Goal: Task Accomplishment & Management: Manage account settings

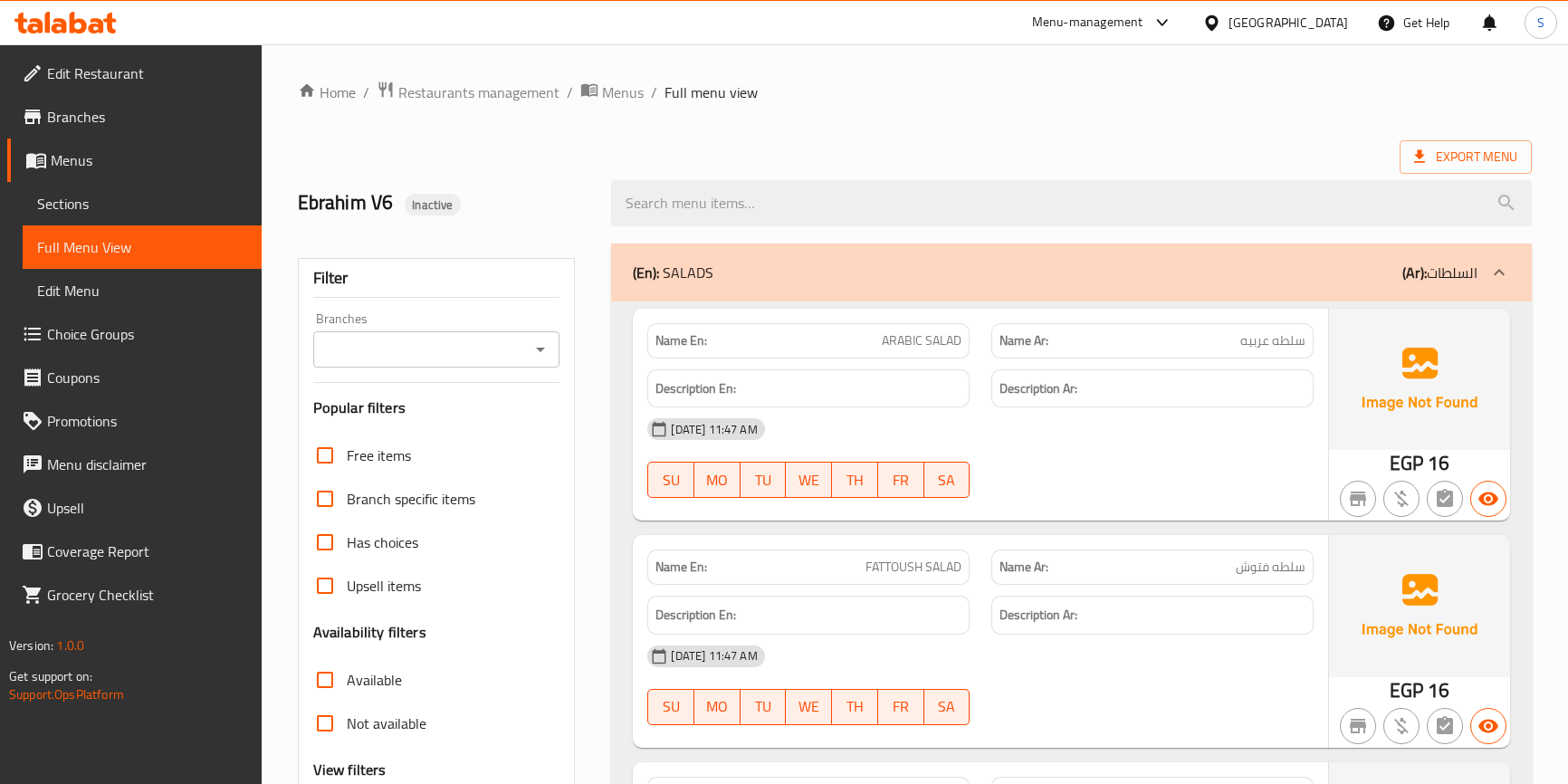
scroll to position [4117, 0]
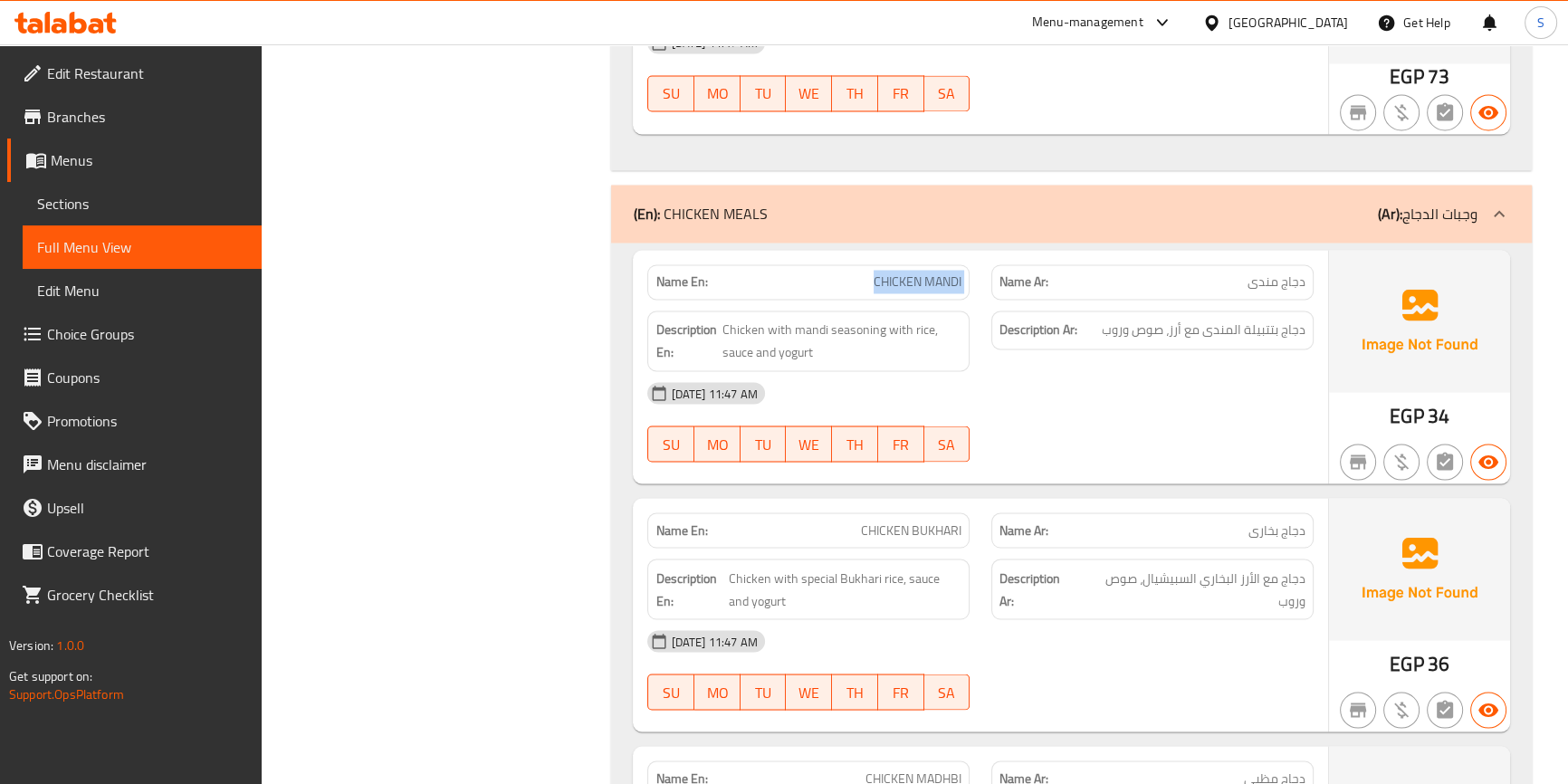
scroll to position [3955, 0]
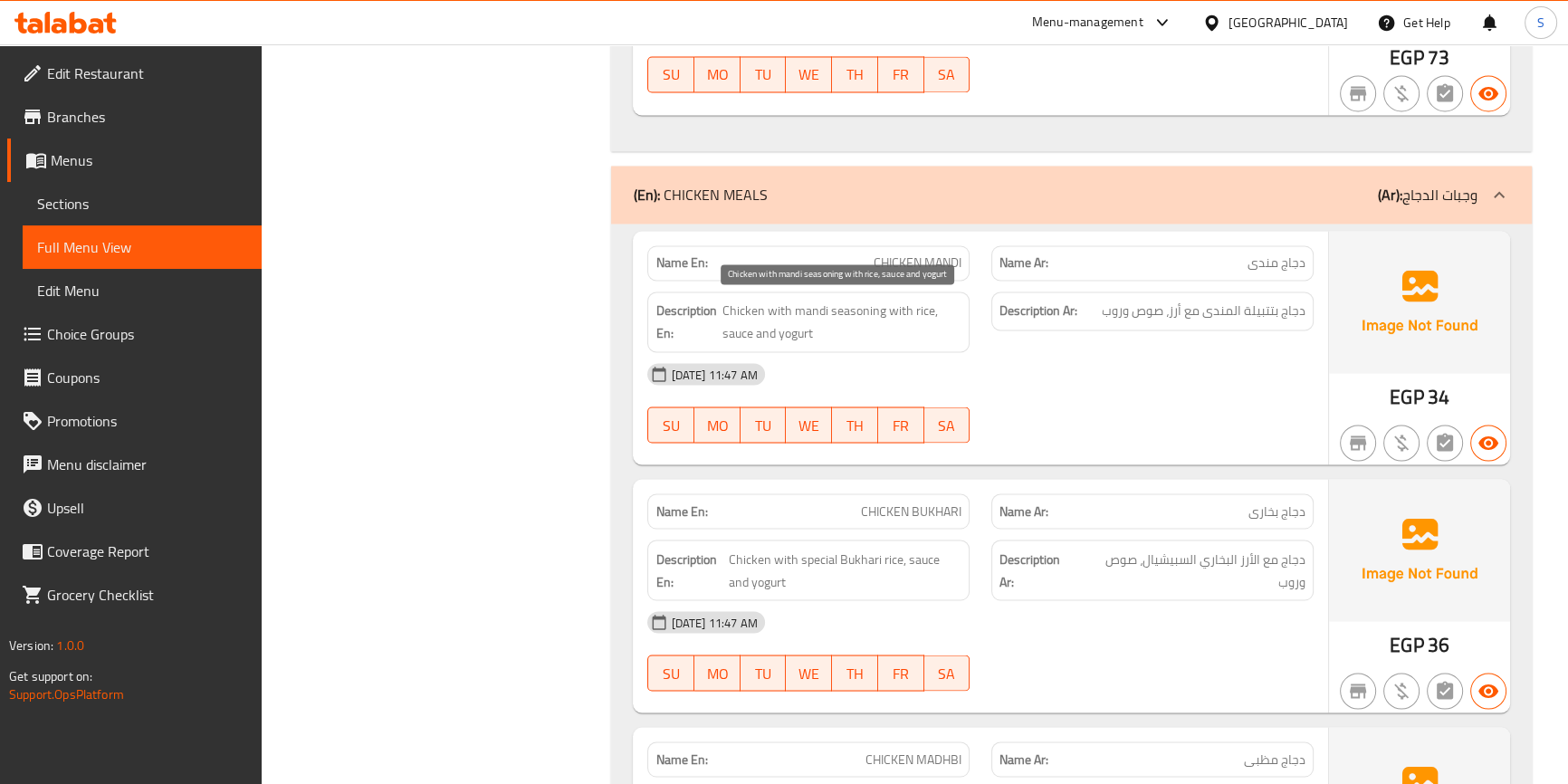
click at [861, 304] on span "Chicken with mandi seasoning with rice, sauce and yogurt" at bounding box center [842, 322] width 239 height 45
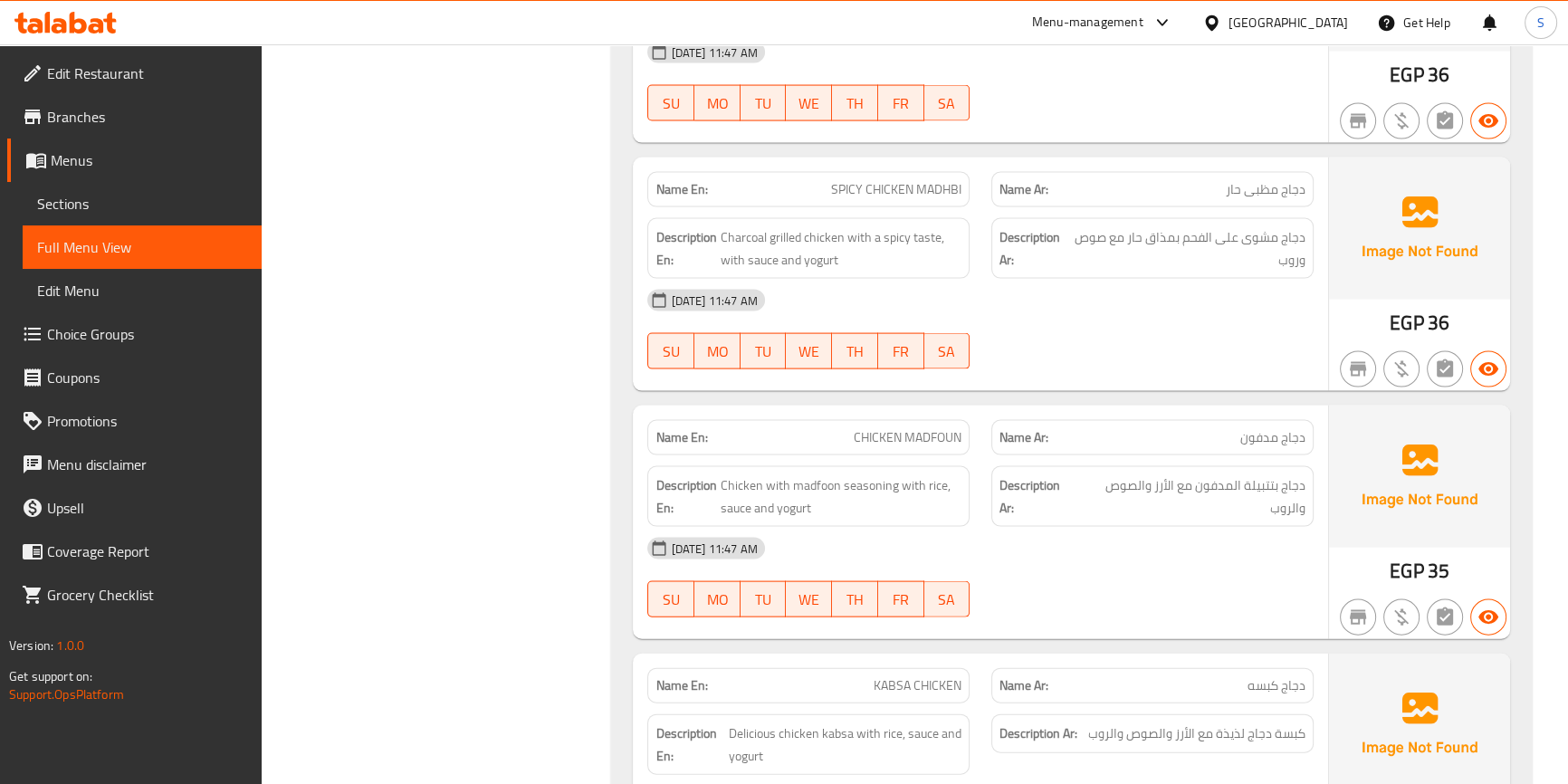
scroll to position [4778, 0]
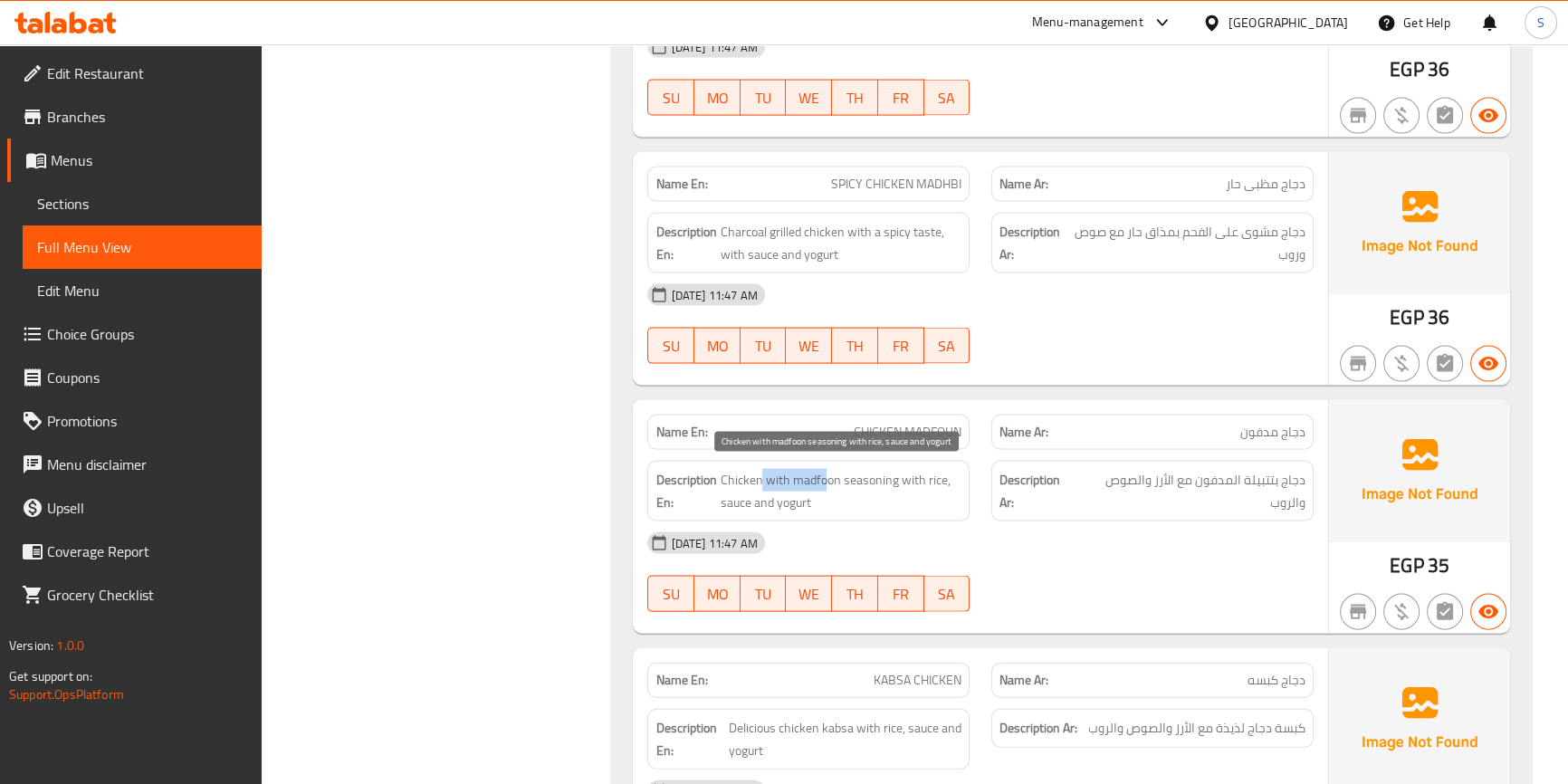
drag, startPoint x: 758, startPoint y: 473, endPoint x: 823, endPoint y: 473, distance: 65.0
click at [823, 473] on span "Chicken with madfoon seasoning with rice, sauce and yogurt" at bounding box center [840, 492] width 241 height 45
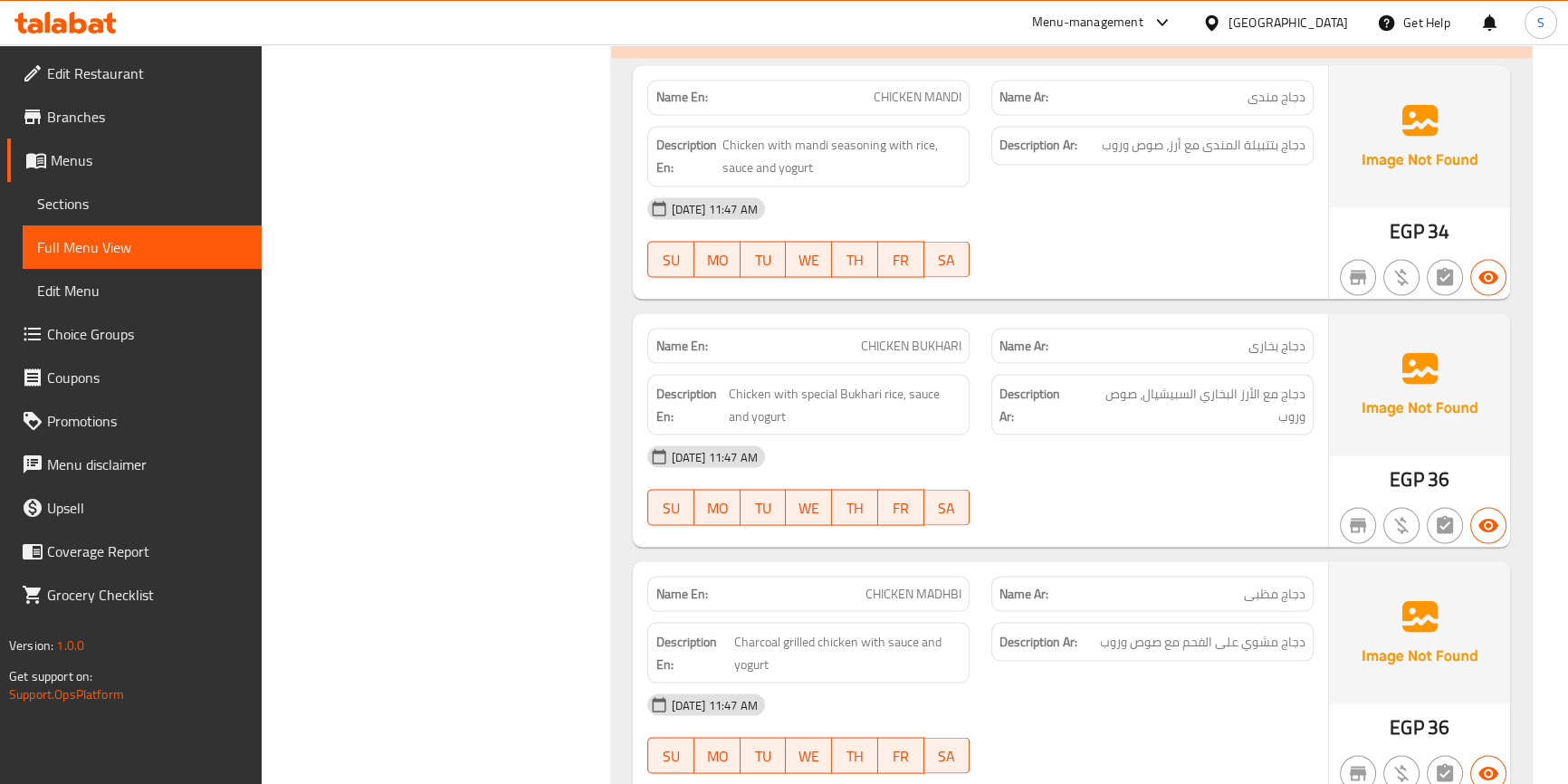
scroll to position [3955, 0]
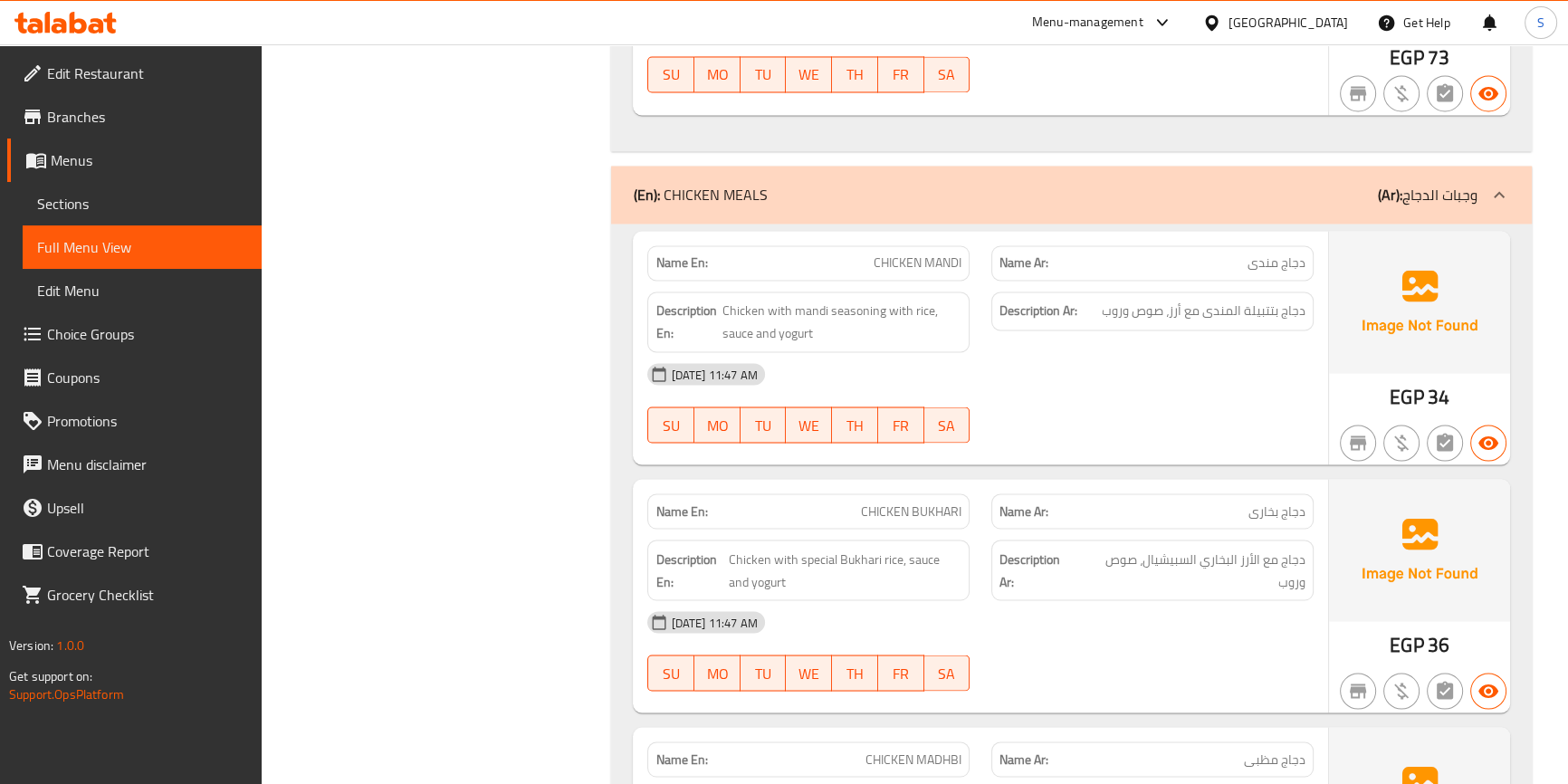
click at [82, 162] on span "Menus" at bounding box center [149, 160] width 197 height 21
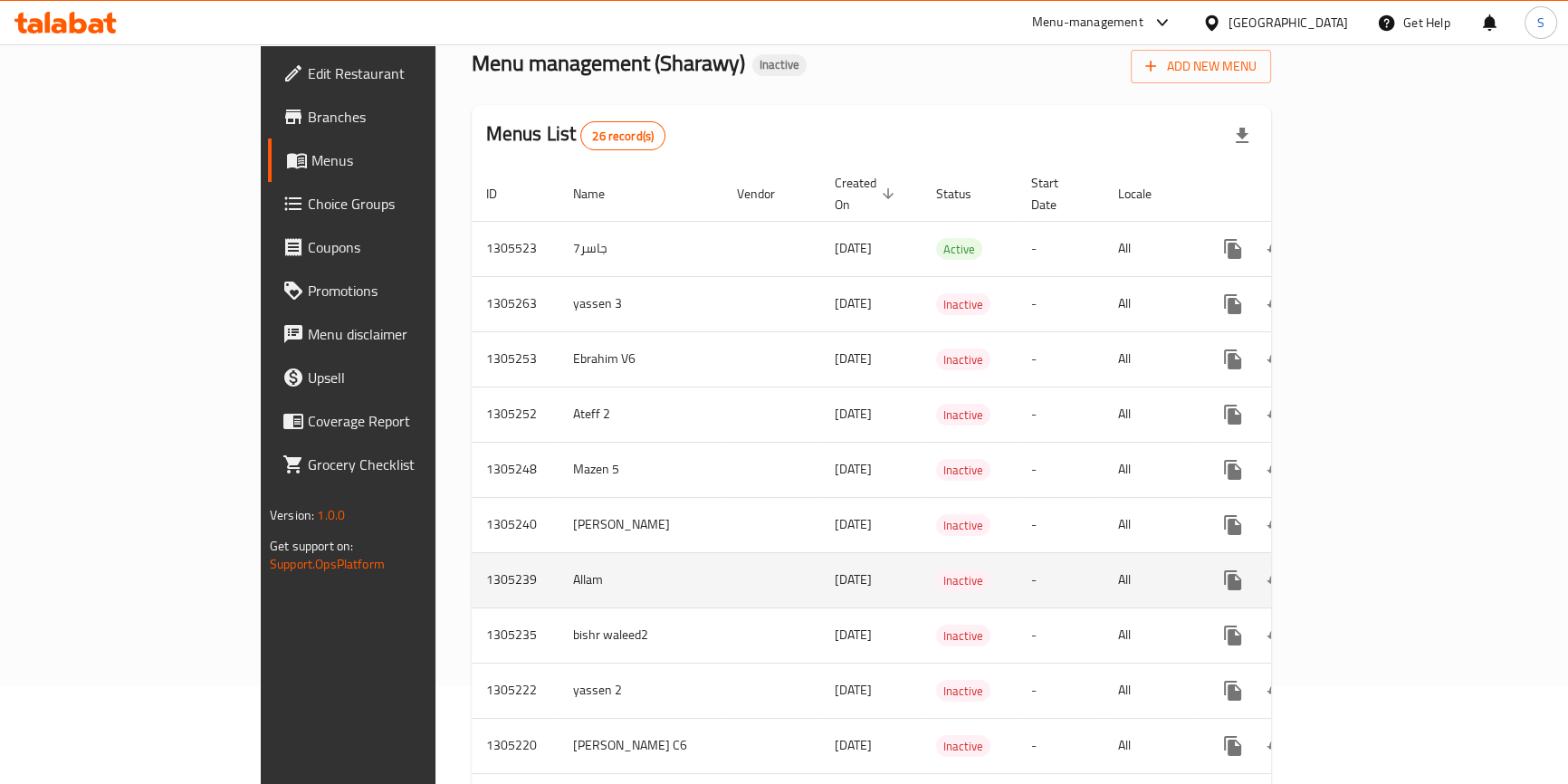
scroll to position [246, 0]
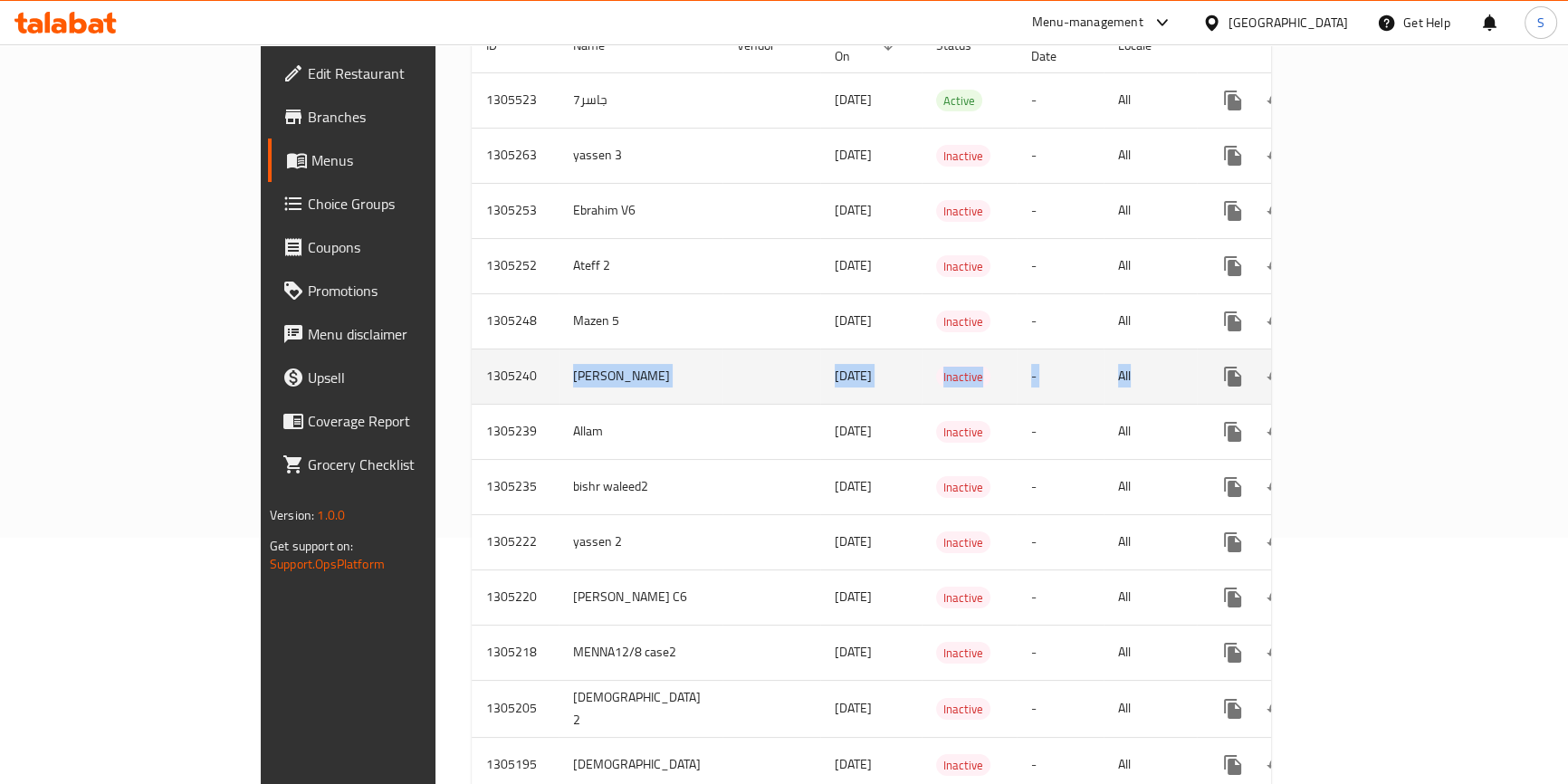
drag, startPoint x: 378, startPoint y: 354, endPoint x: 1345, endPoint y: 359, distance: 967.0
click at [1294, 353] on tr "1305240 Hassan 12/08/2025 Inactive - All" at bounding box center [935, 376] width 928 height 56
click at [1374, 366] on icon "enhanced table" at bounding box center [1364, 377] width 21 height 21
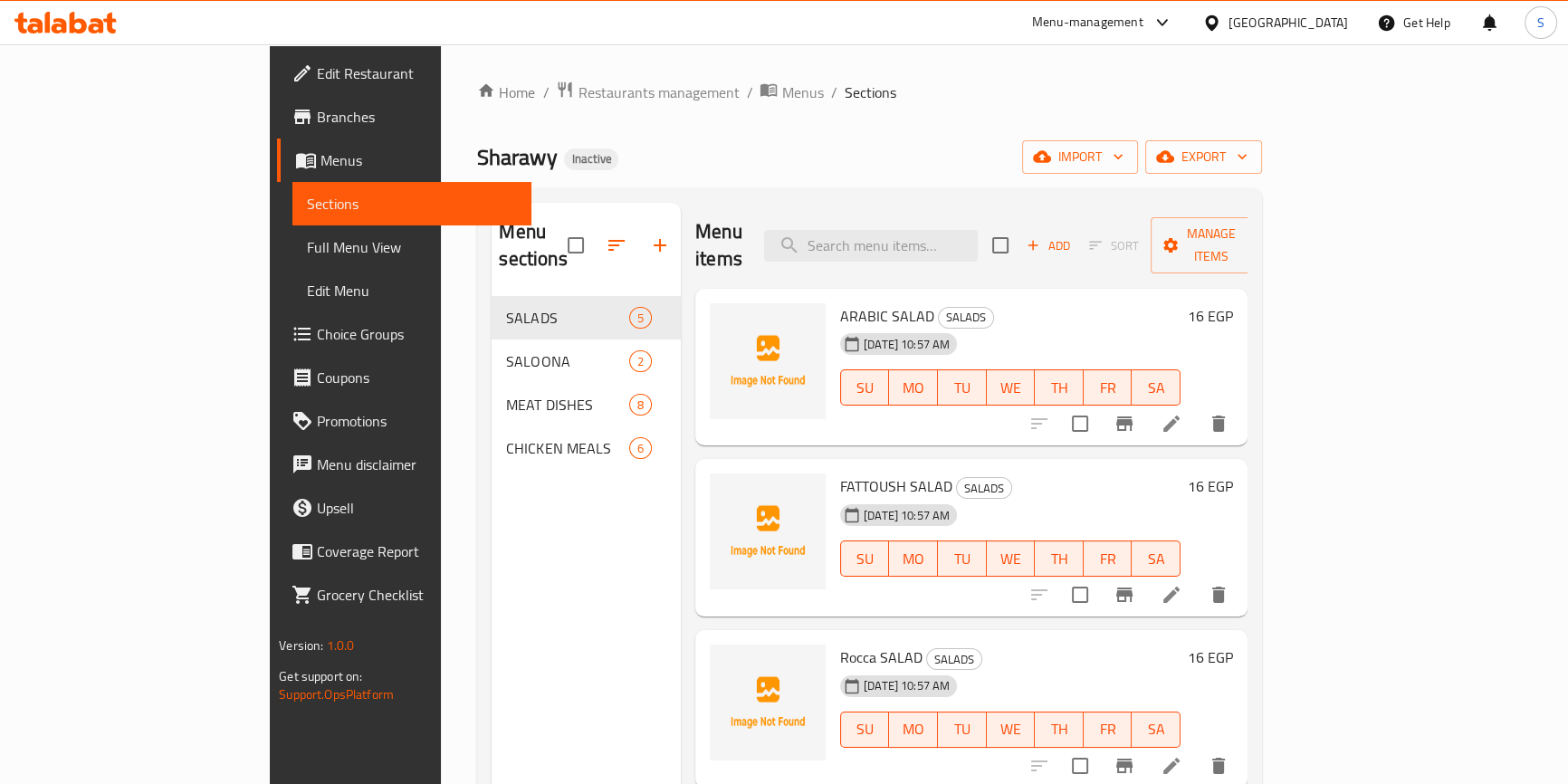
click at [292, 262] on link "Full Menu View" at bounding box center [412, 247] width 239 height 44
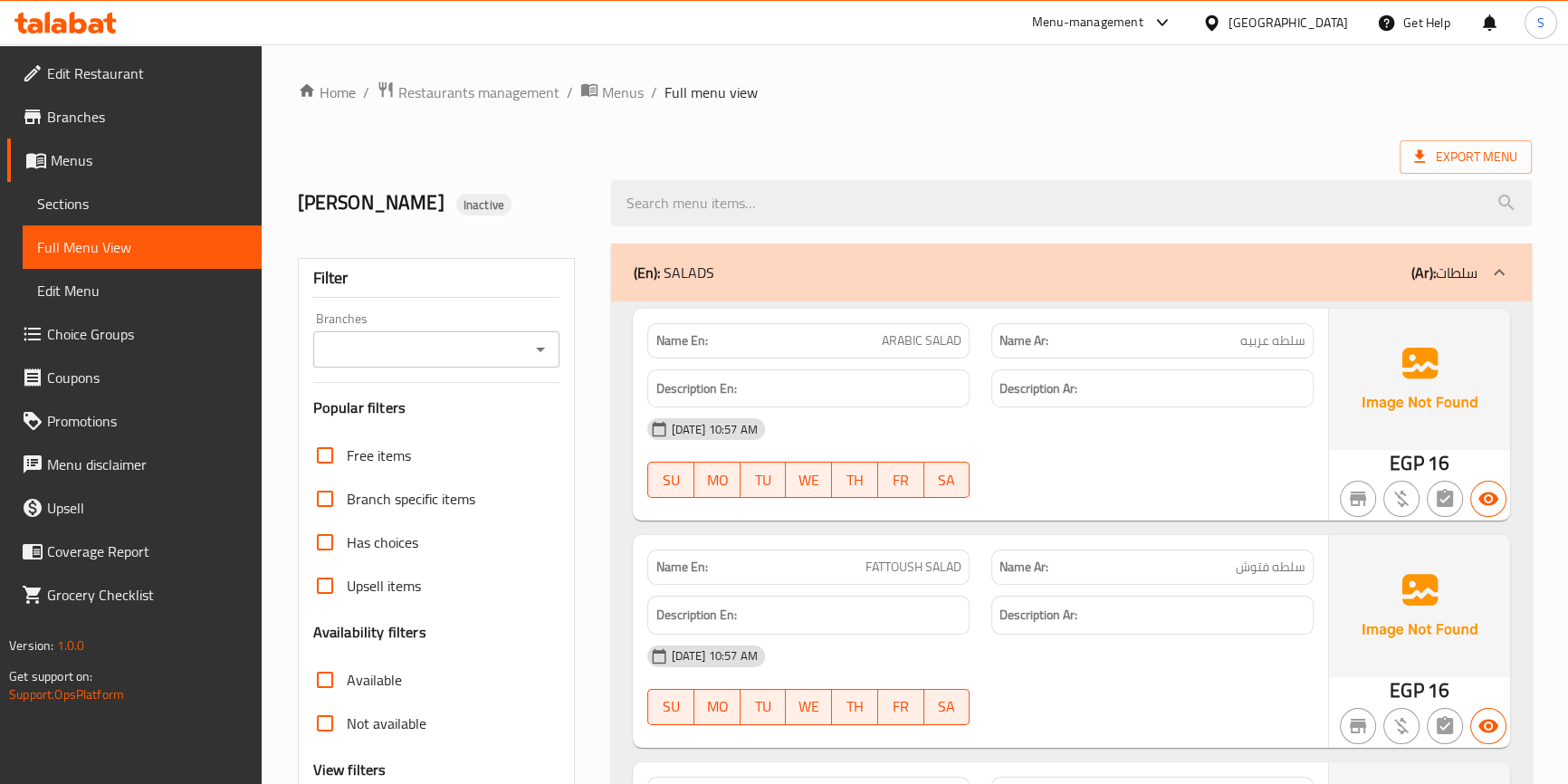
scroll to position [246, 0]
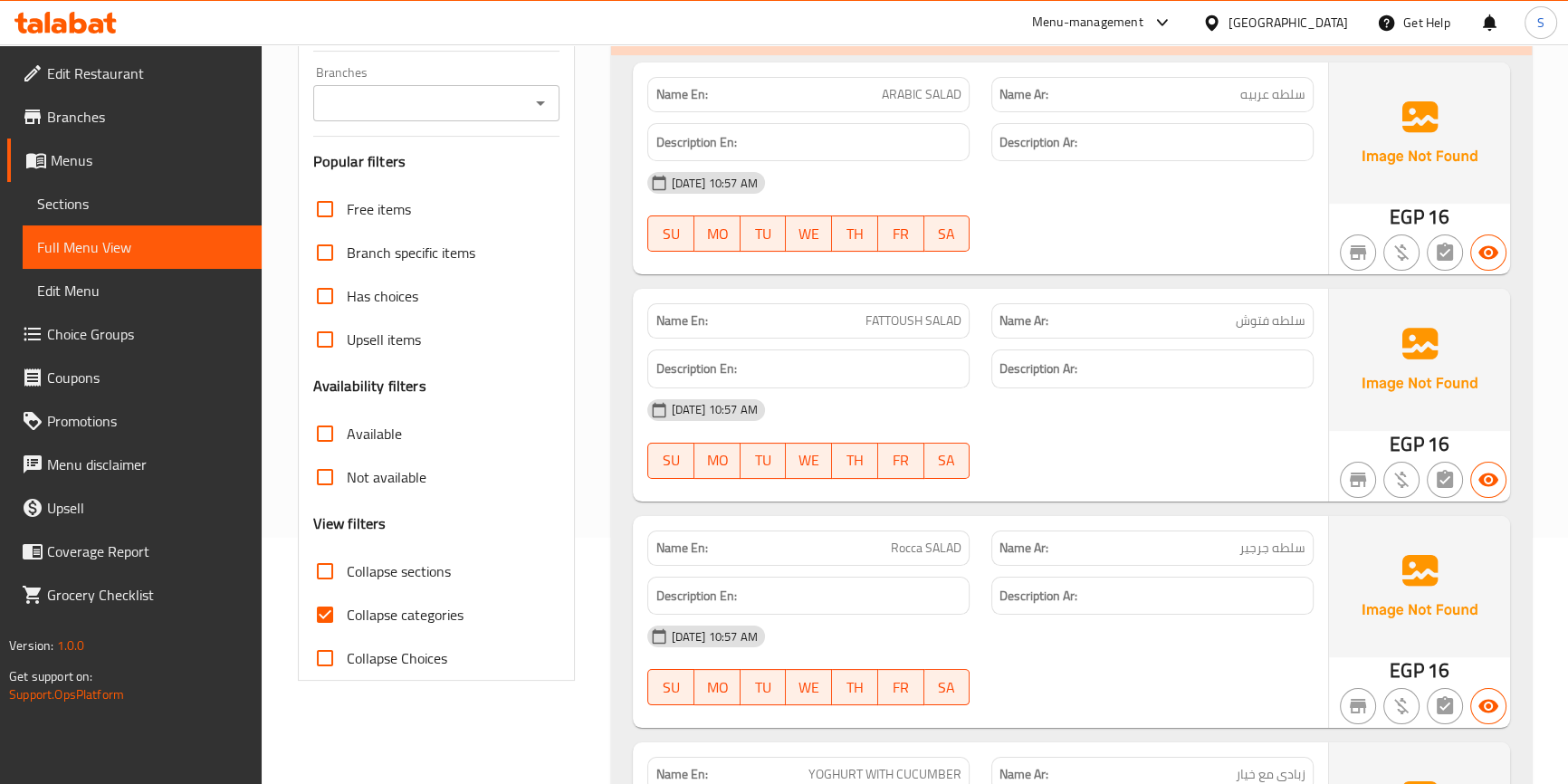
click at [388, 616] on span "Collapse categories" at bounding box center [405, 615] width 117 height 21
click at [346, 616] on input "Collapse categories" at bounding box center [325, 615] width 44 height 44
checkbox input "false"
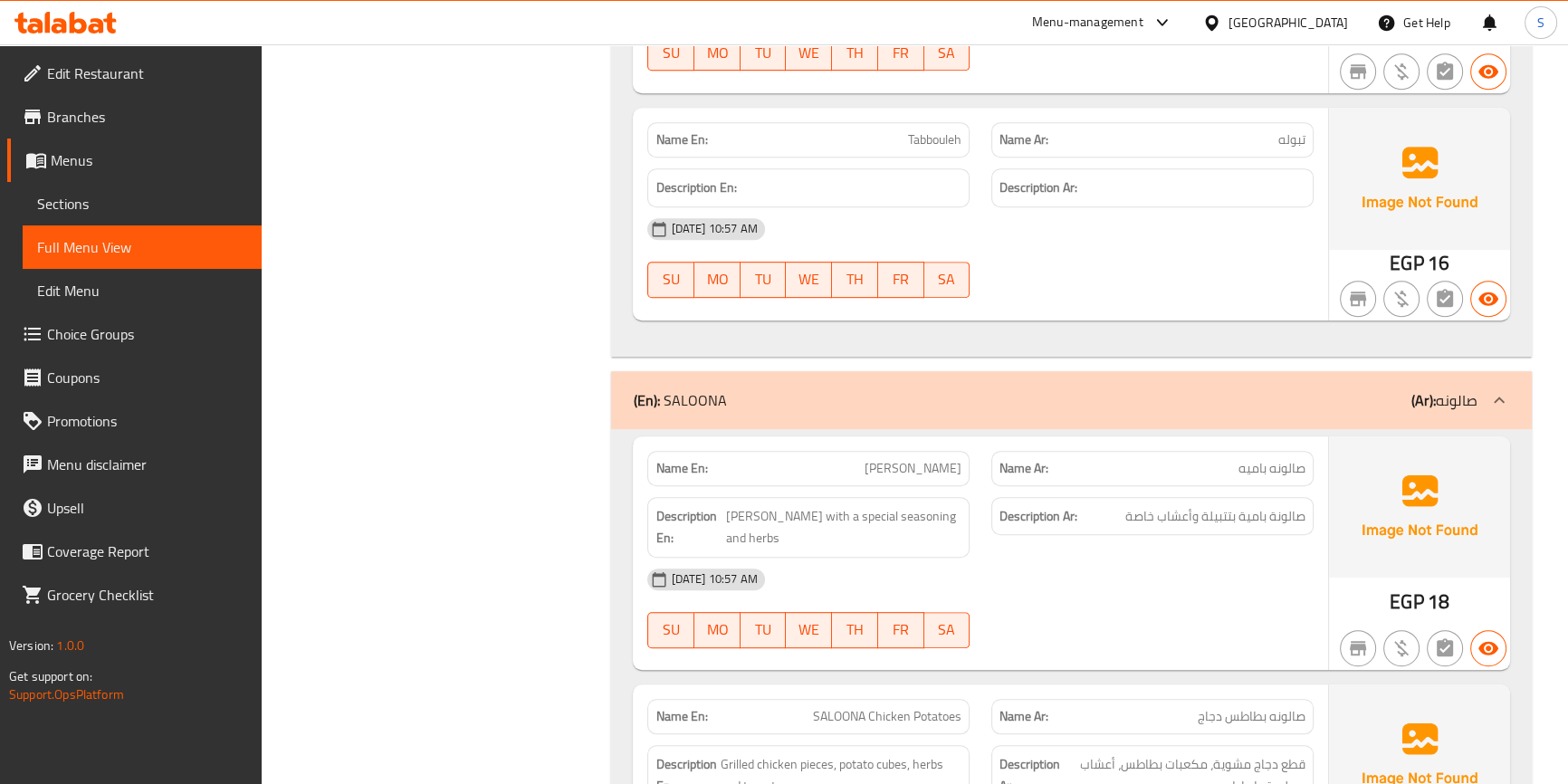
scroll to position [1235, 0]
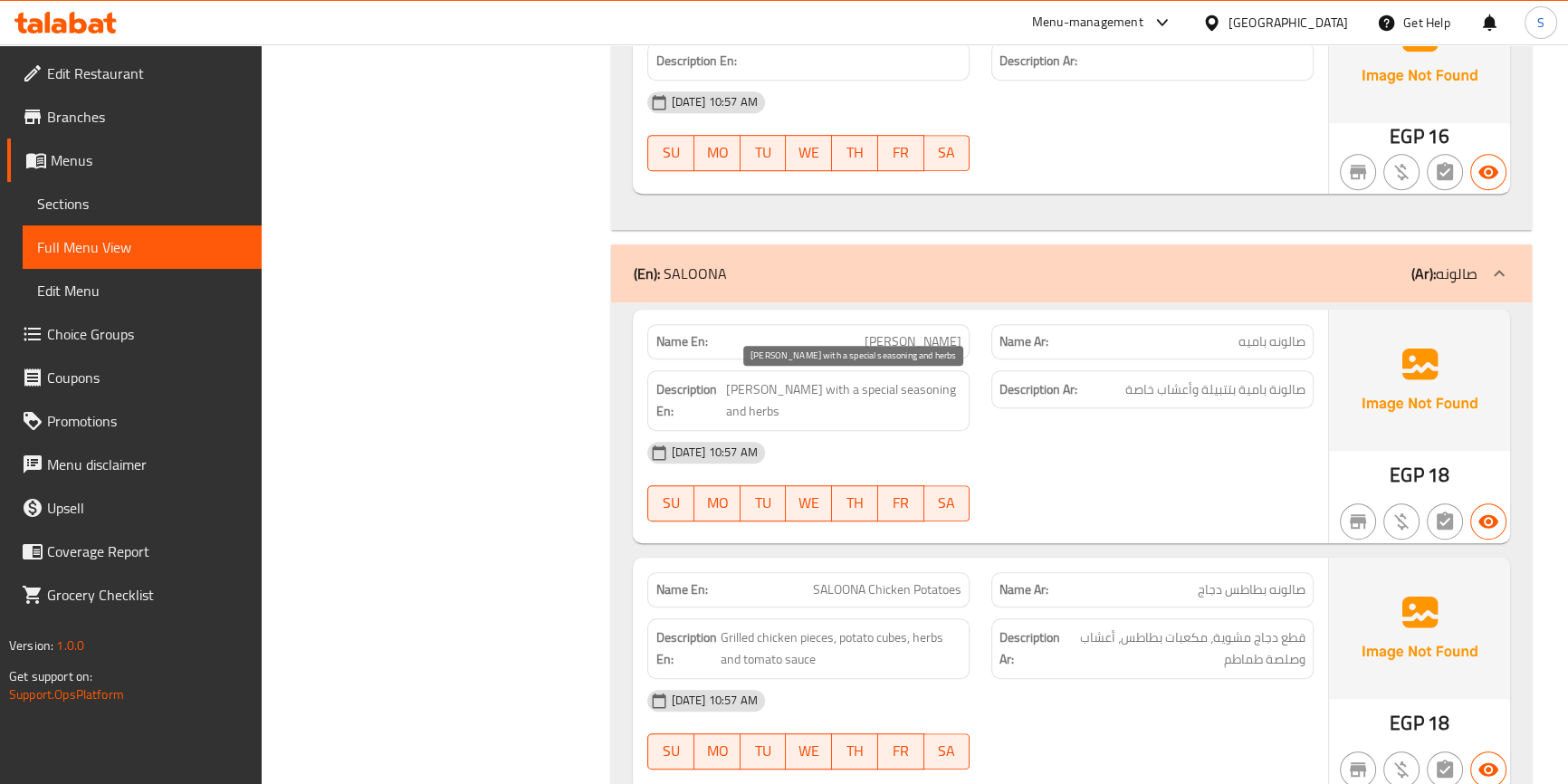
click at [777, 392] on span "Saloona okra with a special seasoning and herbs" at bounding box center [844, 401] width 236 height 45
click at [778, 389] on span "Saloona okra with a special seasoning and herbs" at bounding box center [844, 401] width 236 height 45
click at [834, 389] on span "Saloona okra with a special seasoning and herbs" at bounding box center [844, 401] width 236 height 45
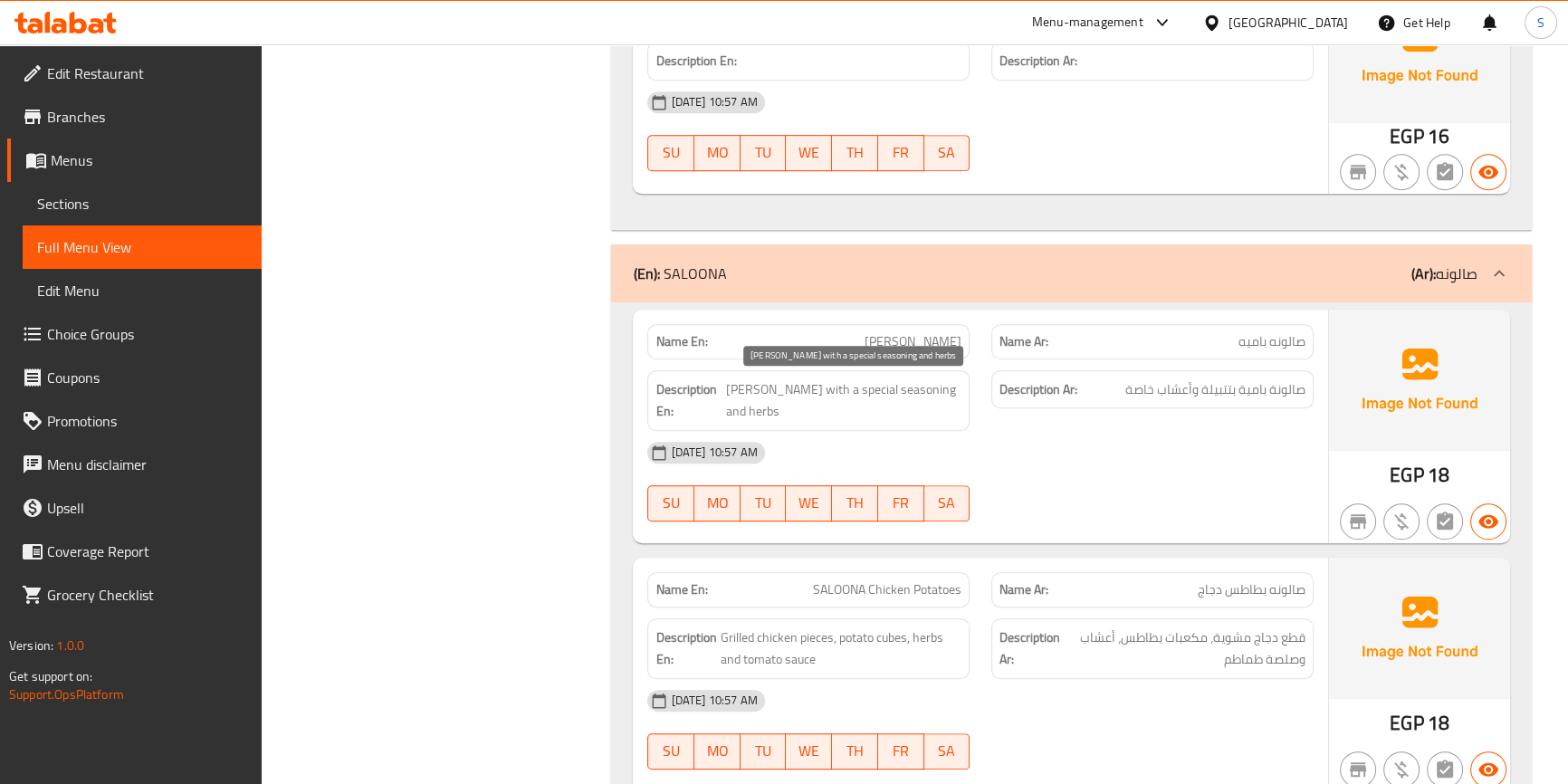
click at [843, 391] on span "Saloona okra with a special seasoning and herbs" at bounding box center [844, 401] width 236 height 45
click at [841, 399] on span "Saloona okra with a special seasoning and herbs" at bounding box center [844, 401] width 236 height 45
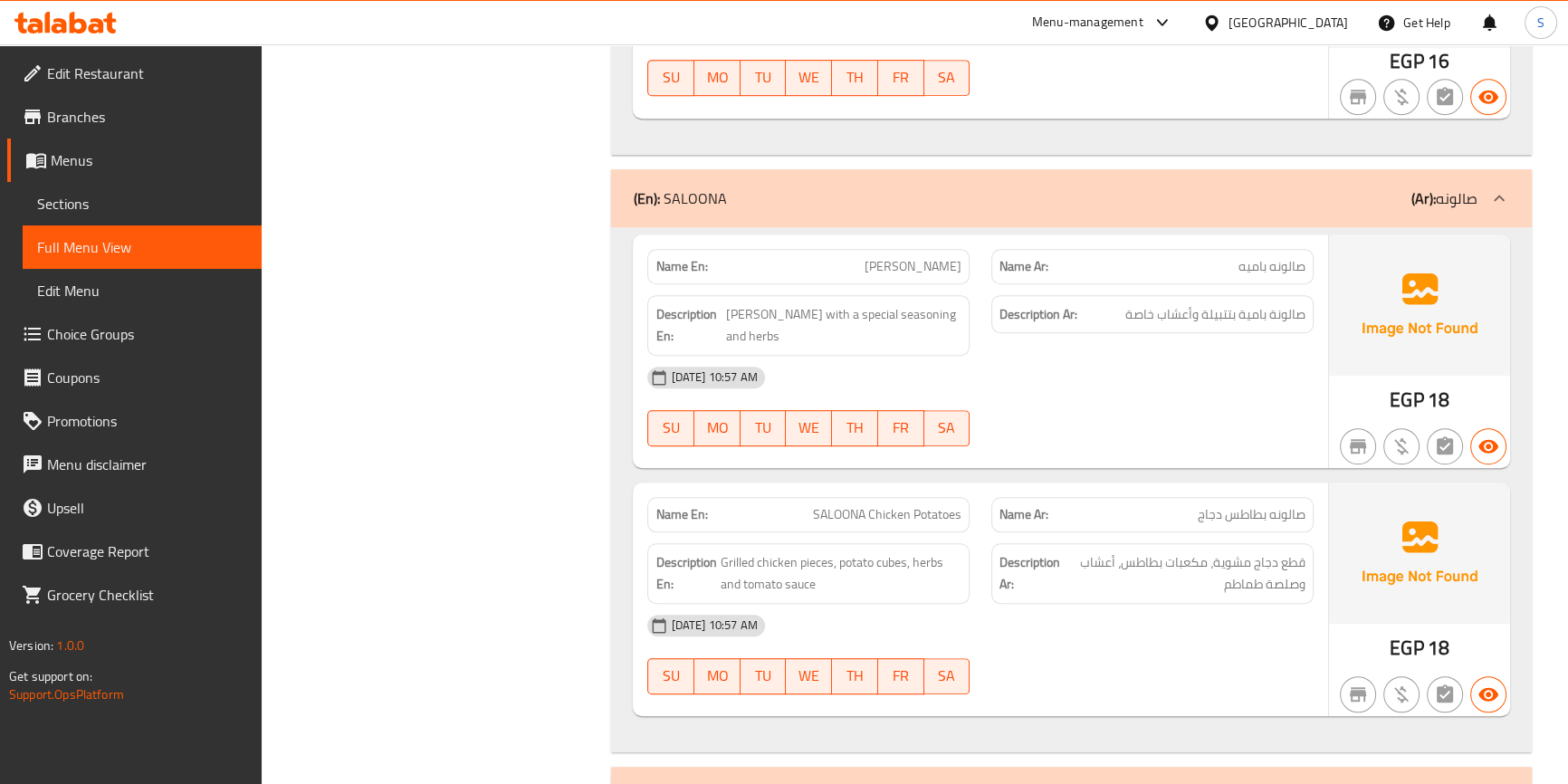
scroll to position [1400, 0]
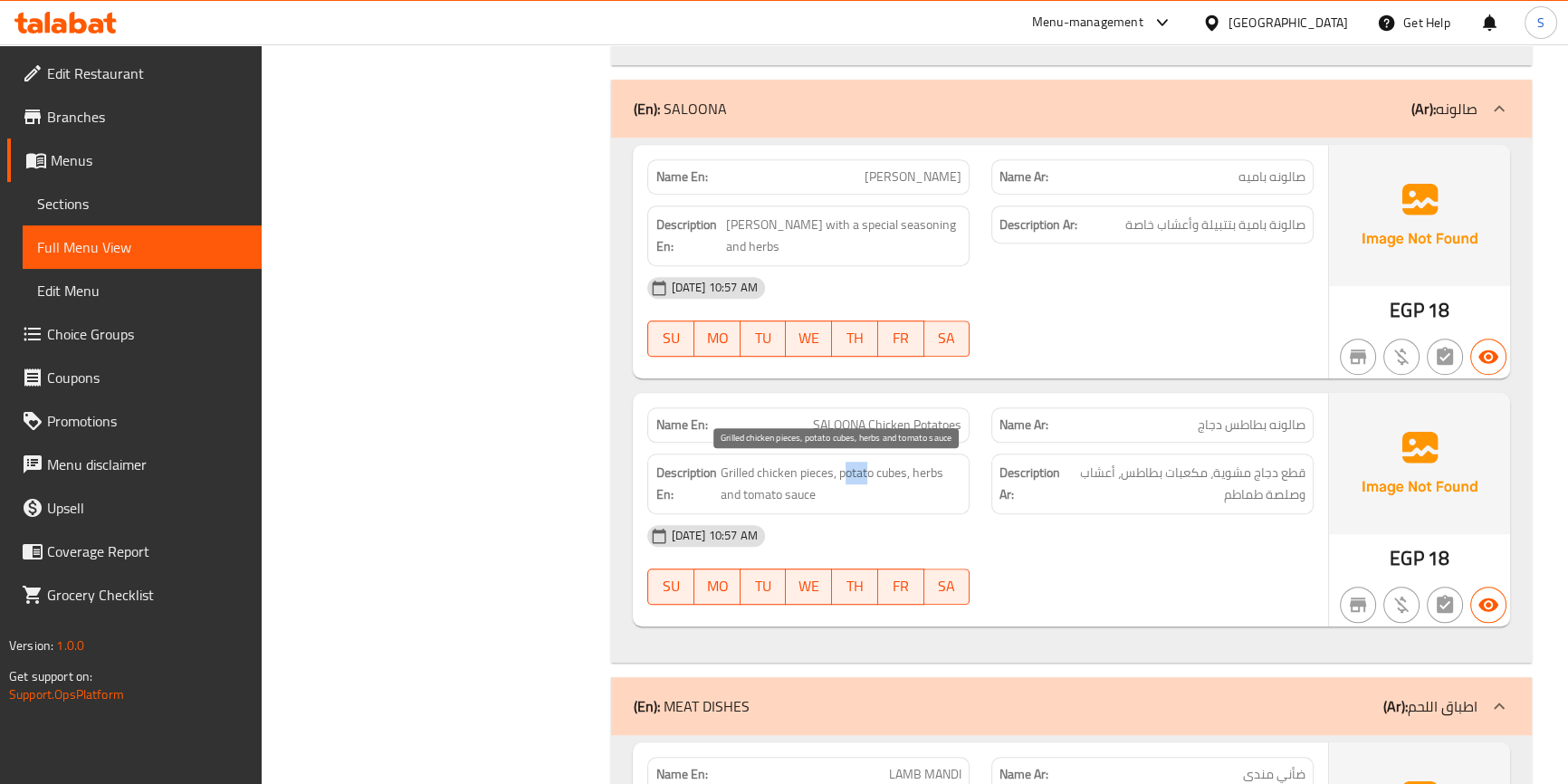
drag, startPoint x: 841, startPoint y: 469, endPoint x: 868, endPoint y: 465, distance: 27.3
click at [868, 465] on span "Grilled chicken pieces, potato cubes, herbs and tomato sauce" at bounding box center [841, 484] width 241 height 45
click at [877, 486] on span "Grilled chicken pieces, potato cubes, herbs and tomato sauce" at bounding box center [841, 484] width 241 height 45
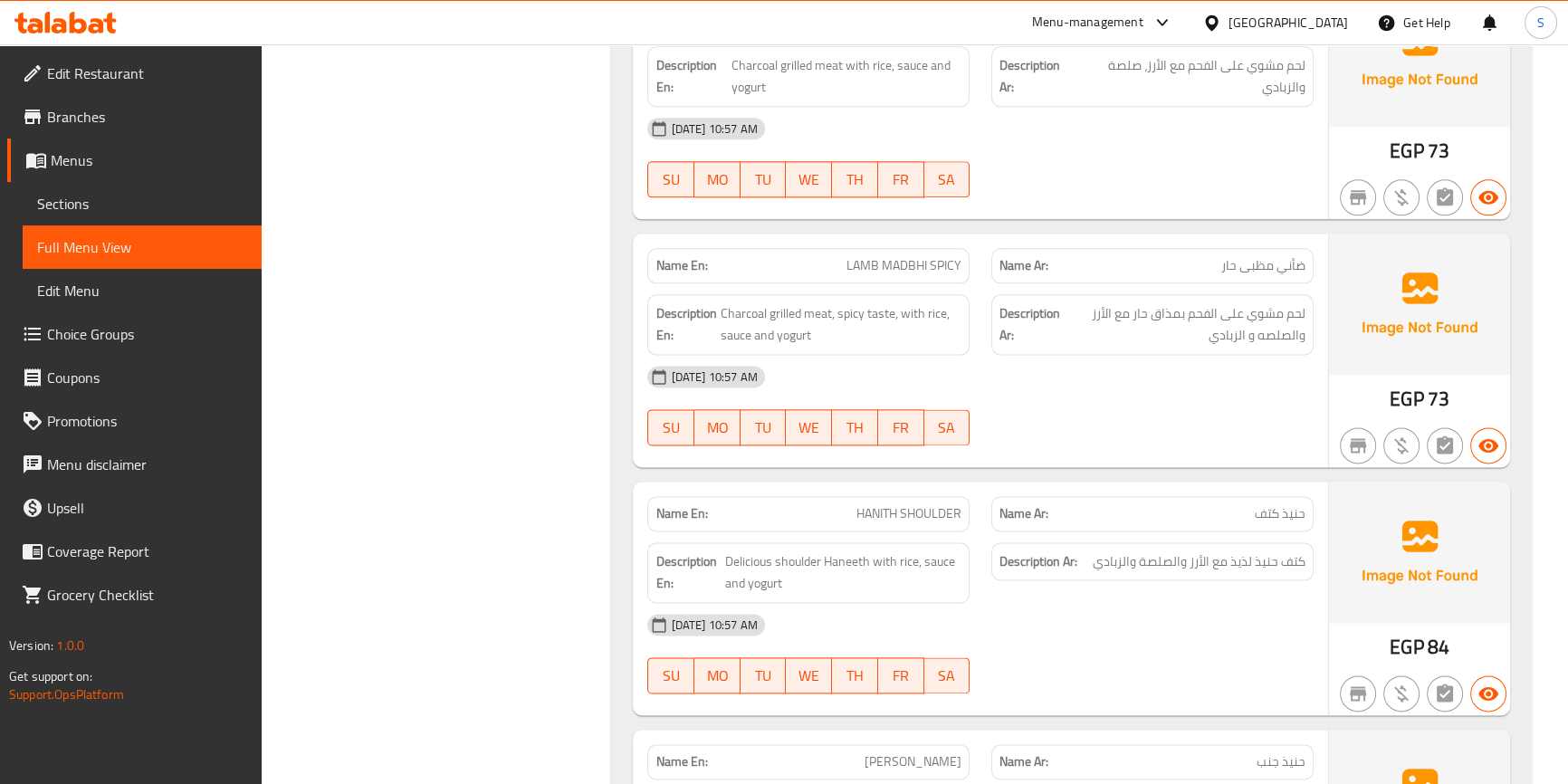
scroll to position [2882, 0]
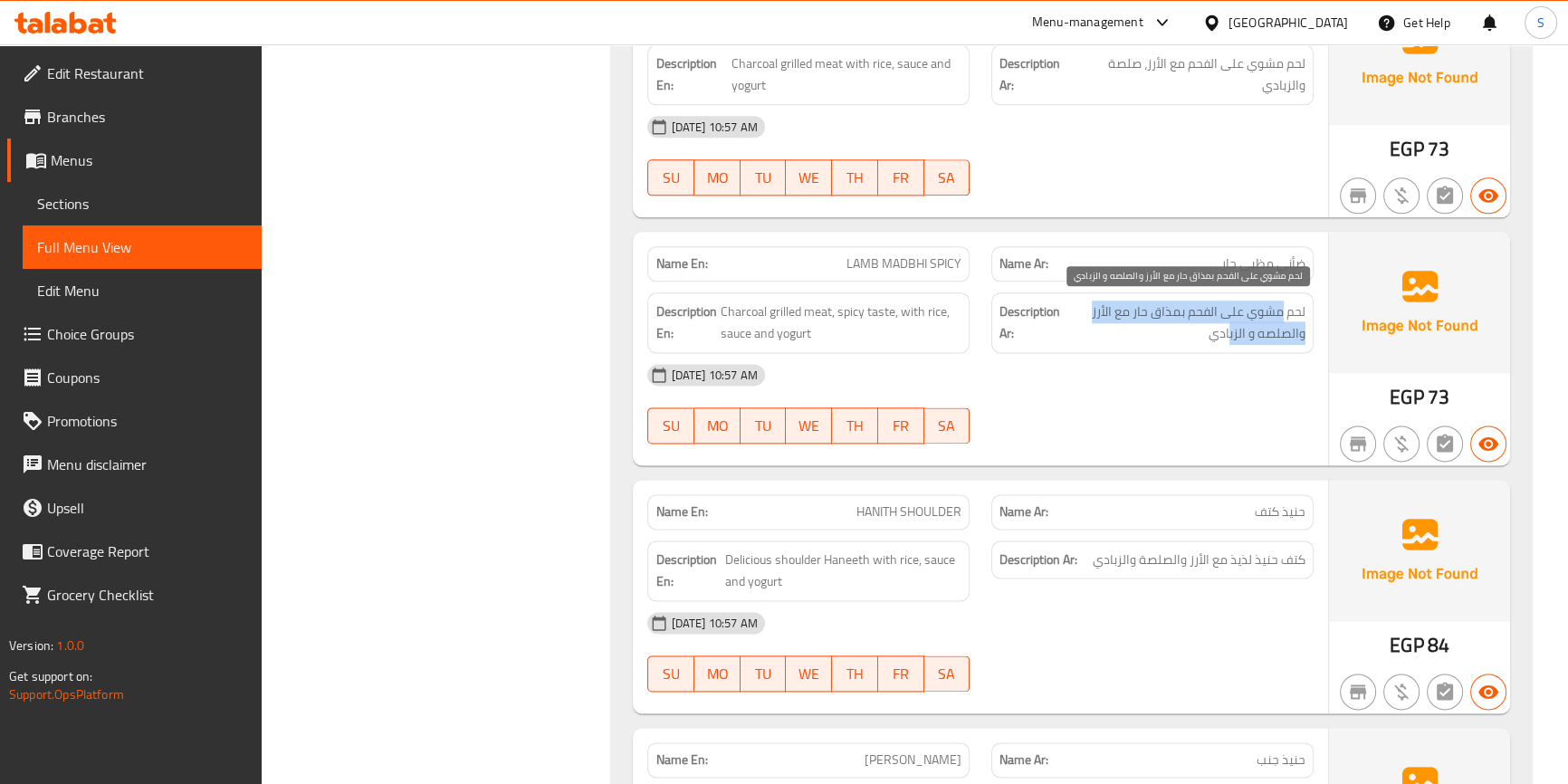
drag, startPoint x: 1284, startPoint y: 317, endPoint x: 1141, endPoint y: 324, distance: 143.2
click at [1221, 321] on span "لحم مشوي على الفحم بمذاق حار مع الأرز والصلصه و الزبادي" at bounding box center [1185, 323] width 241 height 45
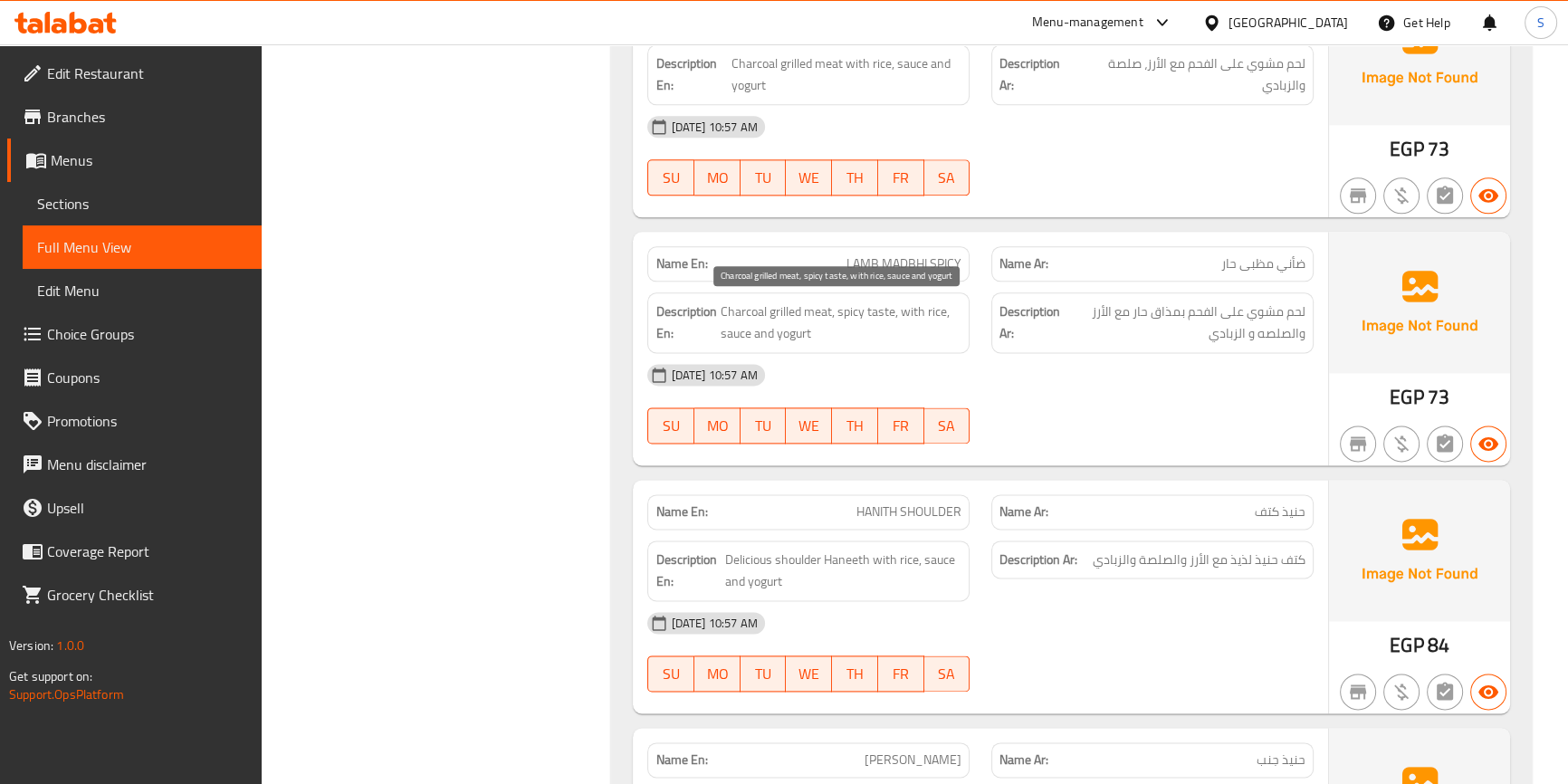
click at [778, 315] on span "Charcoal grilled meat, spicy taste, with rice, sauce and yogurt" at bounding box center [840, 323] width 241 height 45
click at [796, 326] on span "Charcoal grilled meat, spicy taste, with rice, sauce and yogurt" at bounding box center [840, 323] width 241 height 45
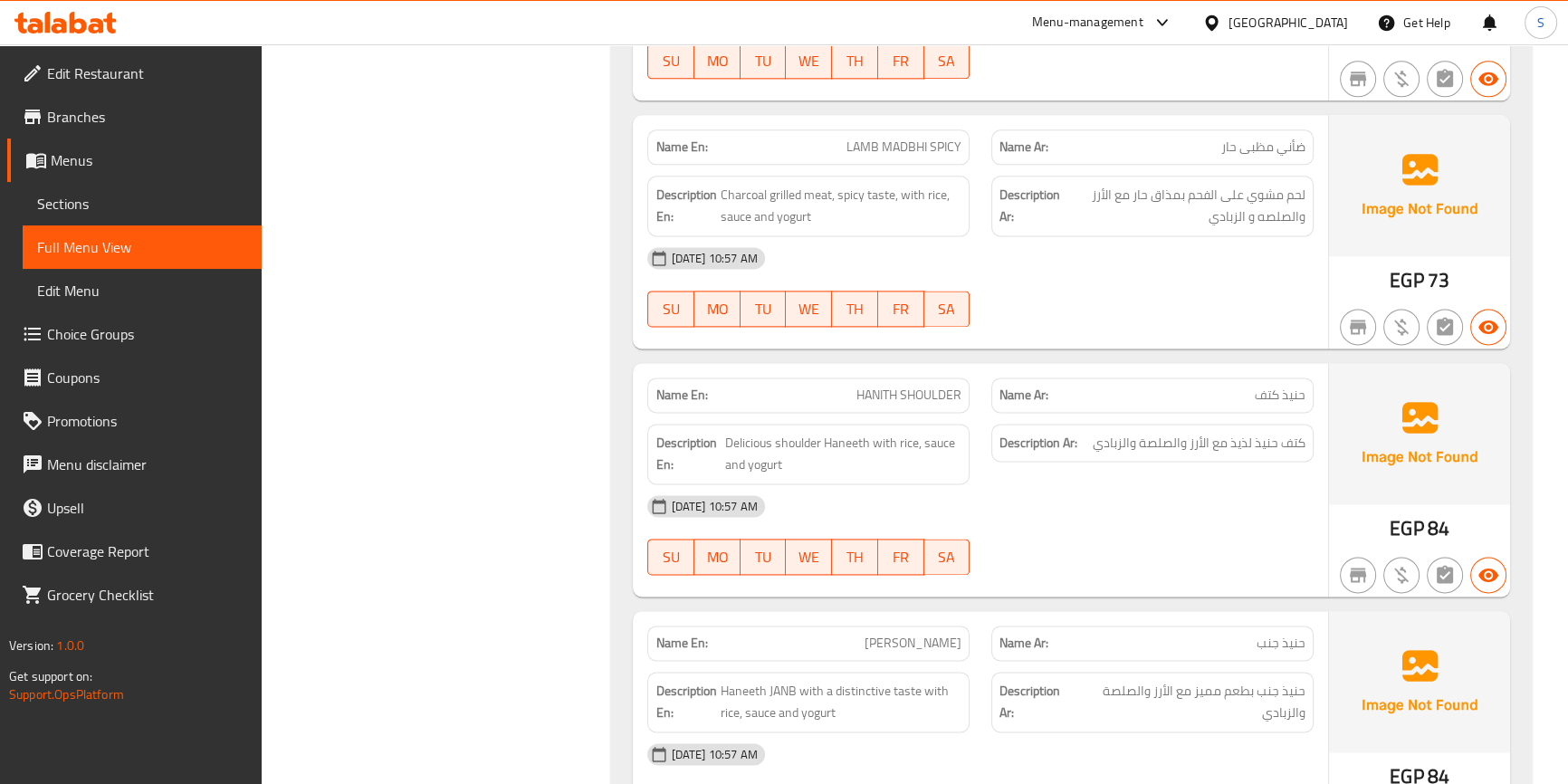
scroll to position [3046, 0]
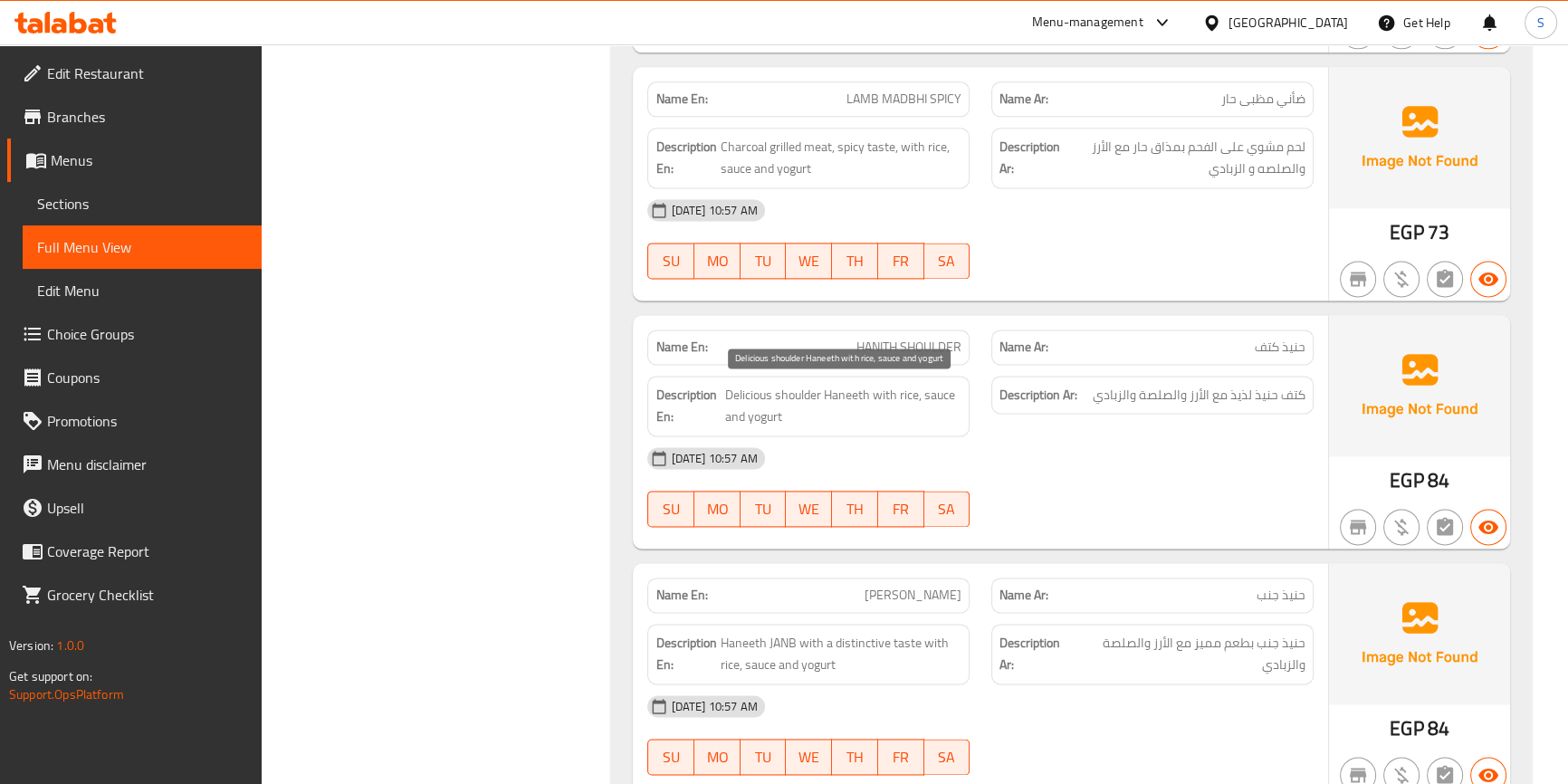
click at [783, 390] on span "Delicious shoulder Haneeth with rice, sauce and yogurt" at bounding box center [843, 406] width 237 height 45
click at [815, 398] on span "Delicious shoulder Haneeth with rice, sauce and yogurt" at bounding box center [843, 406] width 237 height 45
click at [829, 394] on span "Delicious shoulder Haneeth with rice, sauce and yogurt" at bounding box center [843, 406] width 237 height 45
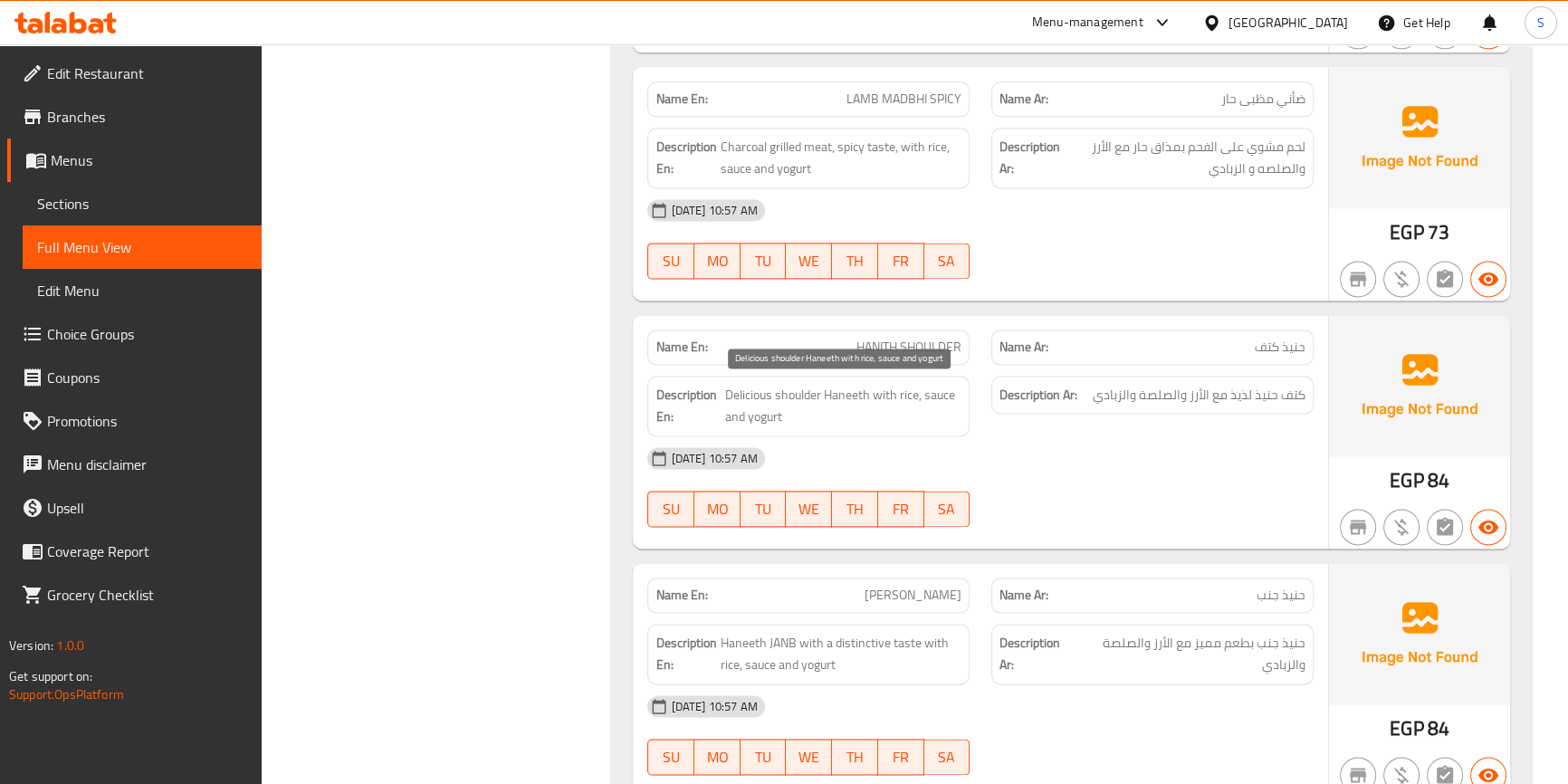
click at [749, 392] on span "Delicious shoulder Haneeth with rice, sauce and yogurt" at bounding box center [843, 406] width 237 height 45
click at [803, 389] on span "Delicious shoulder Haneeth with rice, sauce and yogurt" at bounding box center [843, 406] width 237 height 45
click at [888, 400] on span "Delicious shoulder Haneeth with rice, sauce and yogurt" at bounding box center [843, 406] width 237 height 45
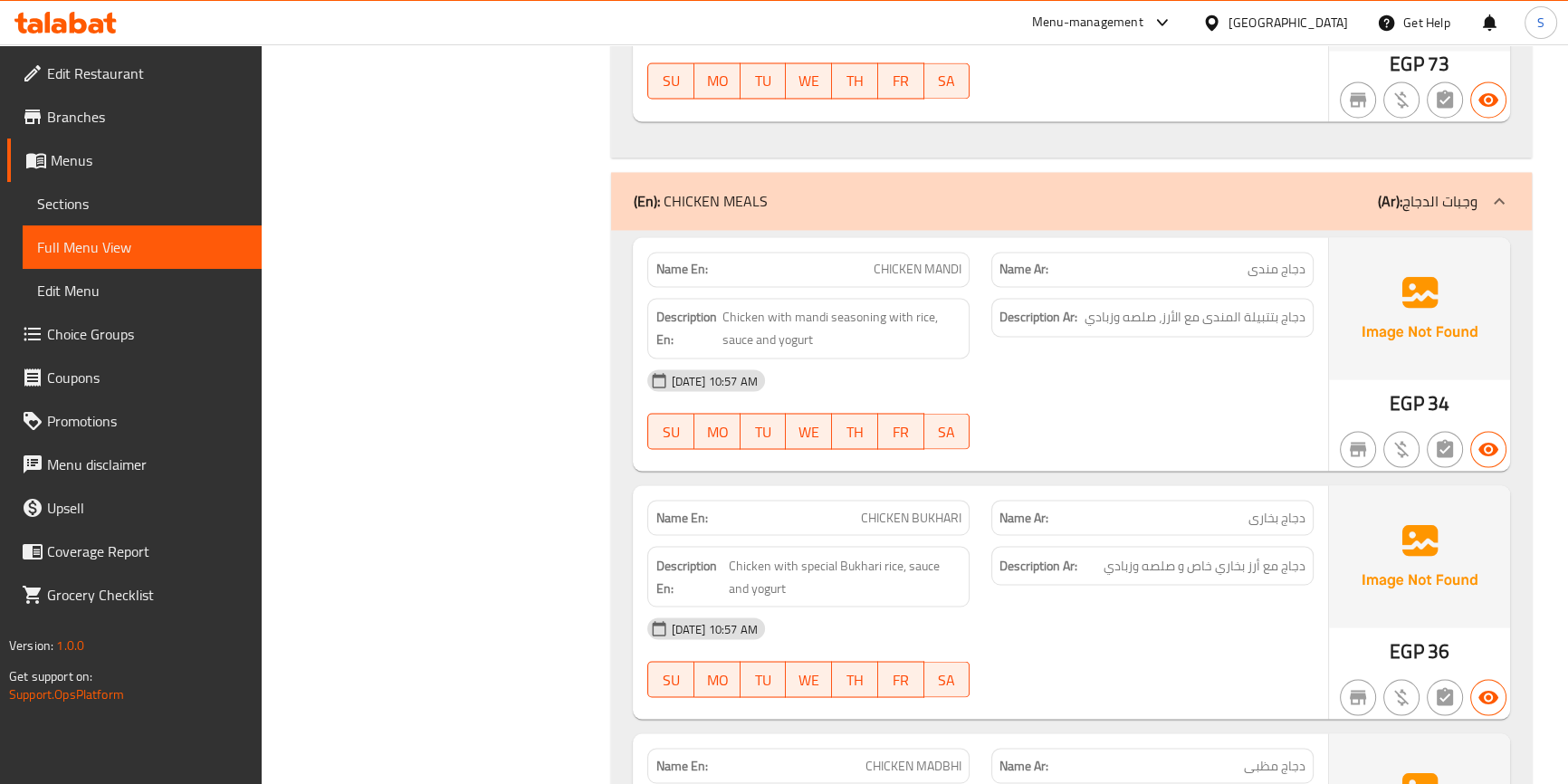
scroll to position [3952, 0]
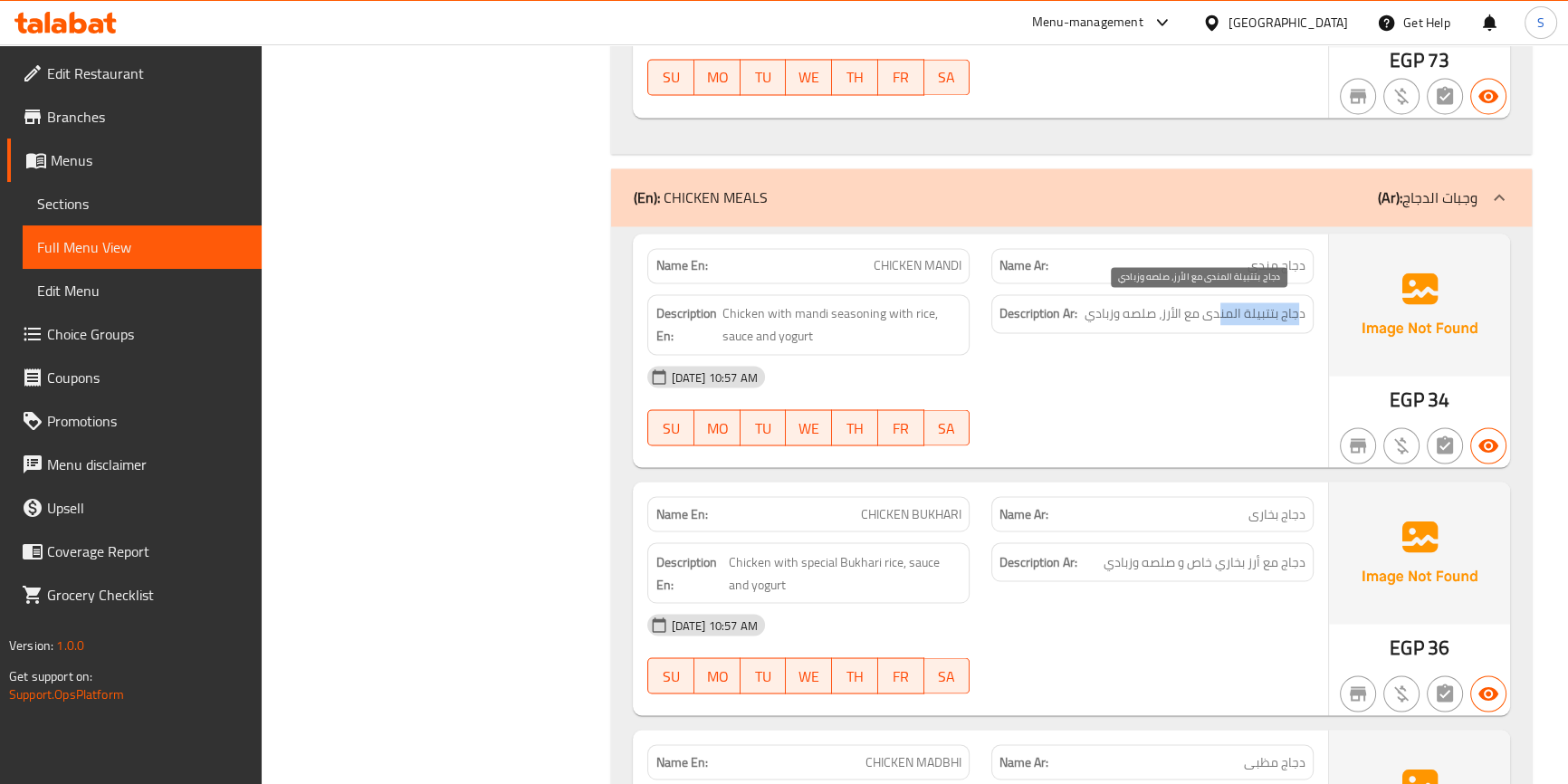
drag, startPoint x: 1300, startPoint y: 313, endPoint x: 1222, endPoint y: 317, distance: 78.1
click at [1222, 317] on span "دجاج بتتبيلة المندى مع الأرز، صلصه وزبادي" at bounding box center [1194, 314] width 221 height 22
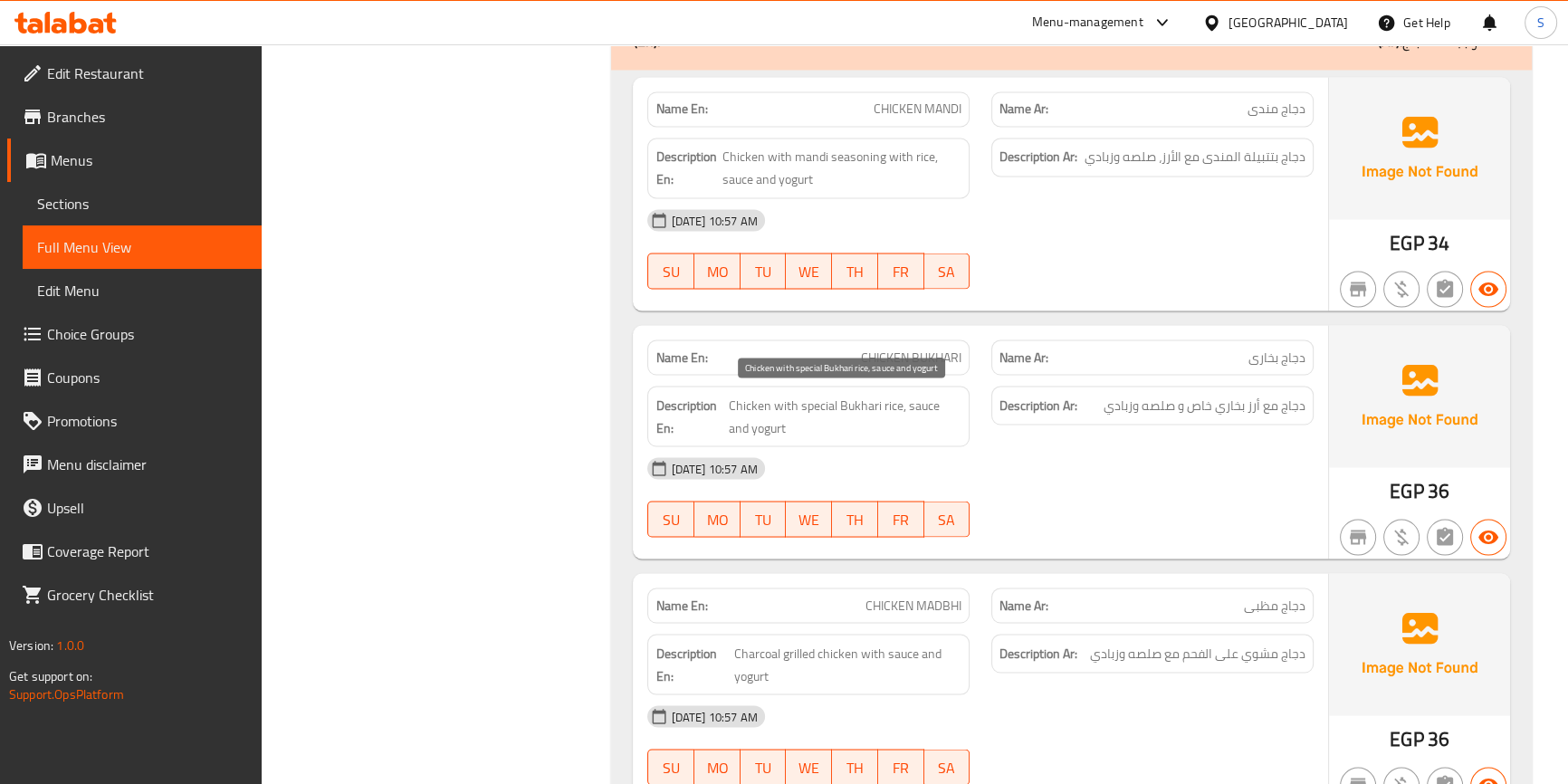
scroll to position [4200, 0]
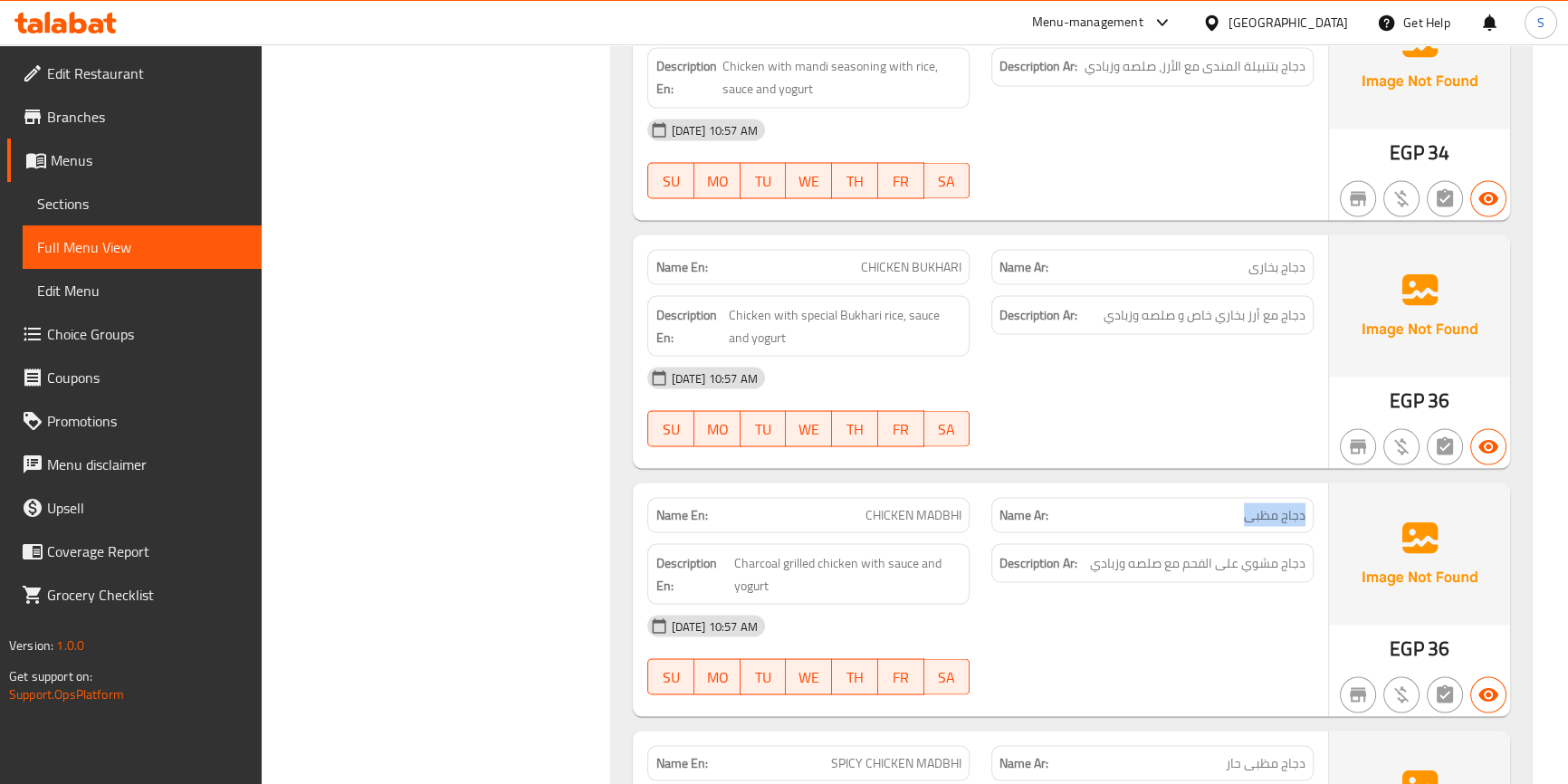
drag, startPoint x: 1318, startPoint y: 501, endPoint x: 1223, endPoint y: 506, distance: 95.1
drag, startPoint x: 1318, startPoint y: 563, endPoint x: 1157, endPoint y: 579, distance: 161.8
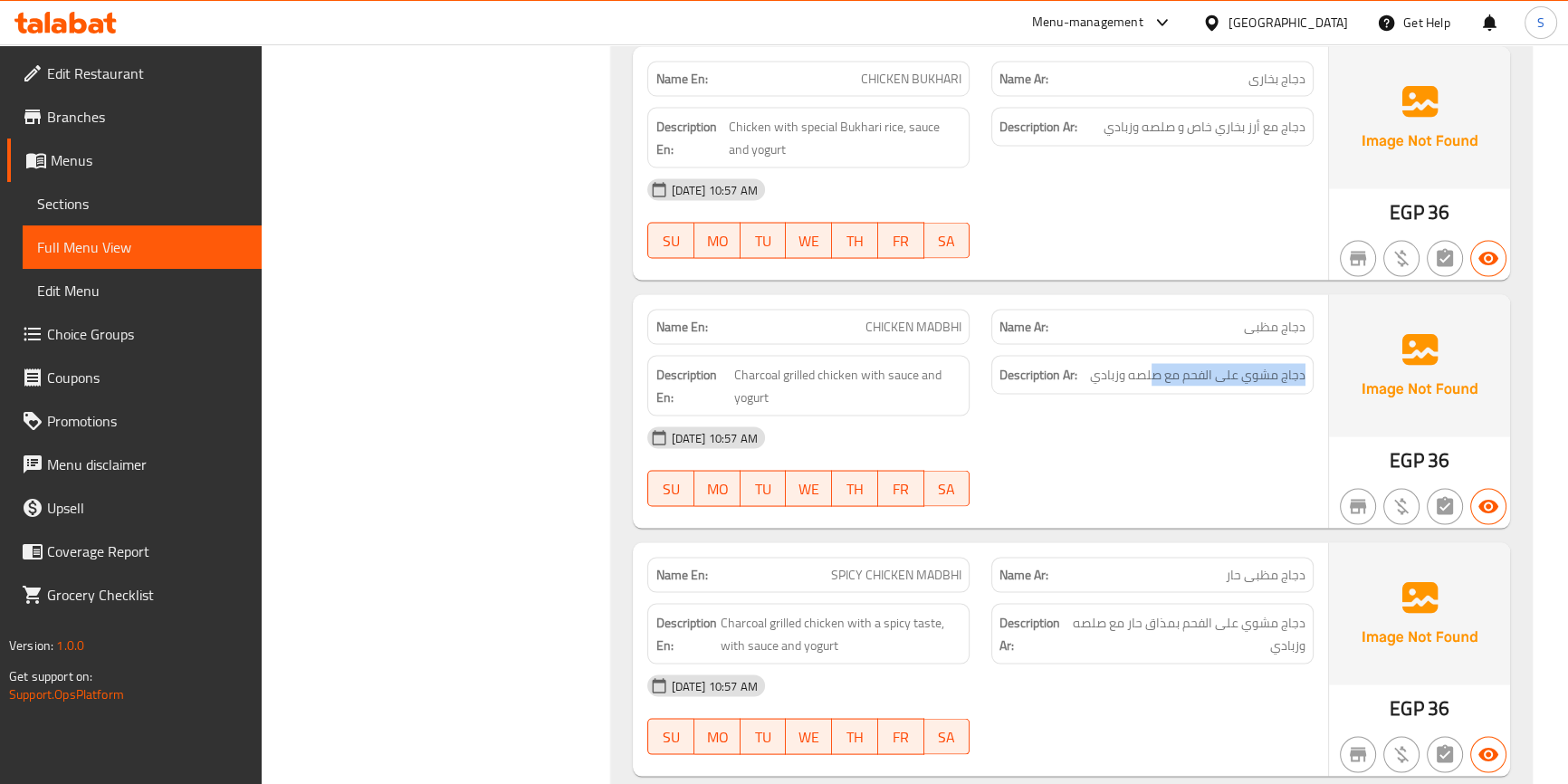
scroll to position [4530, 0]
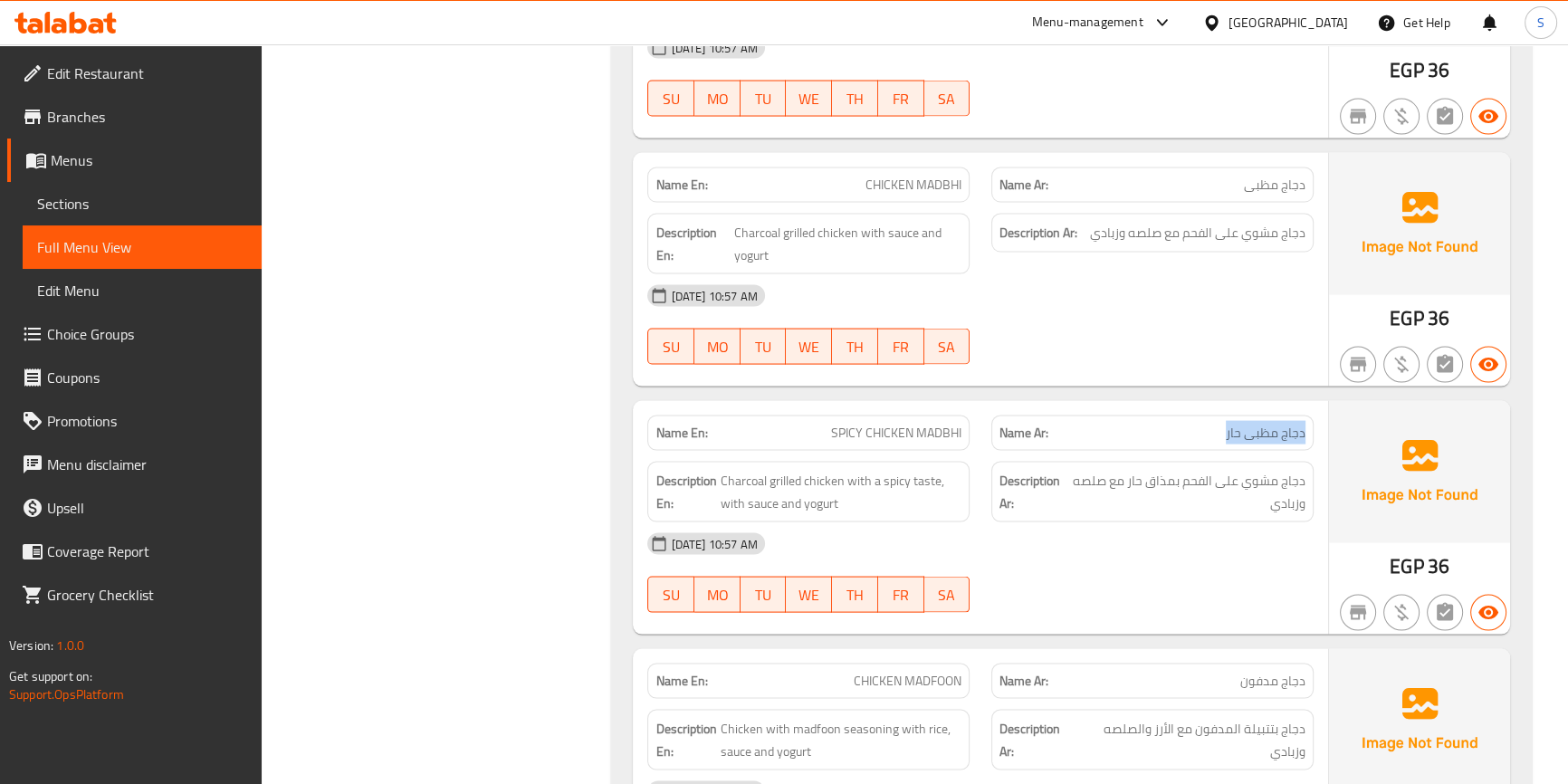
drag, startPoint x: 1306, startPoint y: 428, endPoint x: 1212, endPoint y: 425, distance: 94.0
click at [1303, 470] on span "دجاج مشوي على الفحم بمذاق حار مع صلصه وزبادي" at bounding box center [1187, 493] width 235 height 45
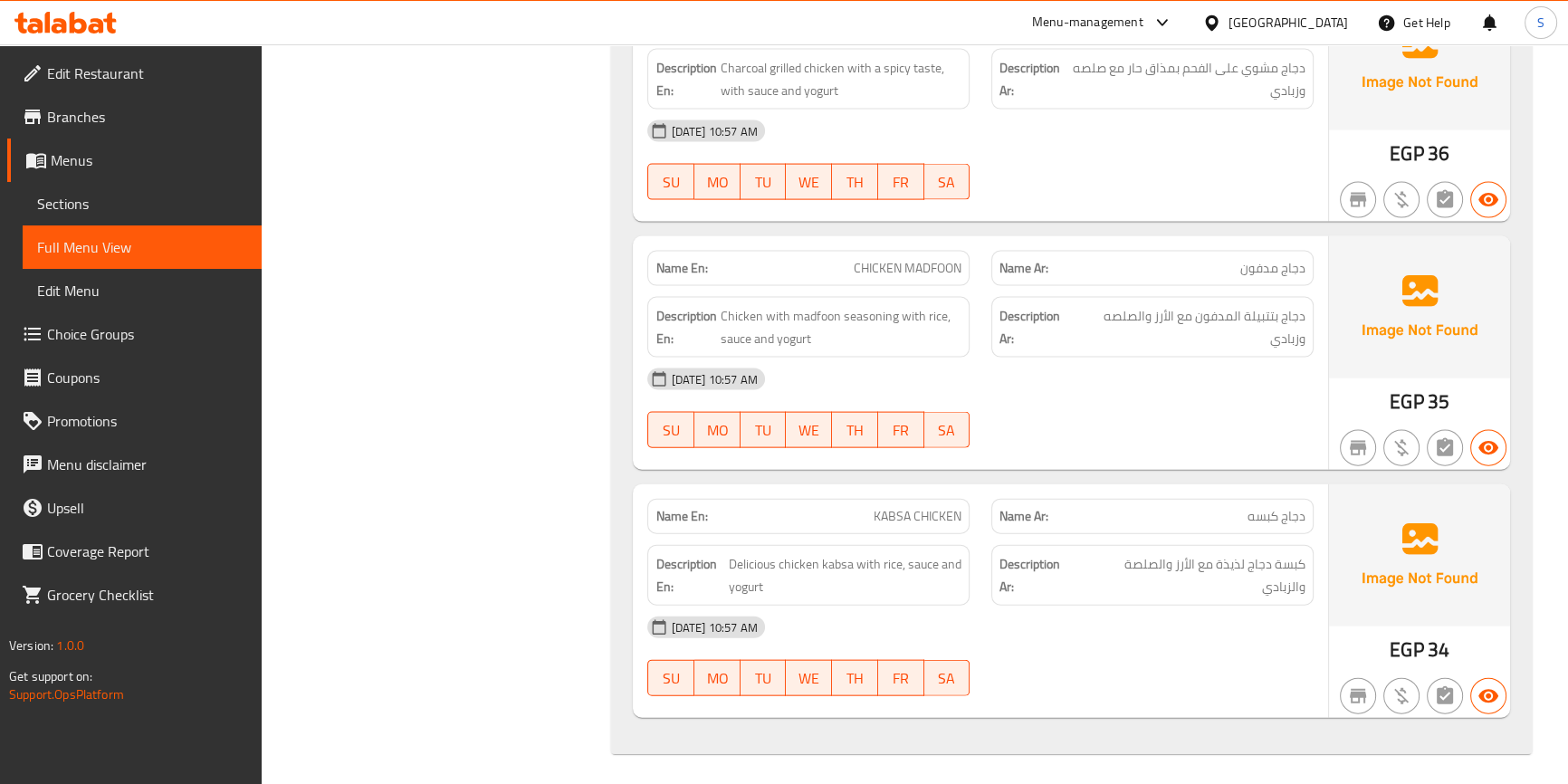
scroll to position [4944, 0]
drag, startPoint x: 1283, startPoint y: 311, endPoint x: 1149, endPoint y: 331, distance: 135.5
click at [1149, 331] on span "دجاج بتتبيلة المدفون مع الأرز والصلصه وزبادي" at bounding box center [1191, 327] width 228 height 45
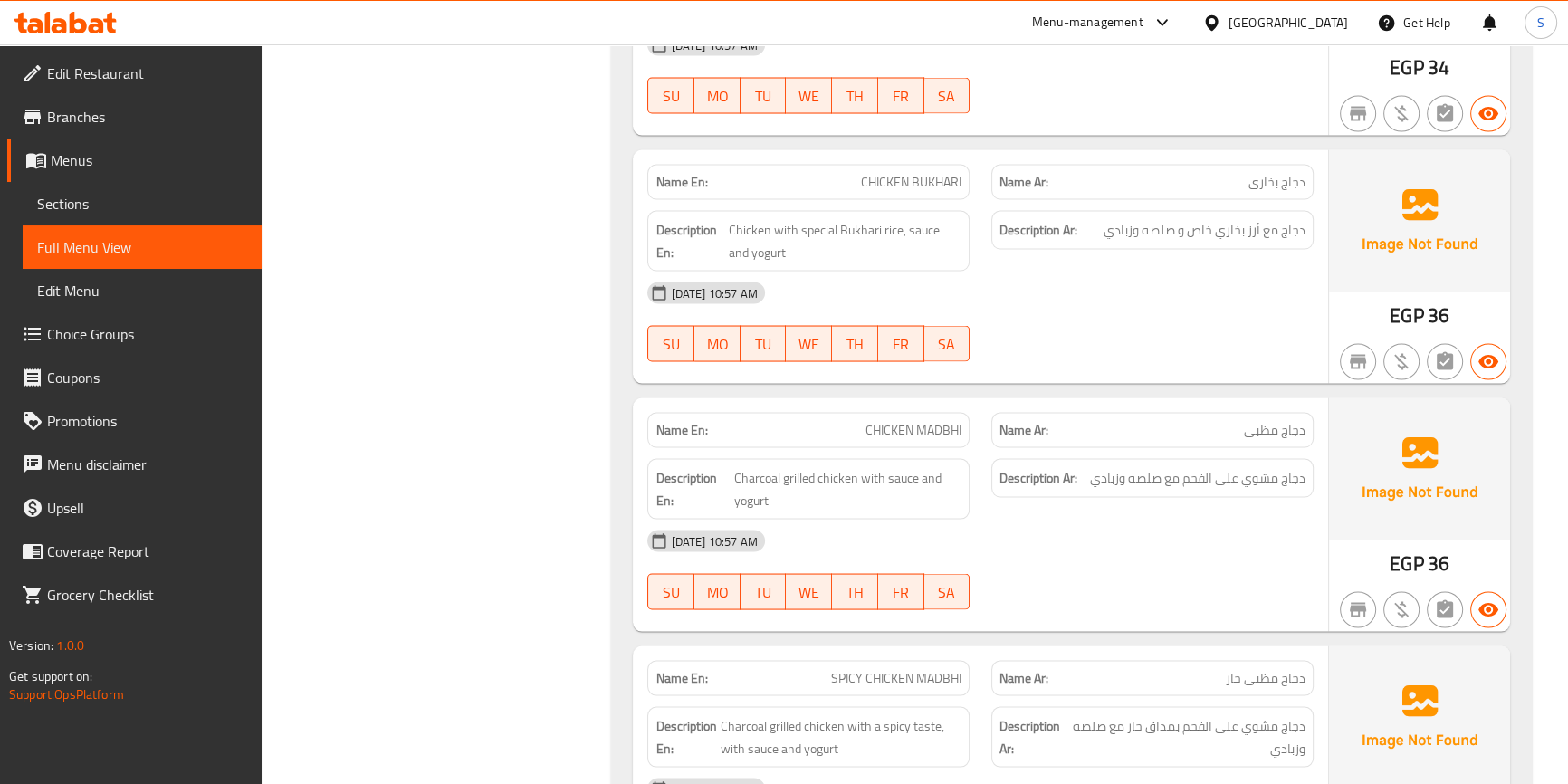
drag, startPoint x: 48, startPoint y: 163, endPoint x: 145, endPoint y: 195, distance: 102.1
click at [48, 163] on span at bounding box center [38, 160] width 25 height 21
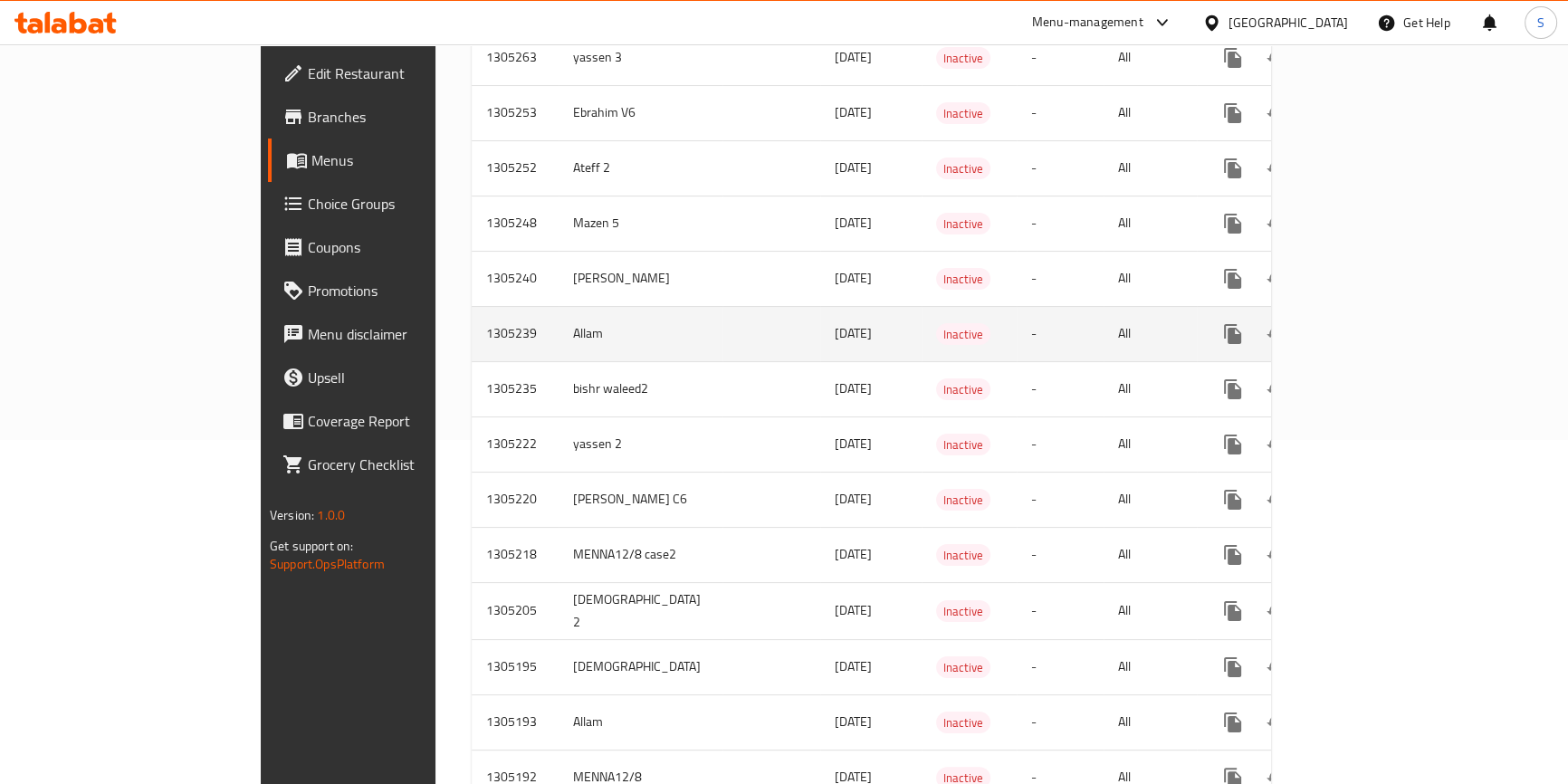
scroll to position [344, 0]
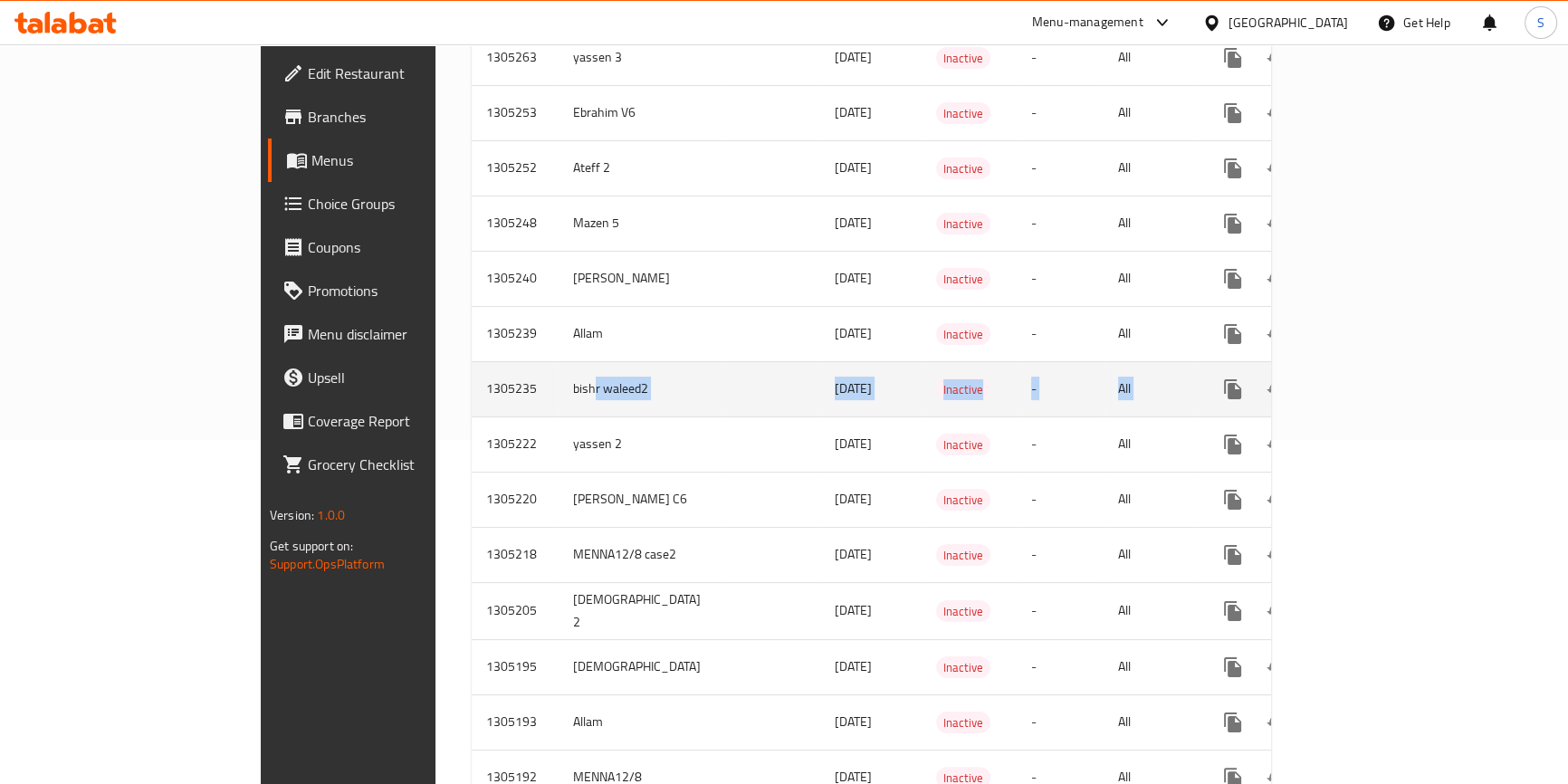
drag, startPoint x: 421, startPoint y: 363, endPoint x: 1435, endPoint y: 364, distance: 1014.0
click at [1400, 364] on tr "1305235 bishr waleed2 12/08/2025 Inactive - All" at bounding box center [935, 389] width 928 height 56
click at [1371, 382] on icon "enhanced table" at bounding box center [1363, 390] width 17 height 17
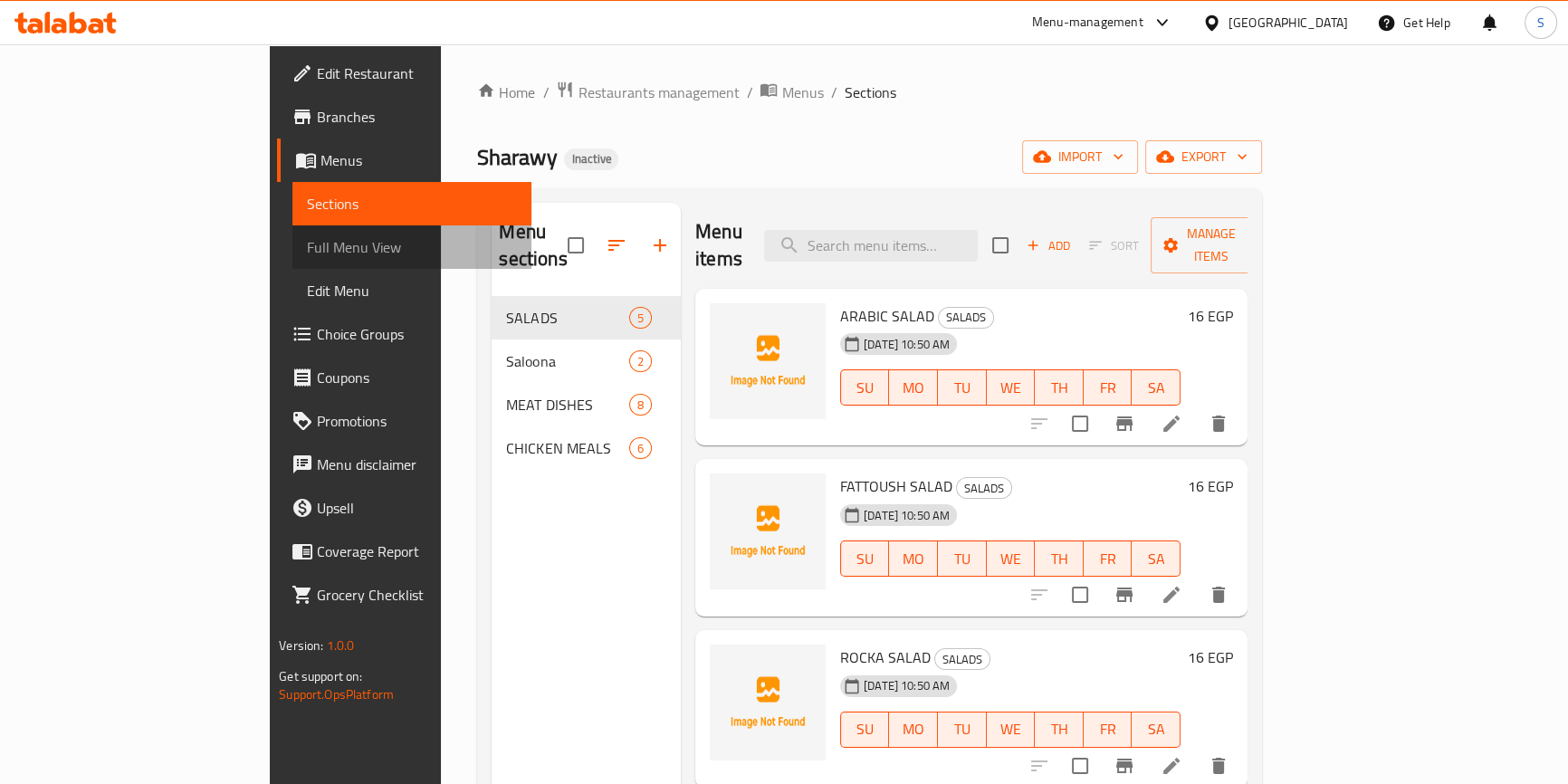
click at [307, 253] on span "Full Menu View" at bounding box center [412, 247] width 210 height 21
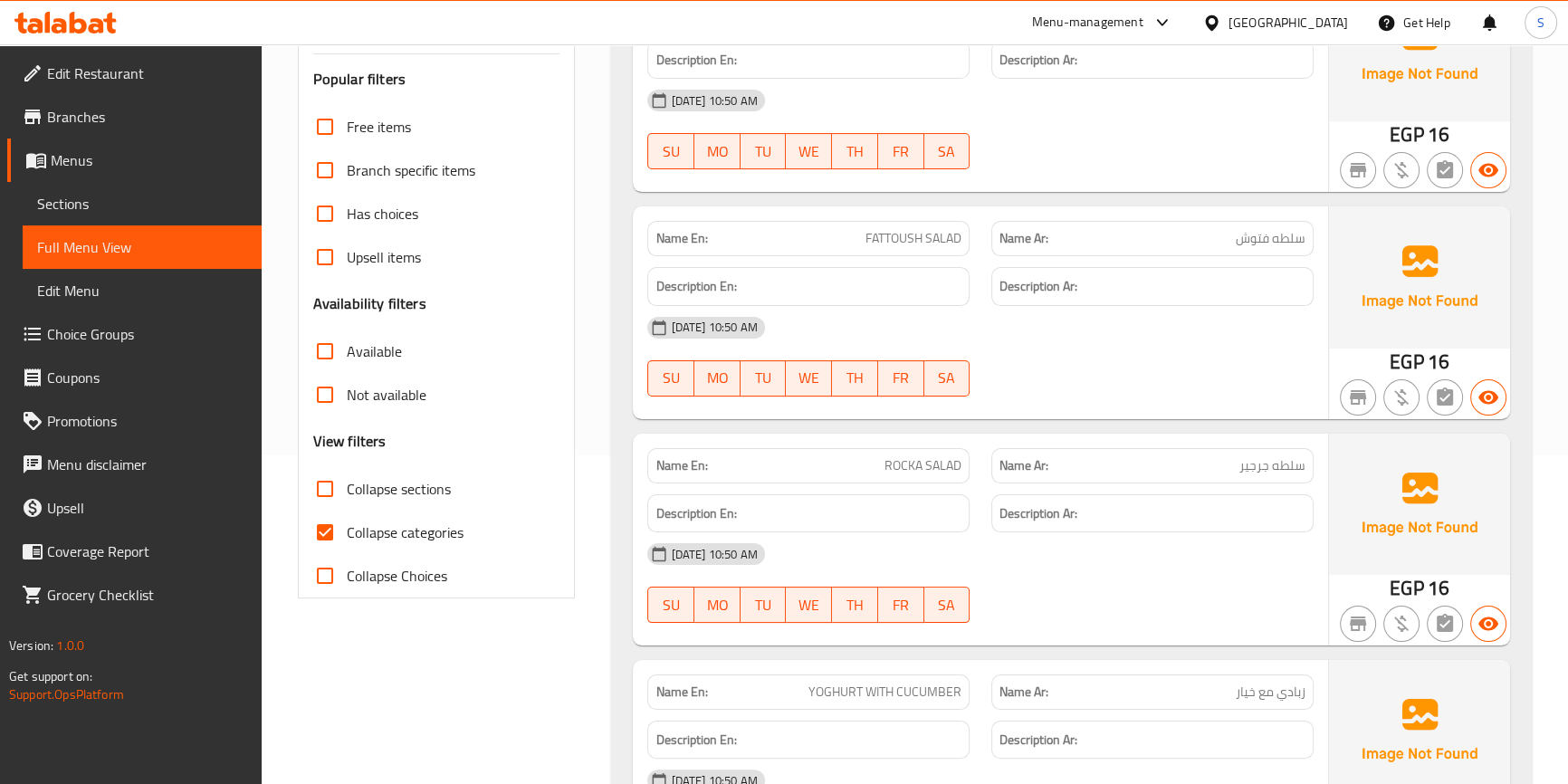
click at [417, 525] on span "Collapse categories" at bounding box center [405, 533] width 117 height 21
click at [346, 525] on input "Collapse categories" at bounding box center [325, 533] width 44 height 44
checkbox input "false"
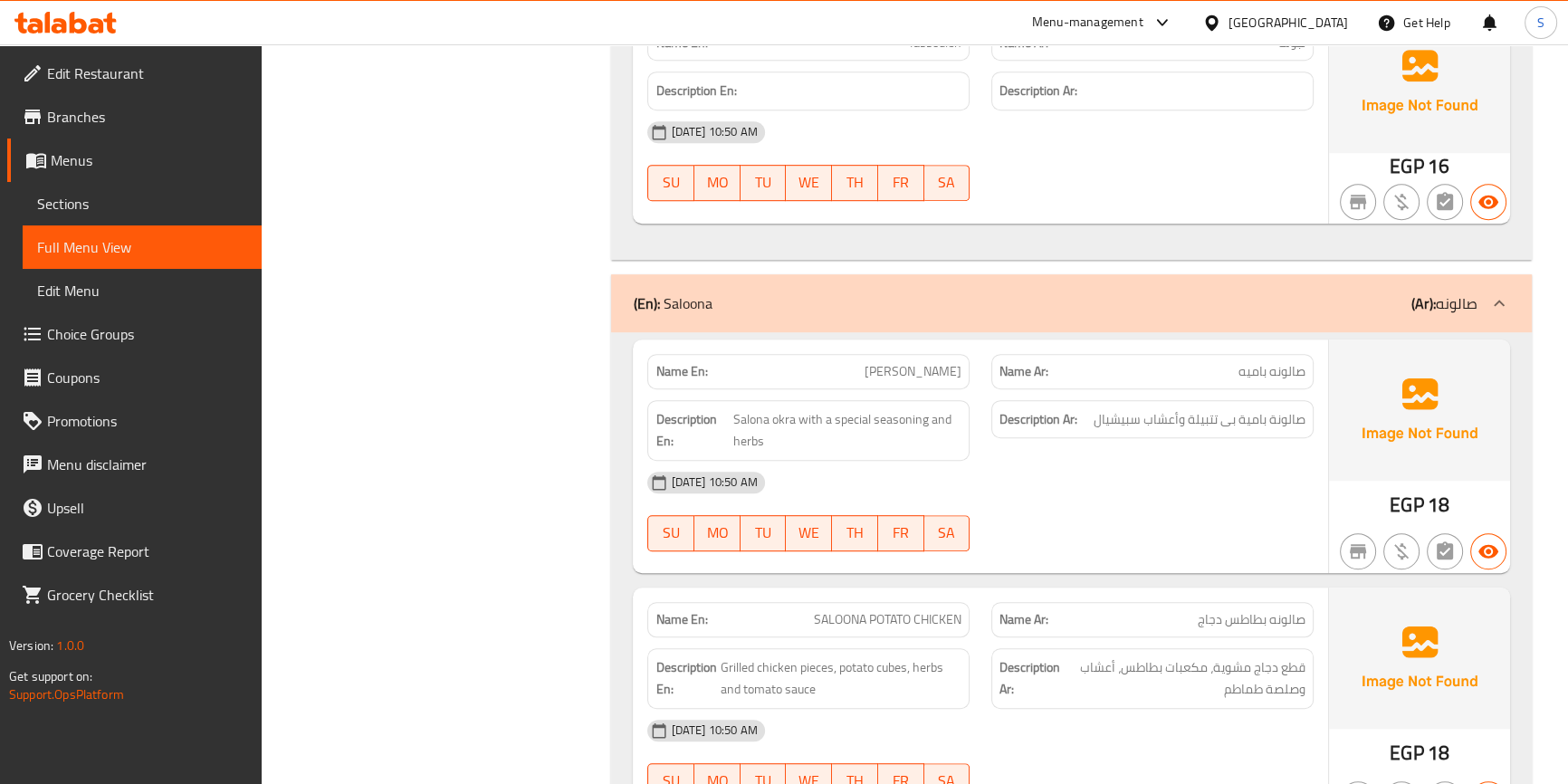
scroll to position [1235, 0]
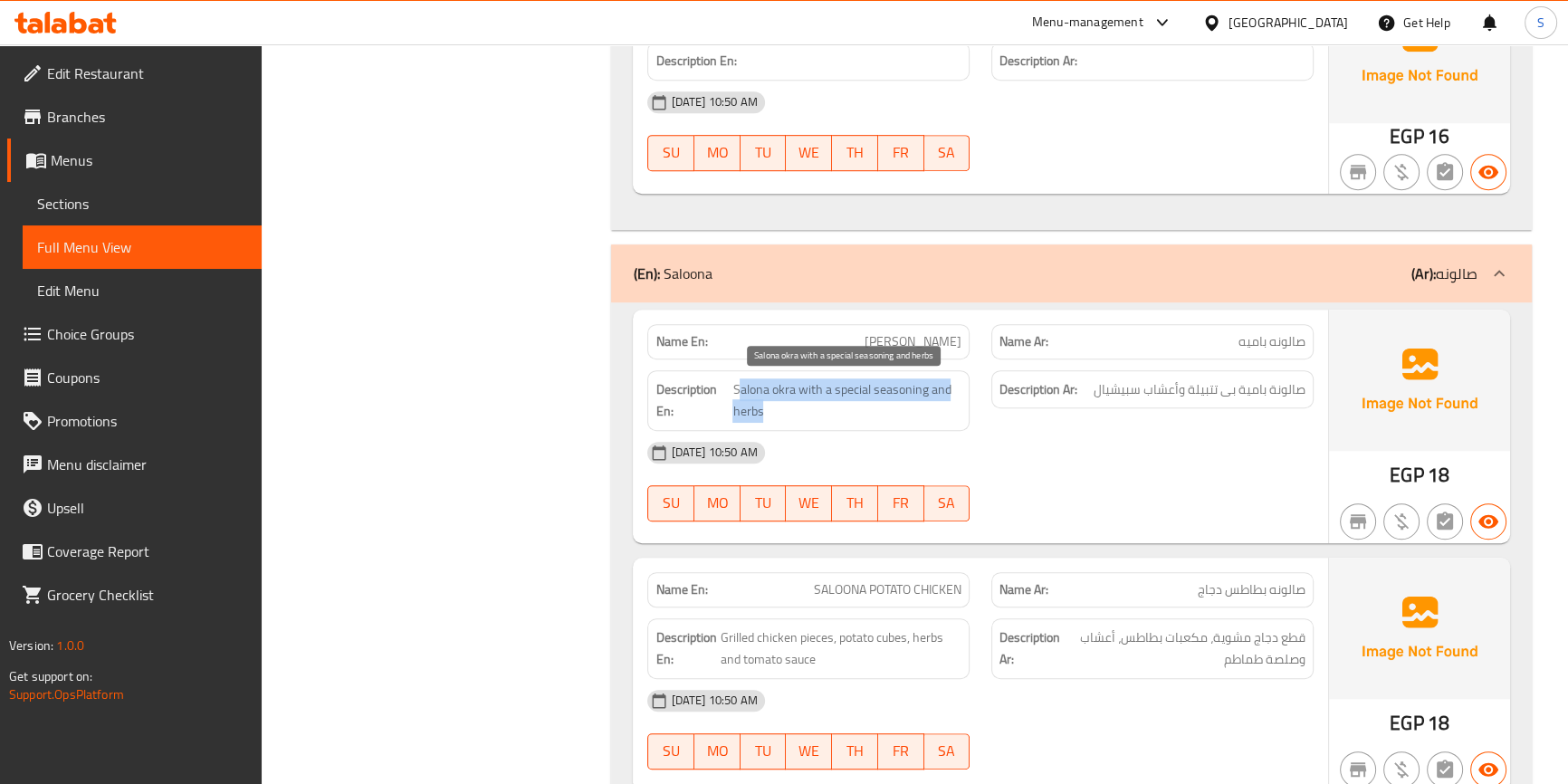
drag, startPoint x: 775, startPoint y: 408, endPoint x: 737, endPoint y: 392, distance: 41.2
click at [737, 392] on span "Salona okra with a special seasoning and herbs" at bounding box center [846, 401] width 229 height 45
click at [755, 389] on span "Salona okra with a special seasoning and herbs" at bounding box center [846, 401] width 229 height 45
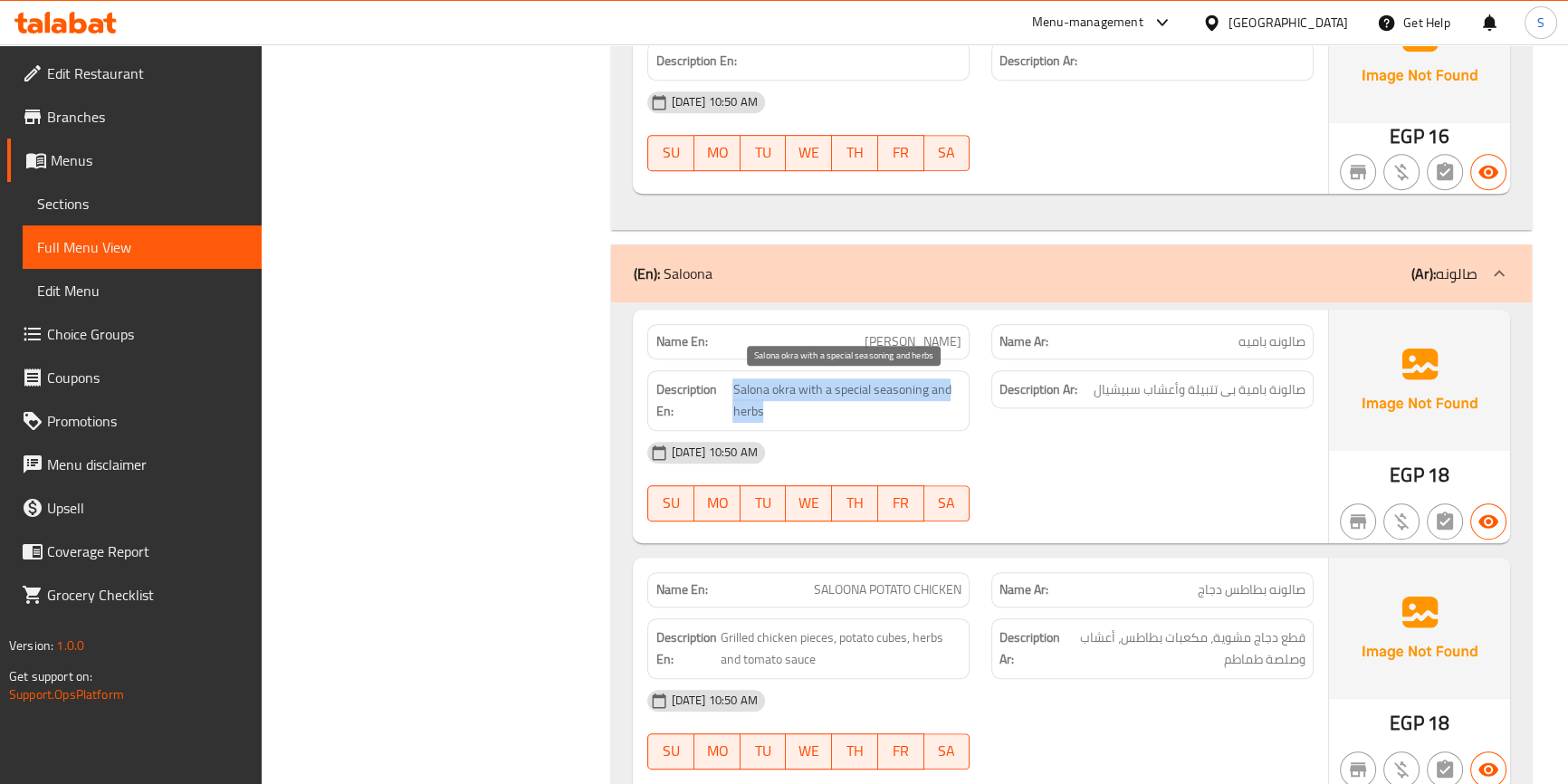
click at [865, 409] on span "Salona okra with a special seasoning and herbs" at bounding box center [846, 401] width 229 height 45
drag, startPoint x: 810, startPoint y: 419, endPoint x: 734, endPoint y: 393, distance: 80.3
click at [734, 393] on span "Salona okra with a special seasoning and herbs" at bounding box center [846, 401] width 229 height 45
click at [846, 403] on span "Salona okra with a special seasoning and herbs" at bounding box center [846, 401] width 229 height 45
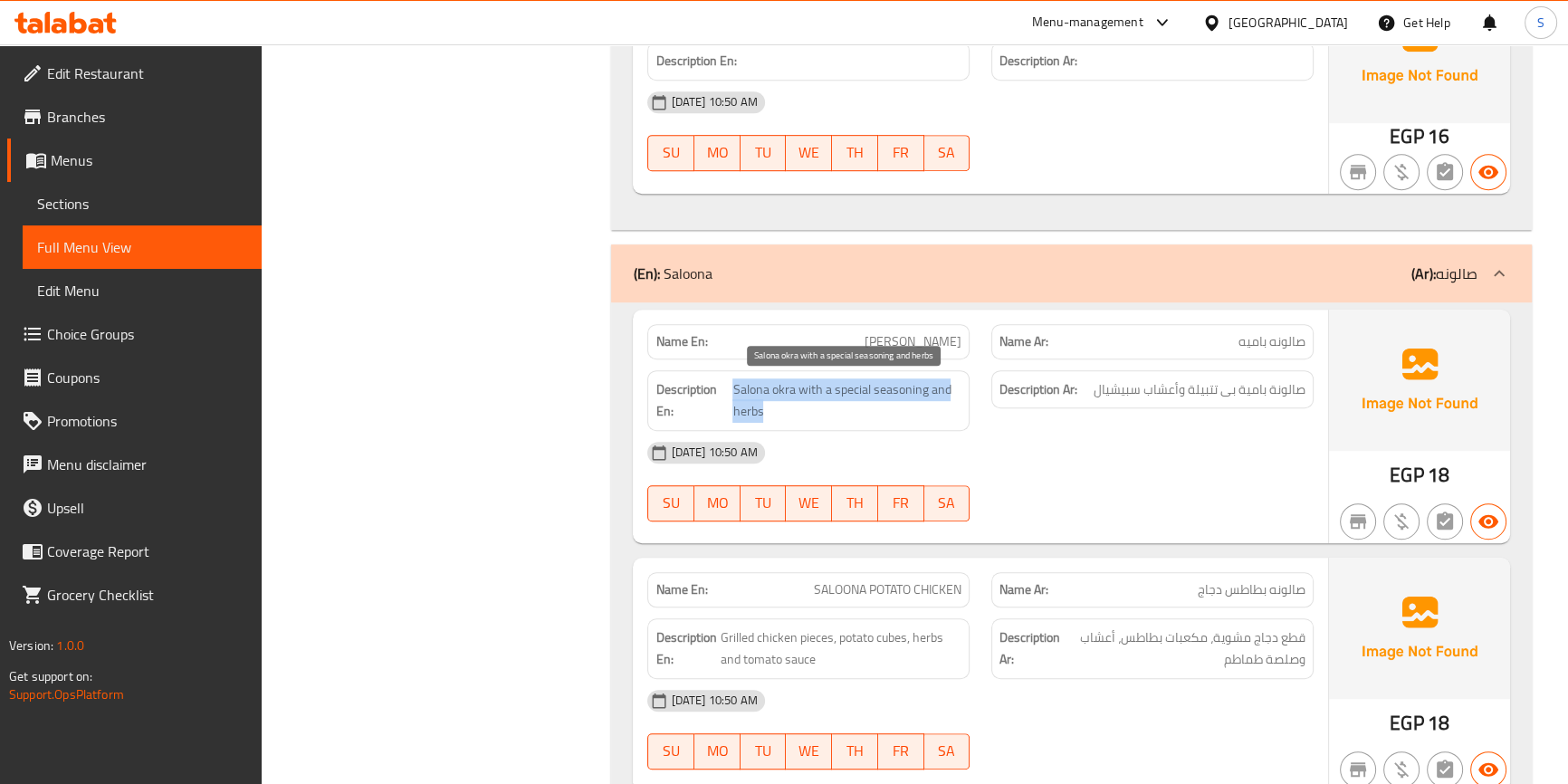
click at [846, 403] on span "Salona okra with a special seasoning and herbs" at bounding box center [846, 401] width 229 height 45
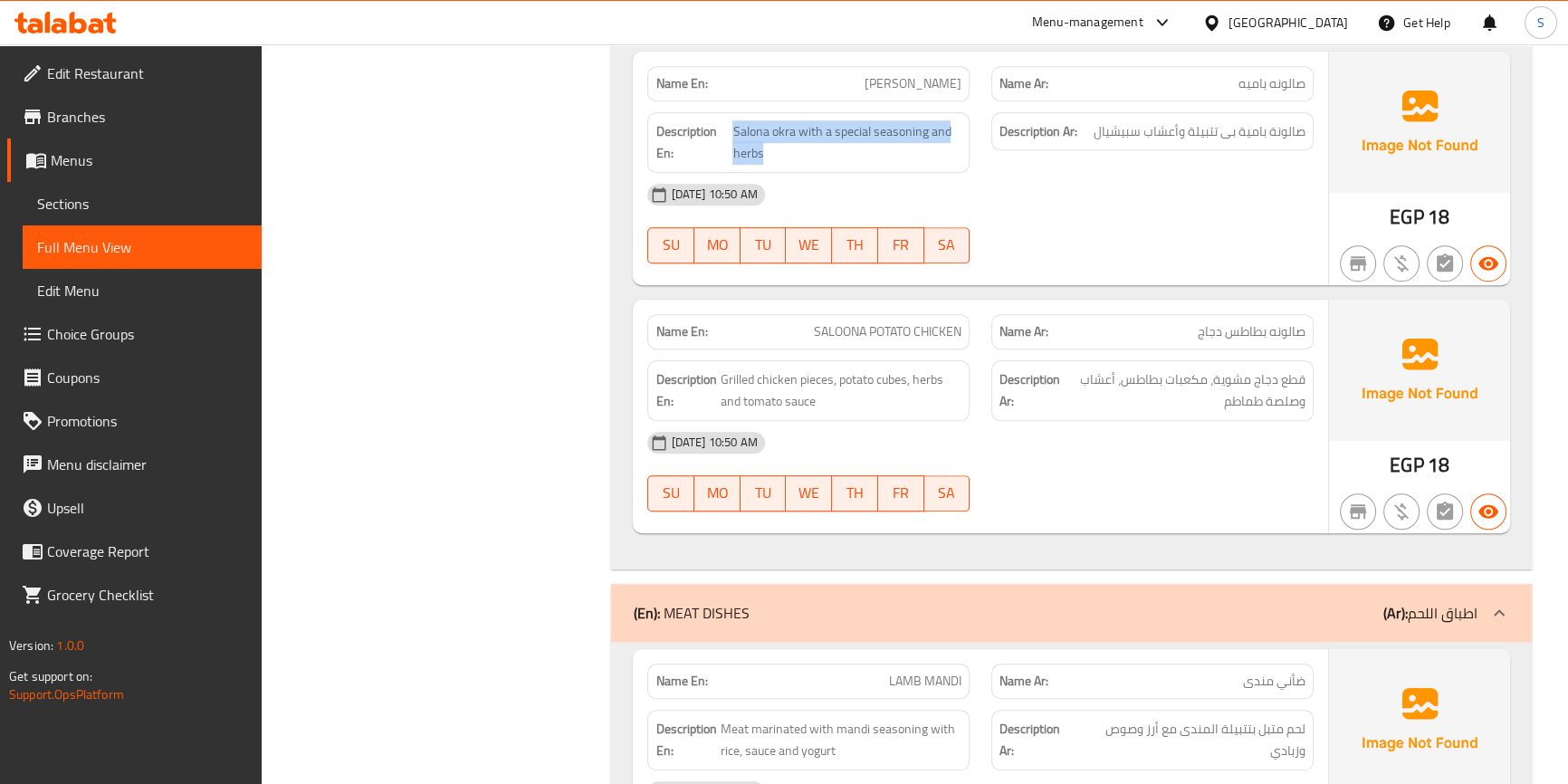
scroll to position [1564, 0]
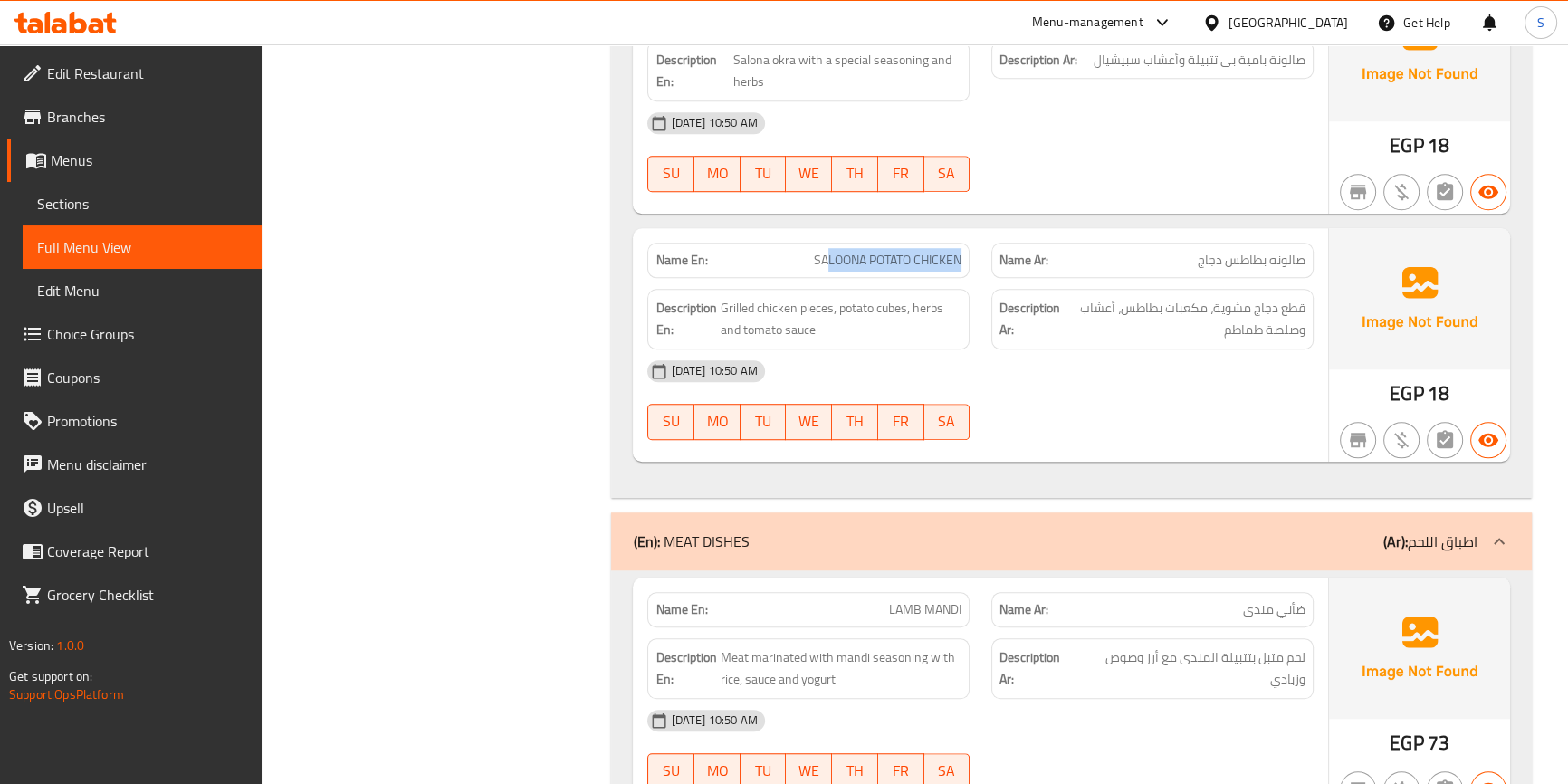
drag, startPoint x: 822, startPoint y: 273, endPoint x: 978, endPoint y: 248, distance: 158.0
click at [809, 308] on span "Grilled chicken pieces, potato cubes, herbs and tomato sauce" at bounding box center [841, 319] width 241 height 45
click at [841, 307] on span "Grilled chicken pieces, potato cubes, herbs and tomato sauce" at bounding box center [841, 319] width 241 height 45
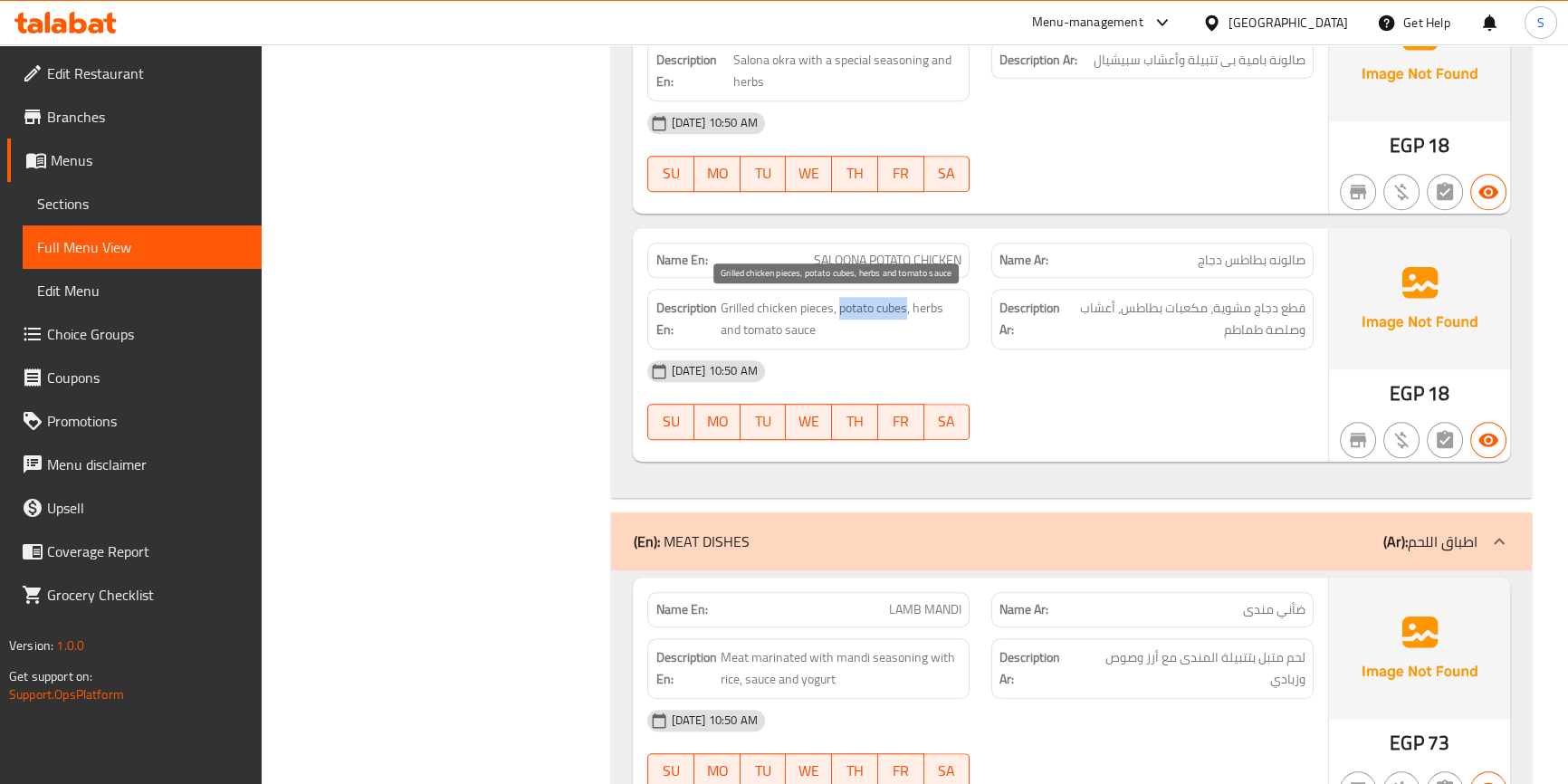
drag, startPoint x: 836, startPoint y: 308, endPoint x: 905, endPoint y: 316, distance: 69.5
click at [905, 316] on span "Grilled chicken pieces, potato cubes, herbs and tomato sauce" at bounding box center [841, 319] width 241 height 45
click at [913, 316] on span "Grilled chicken pieces, potato cubes, herbs and tomato sauce" at bounding box center [841, 319] width 241 height 45
drag, startPoint x: 836, startPoint y: 321, endPoint x: 797, endPoint y: 321, distance: 39.0
click at [797, 321] on span "Grilled chicken pieces, potato cubes, herbs and tomato sauce" at bounding box center [841, 319] width 241 height 45
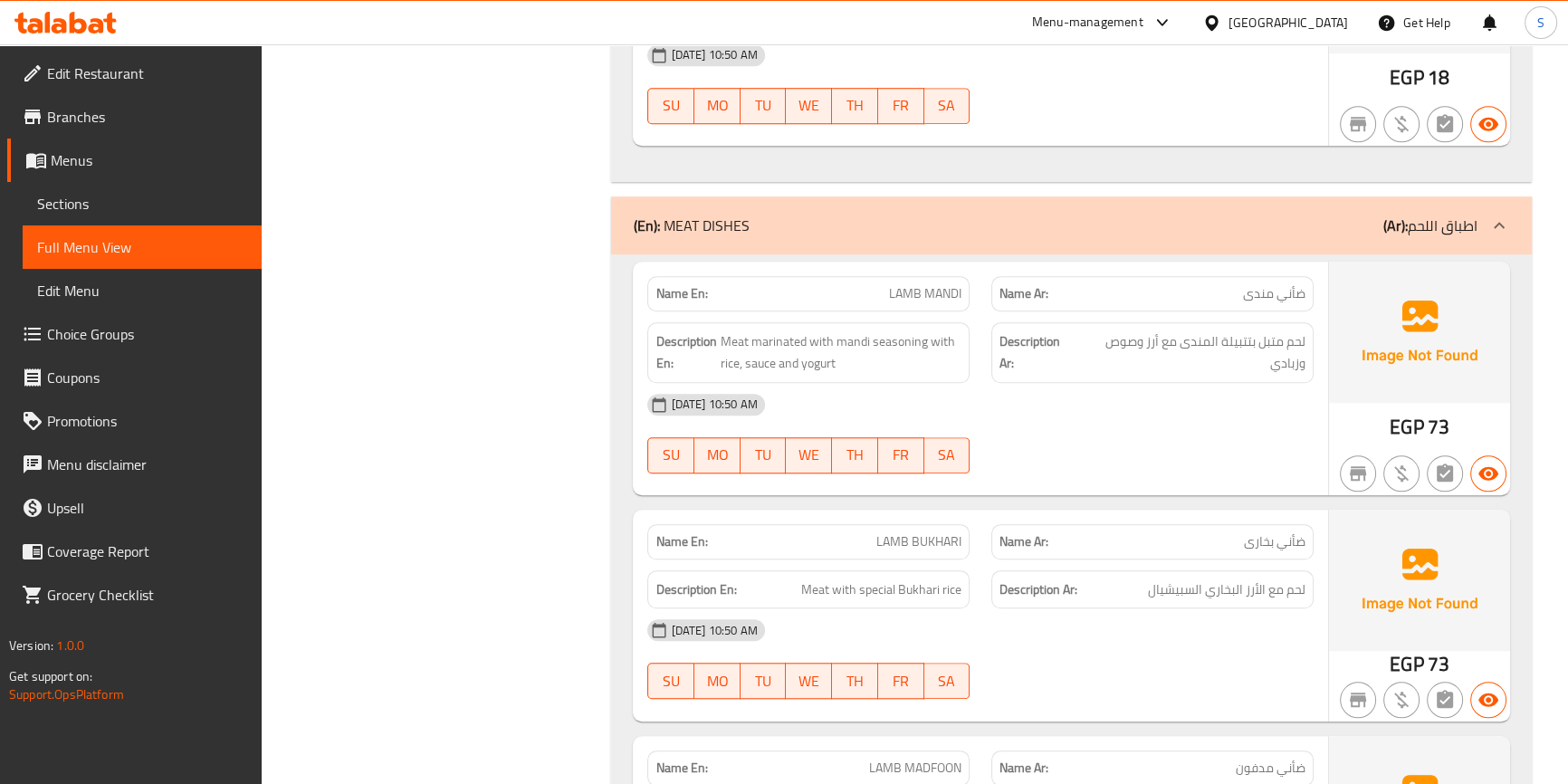
scroll to position [1893, 0]
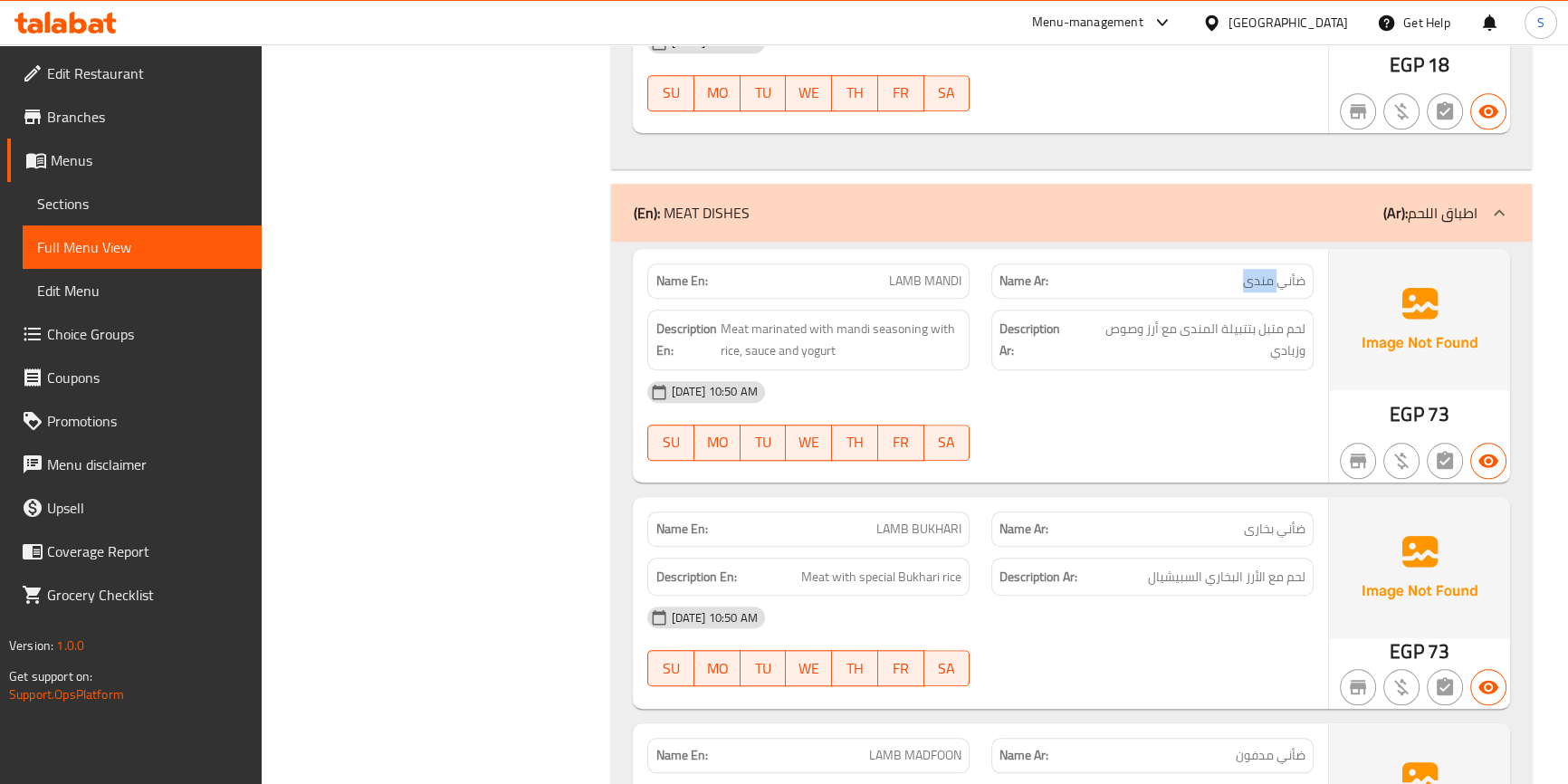
drag, startPoint x: 1277, startPoint y: 284, endPoint x: 1242, endPoint y: 286, distance: 35.1
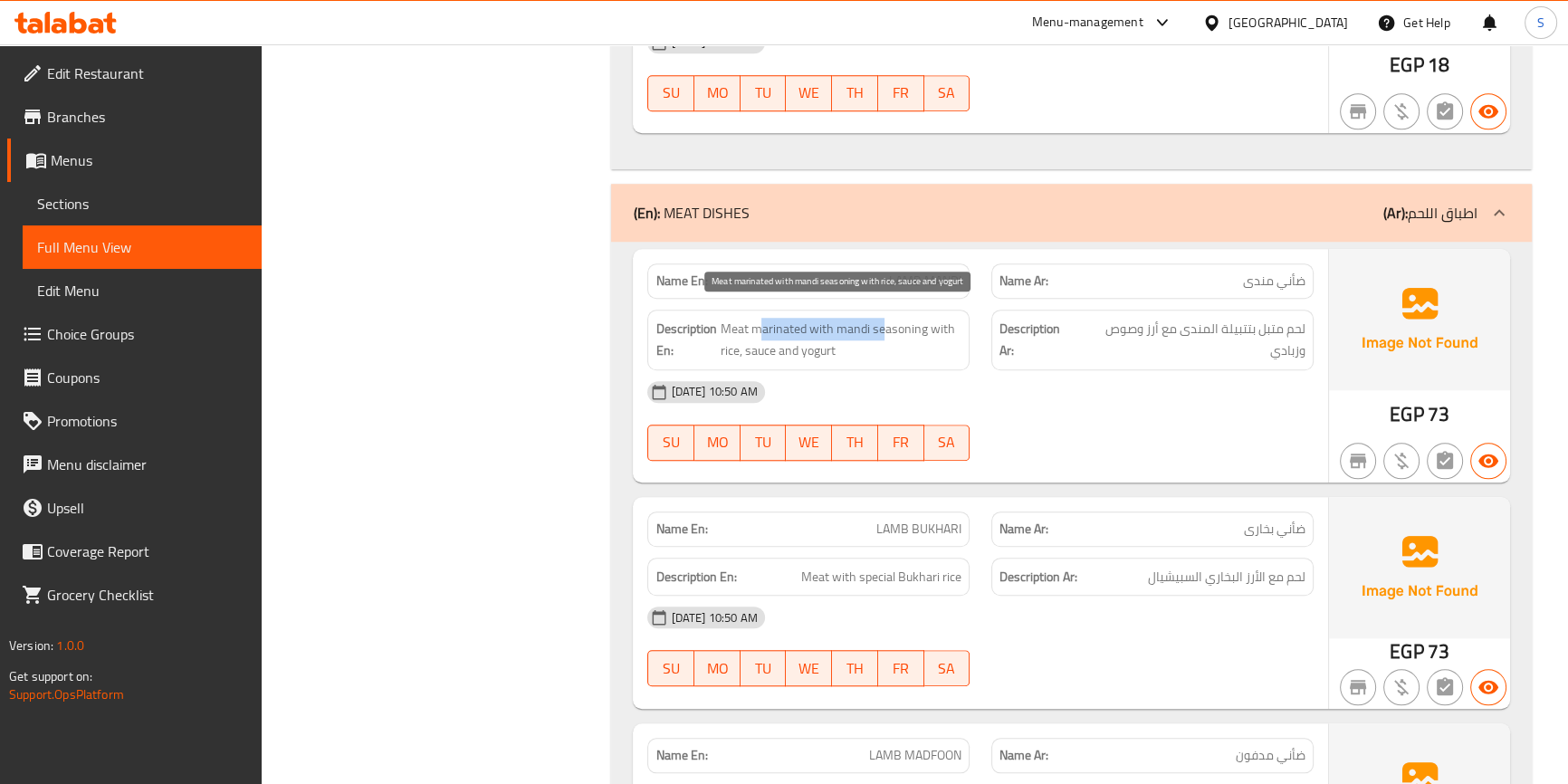
drag, startPoint x: 756, startPoint y: 324, endPoint x: 885, endPoint y: 335, distance: 129.5
click at [885, 335] on span "Meat marinated with mandi seasoning with rice, sauce and yogurt" at bounding box center [840, 340] width 241 height 45
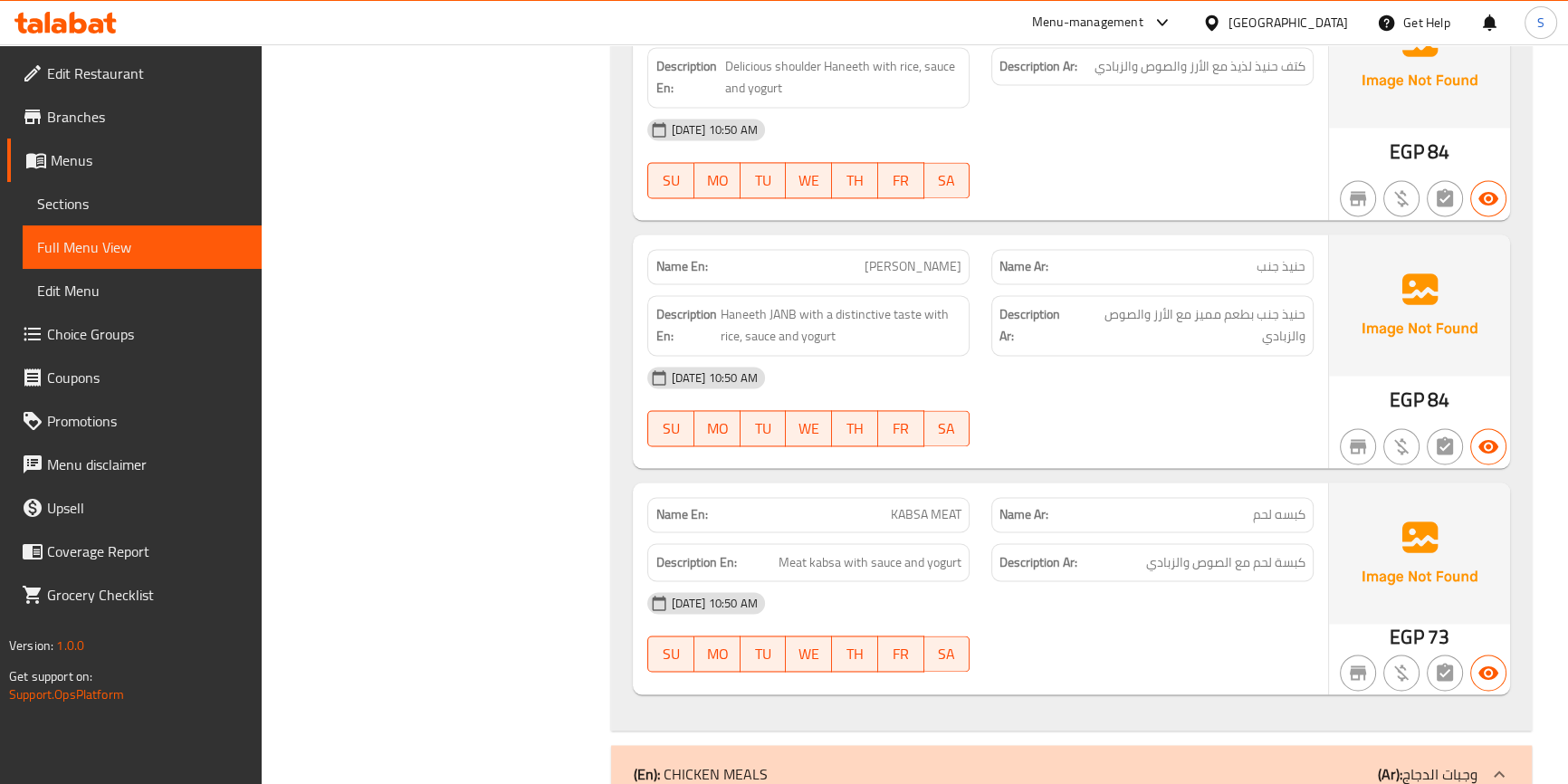
scroll to position [3377, 0]
drag, startPoint x: 1299, startPoint y: 317, endPoint x: 1109, endPoint y: 301, distance: 190.7
click at [1109, 303] on span "حنيذ جنب بطعم مميز مع الأرز والصوص والزبادي" at bounding box center [1190, 325] width 230 height 45
click at [838, 313] on span "Haneeth JANB with a distinctive taste with rice, sauce and yogurt" at bounding box center [840, 325] width 241 height 45
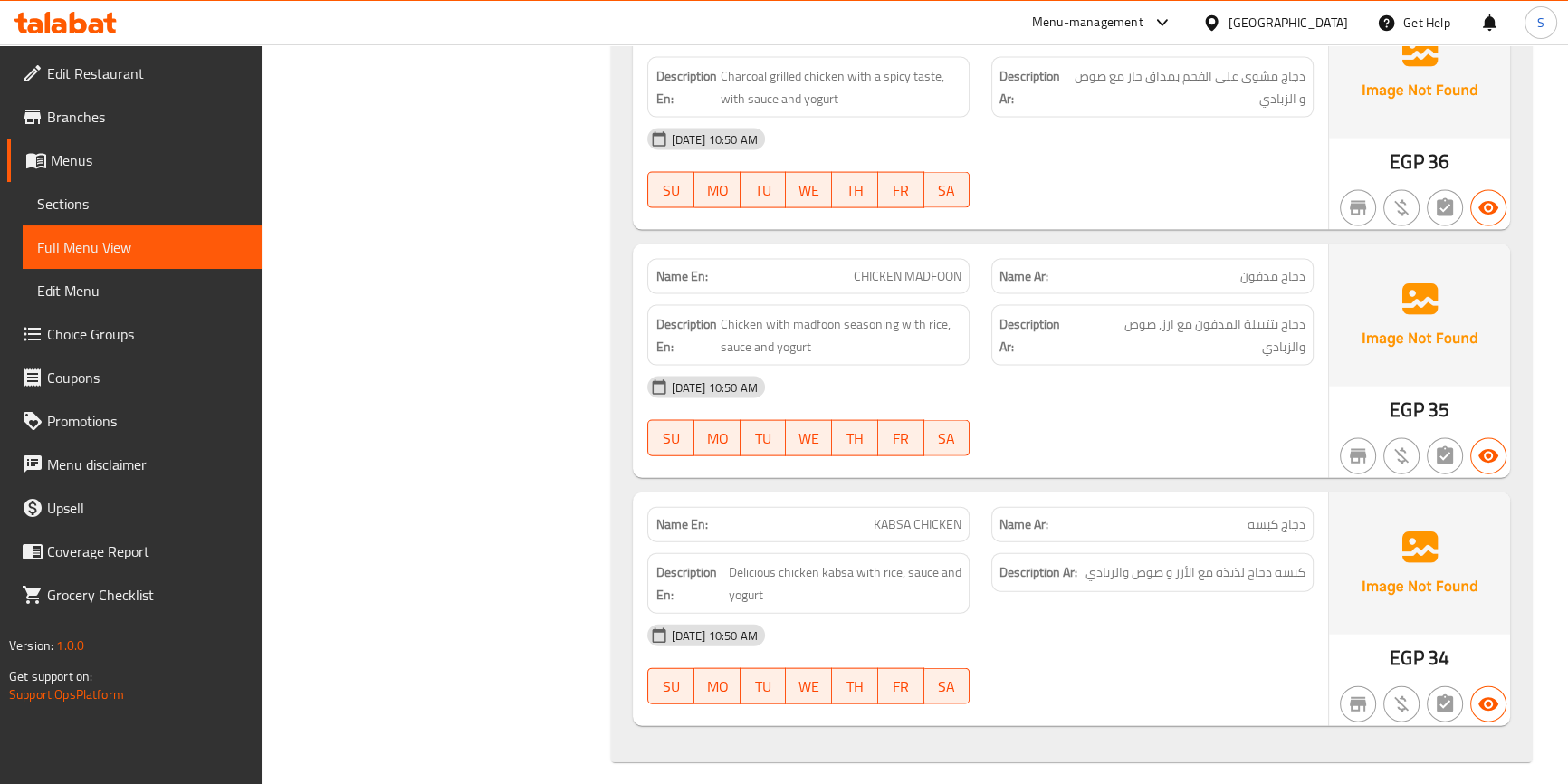
scroll to position [4944, 0]
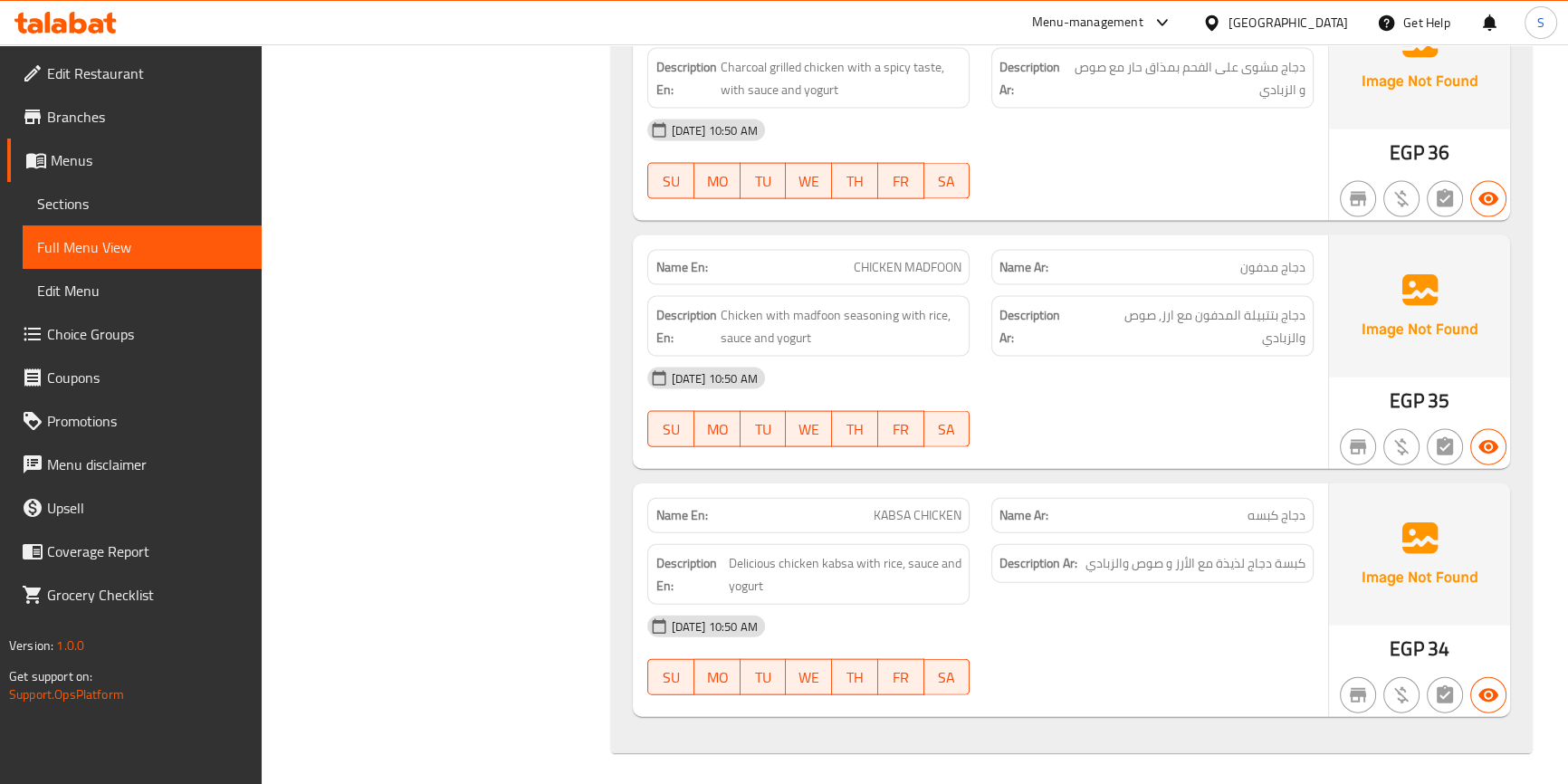
drag, startPoint x: 111, startPoint y: 161, endPoint x: 175, endPoint y: 167, distance: 64.3
click at [111, 161] on span "Menus" at bounding box center [149, 160] width 197 height 21
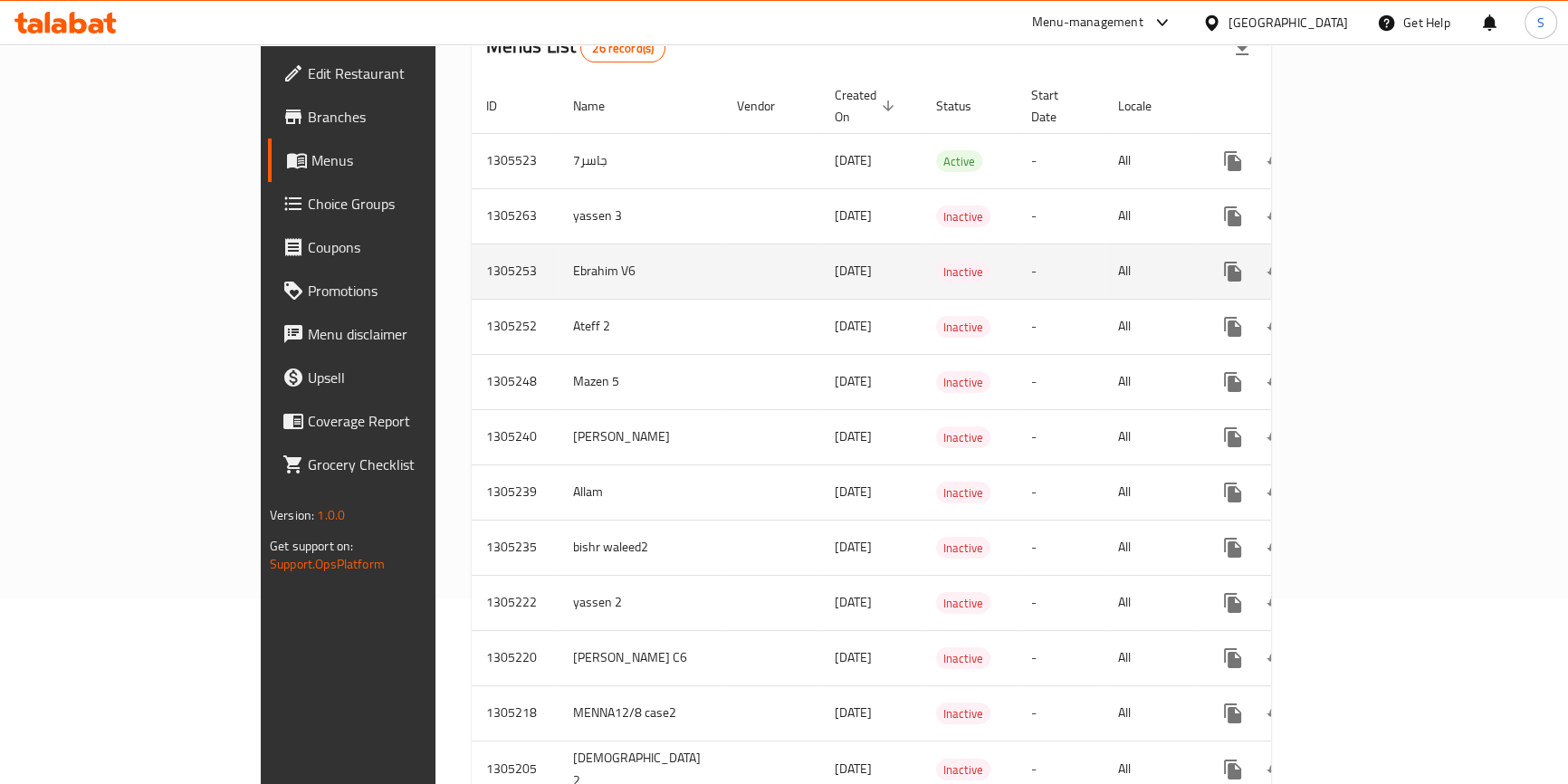
scroll to position [179, 0]
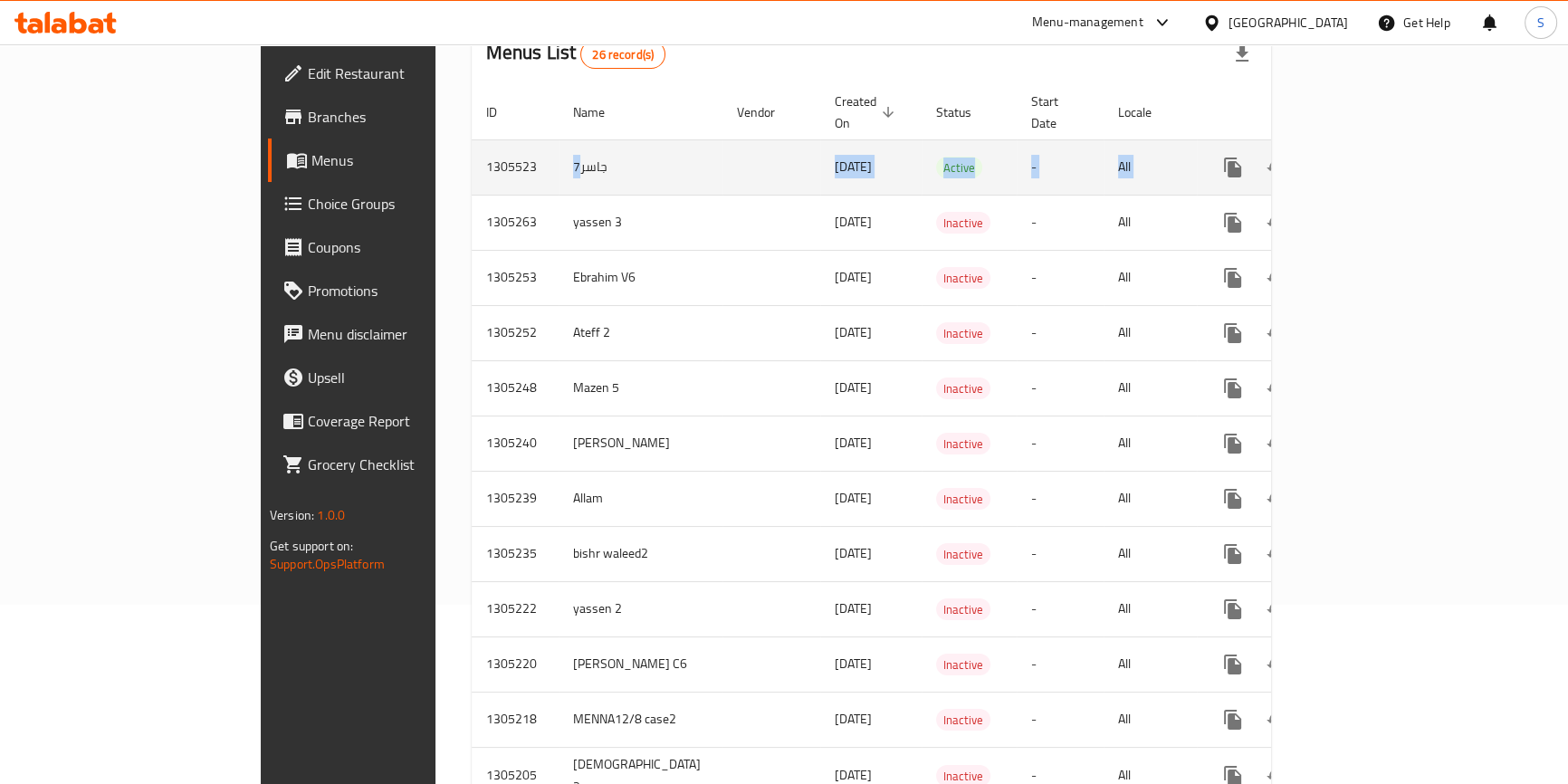
drag, startPoint x: 391, startPoint y: 168, endPoint x: 1331, endPoint y: 167, distance: 940.0
click at [1331, 167] on tr "1305523 جاسر7 13/08/2025 Active - All" at bounding box center [935, 167] width 928 height 56
click at [1374, 157] on icon "enhanced table" at bounding box center [1364, 168] width 21 height 21
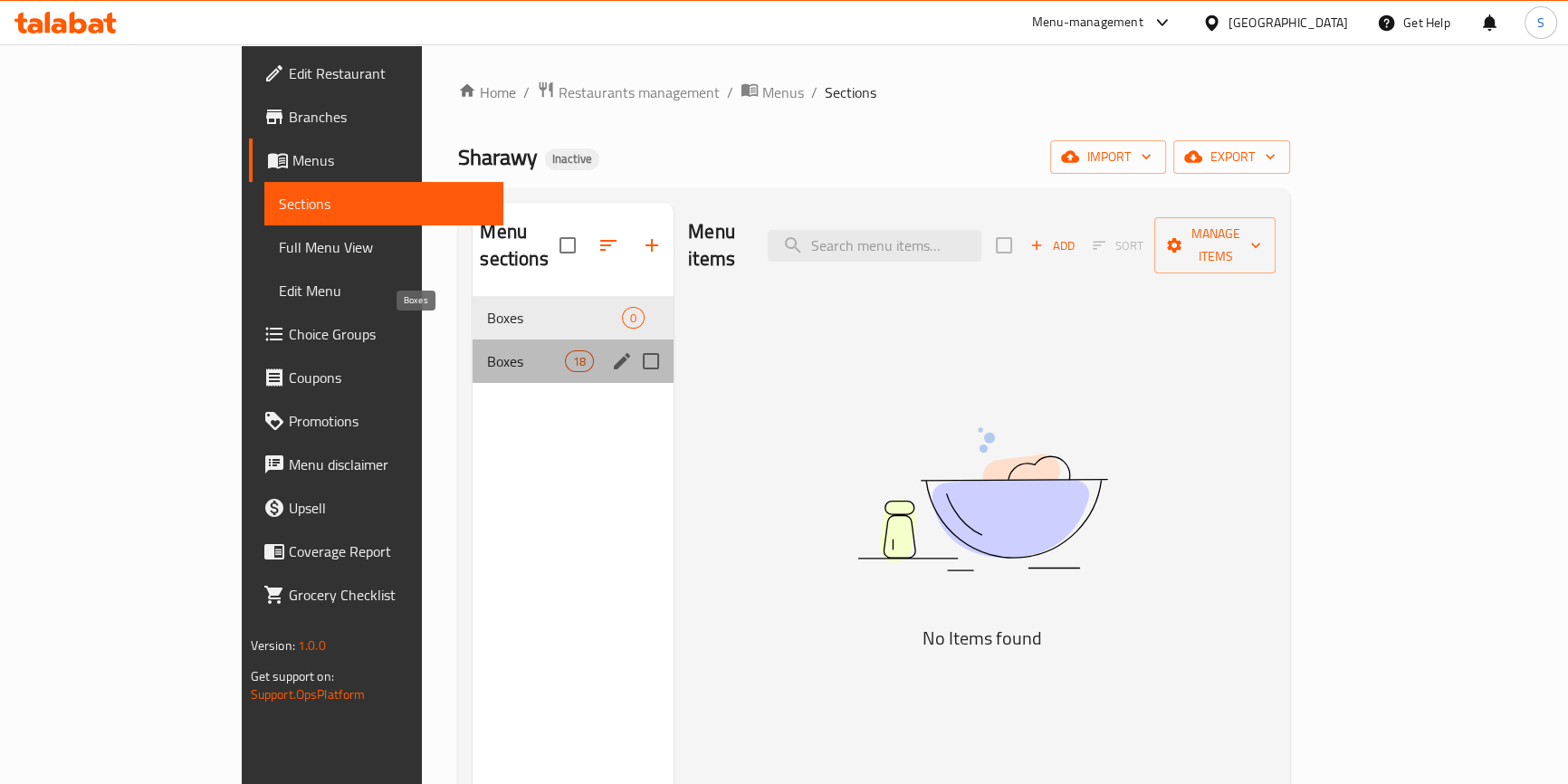
click at [487, 351] on span "Boxes" at bounding box center [525, 361] width 77 height 21
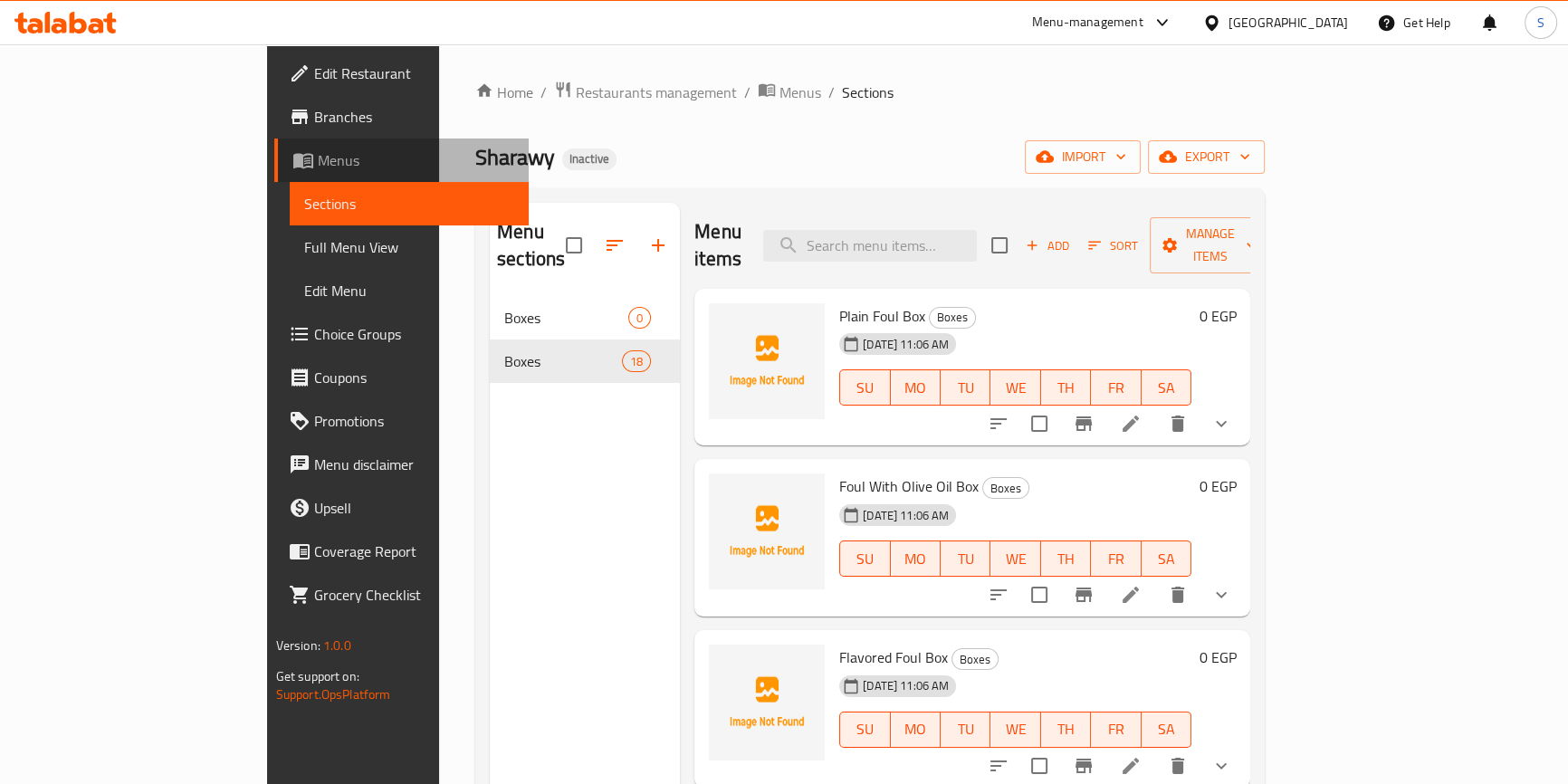
click at [317, 159] on span "Menus" at bounding box center [416, 160] width 197 height 21
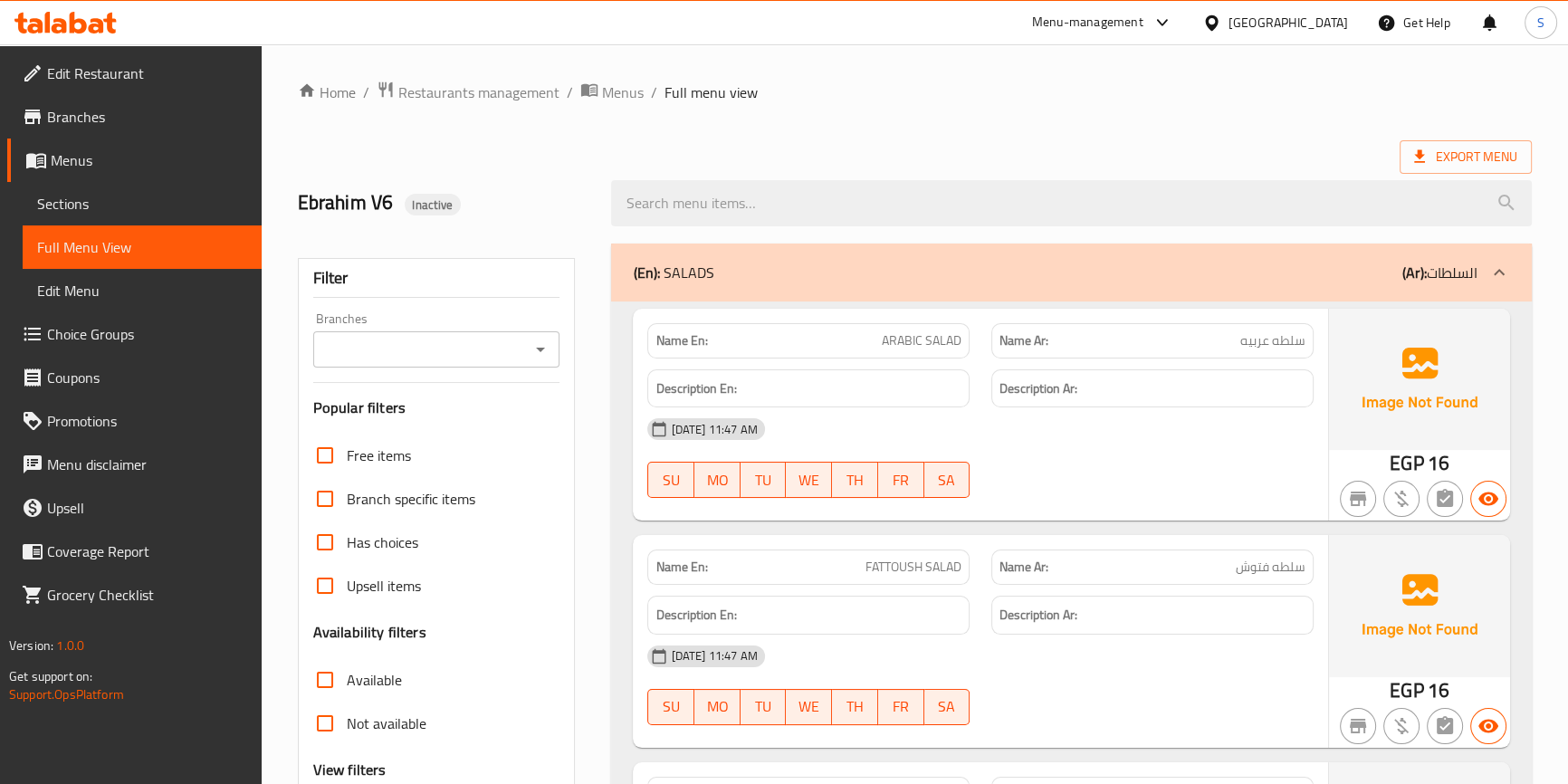
click at [63, 21] on icon at bounding box center [59, 26] width 16 height 16
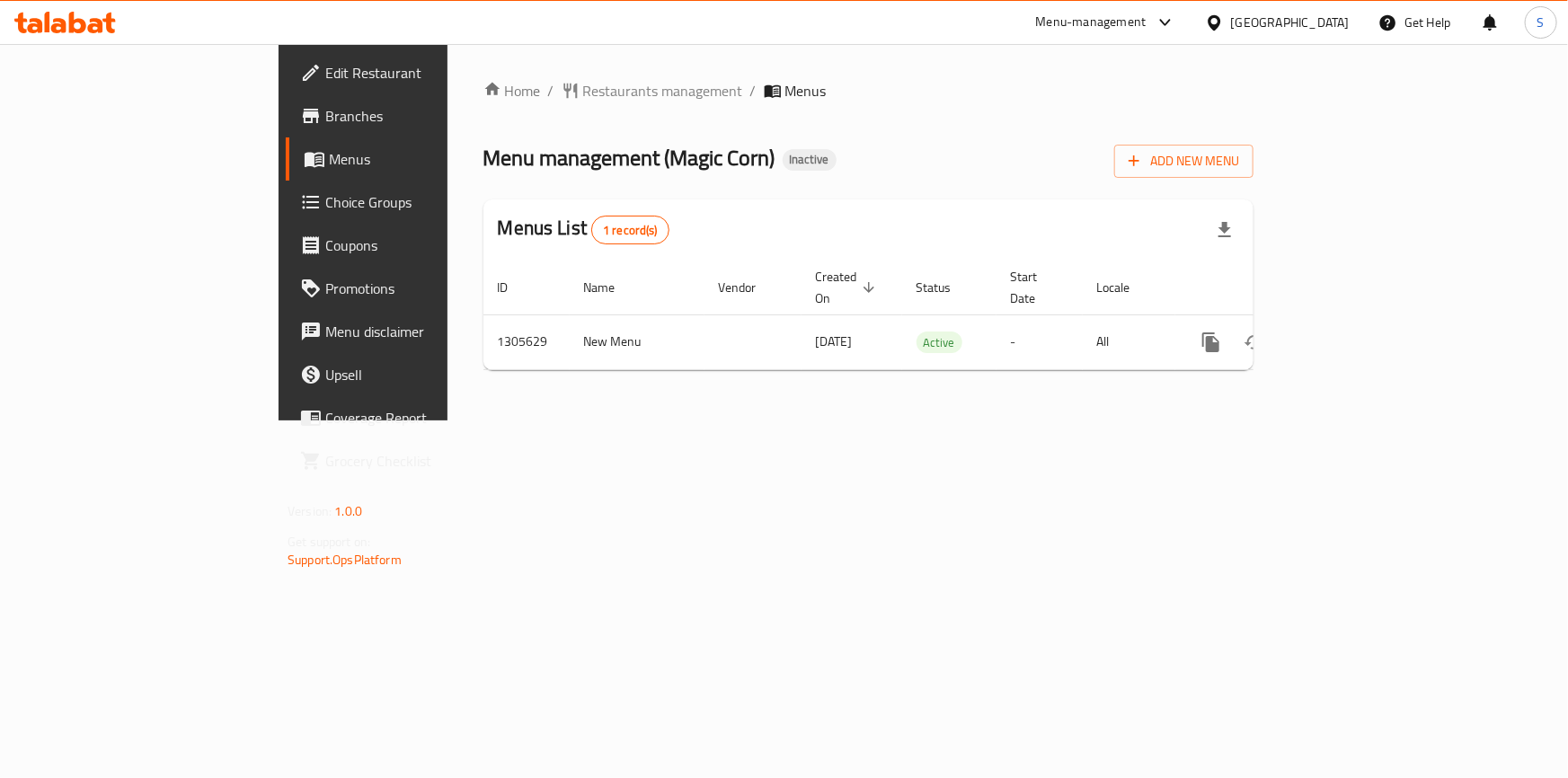
click at [1315, 18] on div "United Arab Emirates" at bounding box center [1290, 22] width 119 height 19
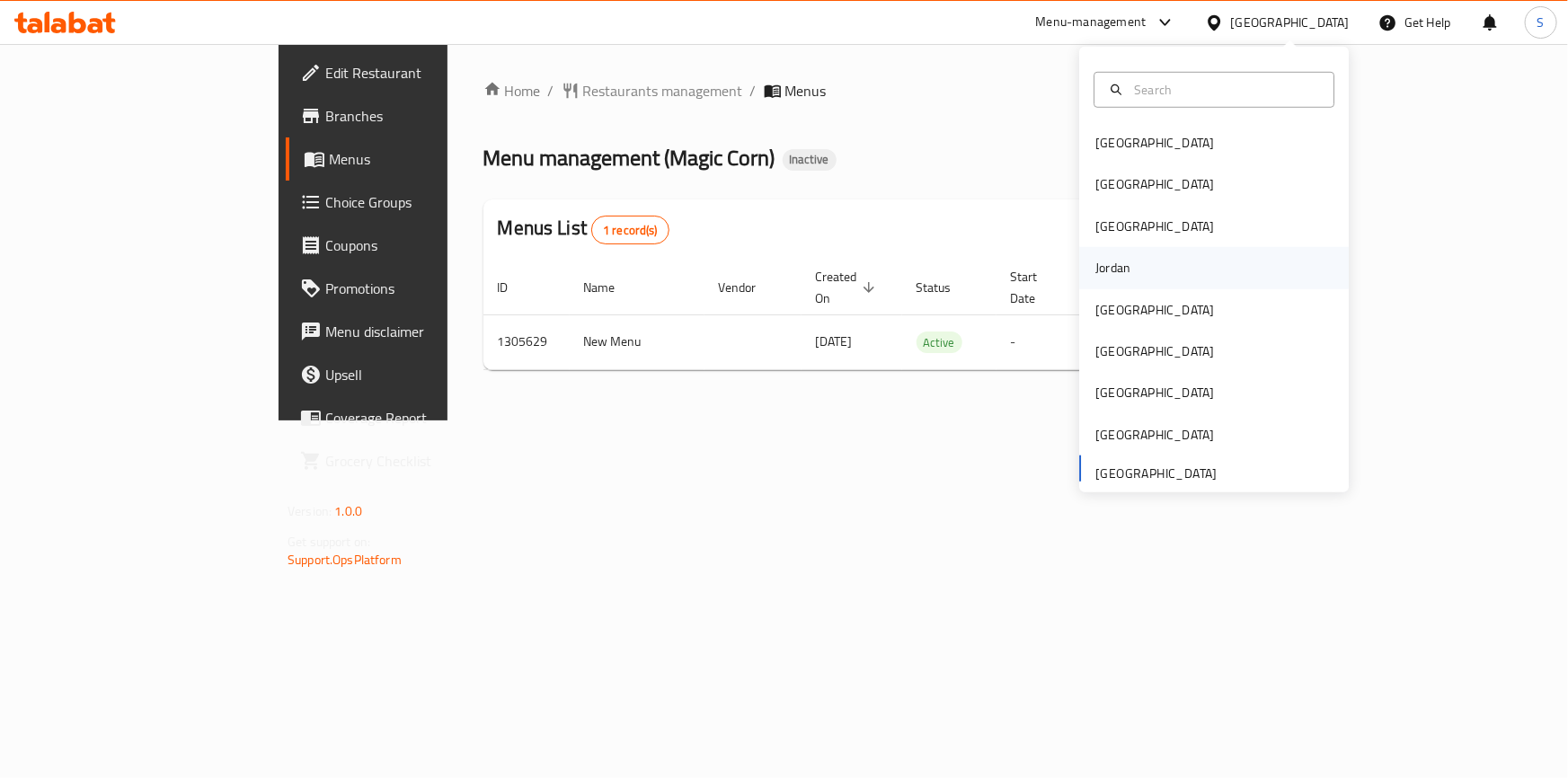
click at [1112, 284] on div "Jordan" at bounding box center [1113, 268] width 64 height 42
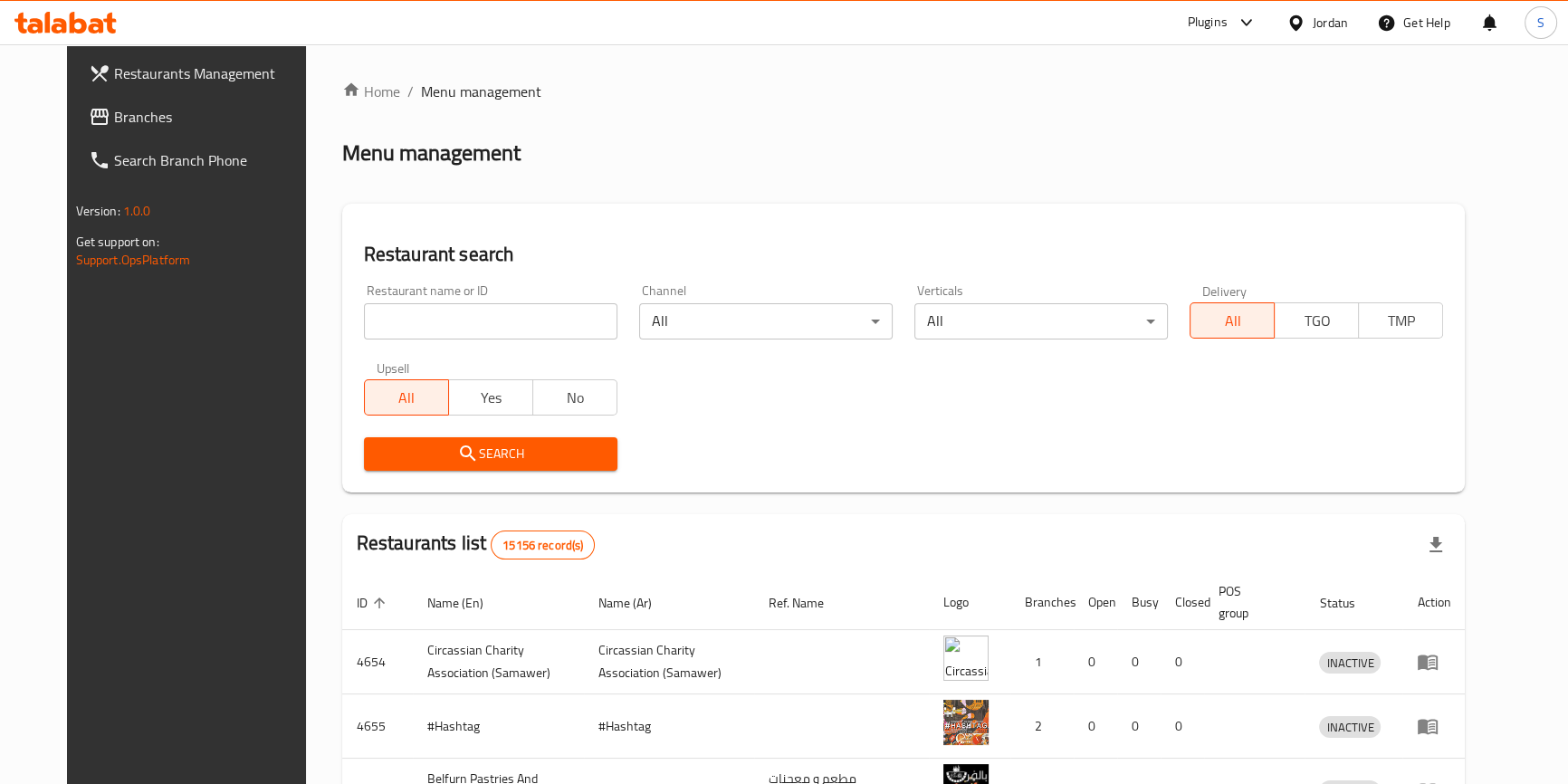
click at [107, 131] on link "Branches" at bounding box center [201, 117] width 254 height 44
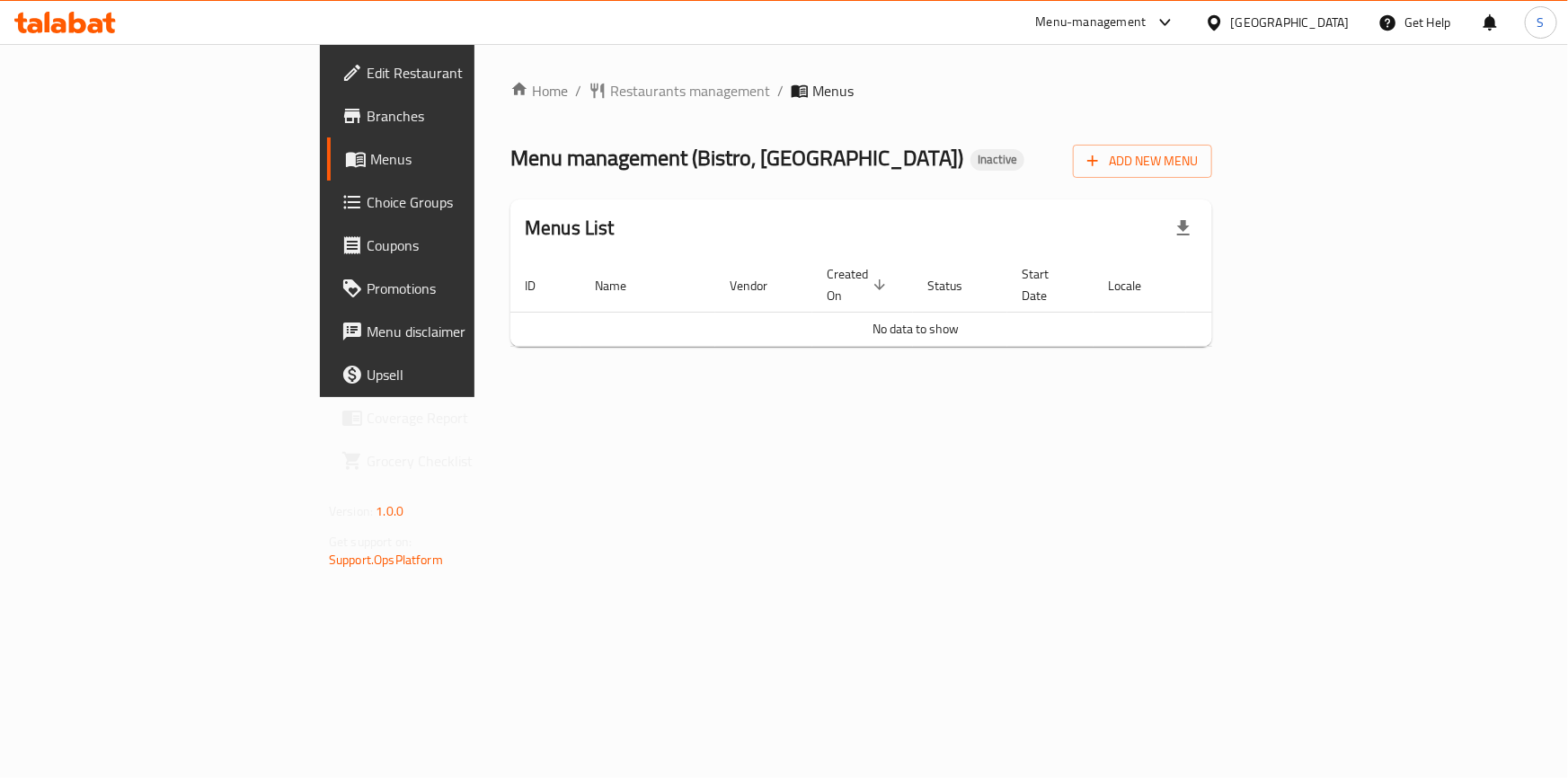
click at [328, 131] on link "Branches" at bounding box center [454, 116] width 254 height 43
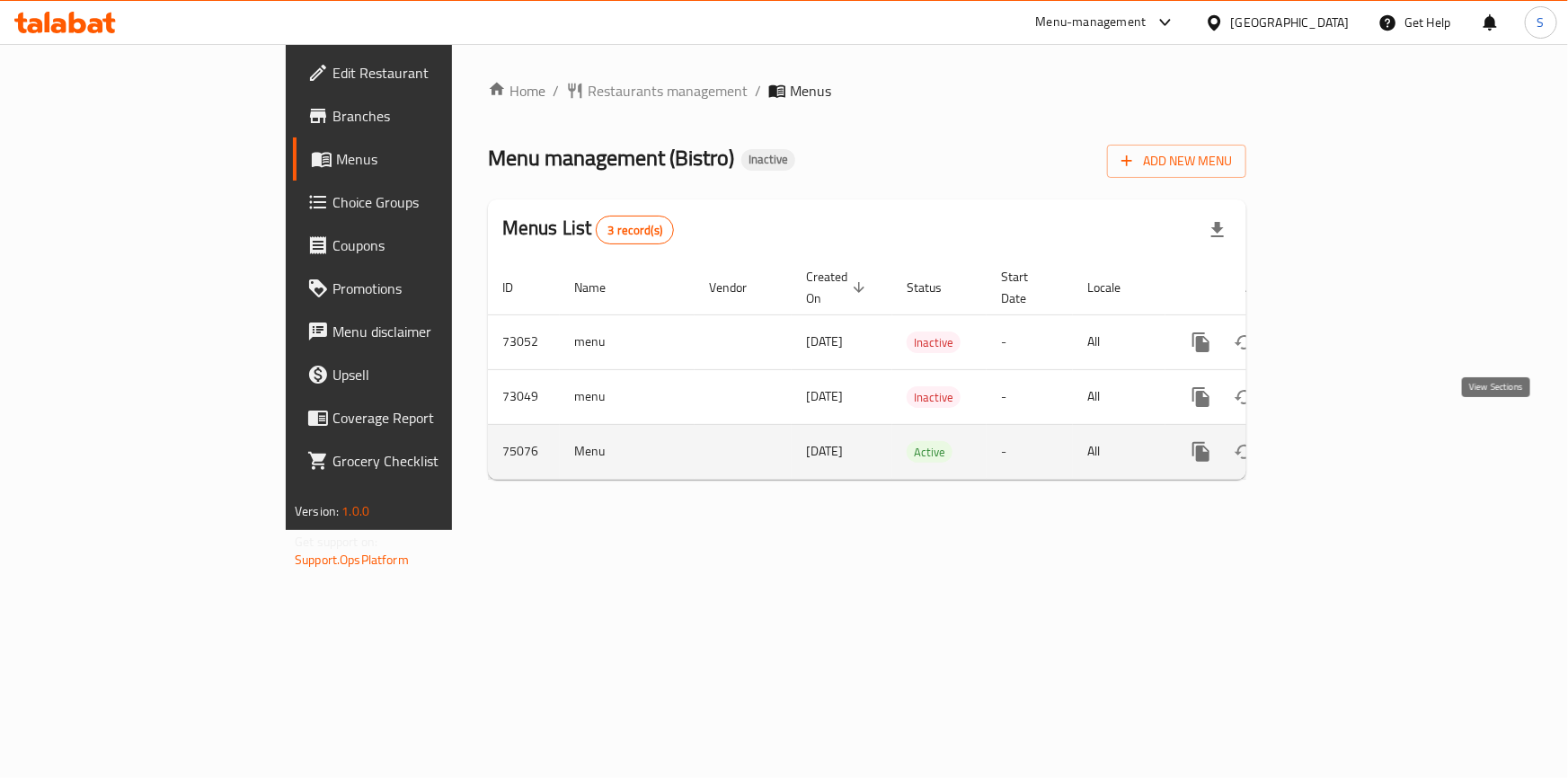
click at [1342, 442] on icon "enhanced table" at bounding box center [1330, 452] width 21 height 21
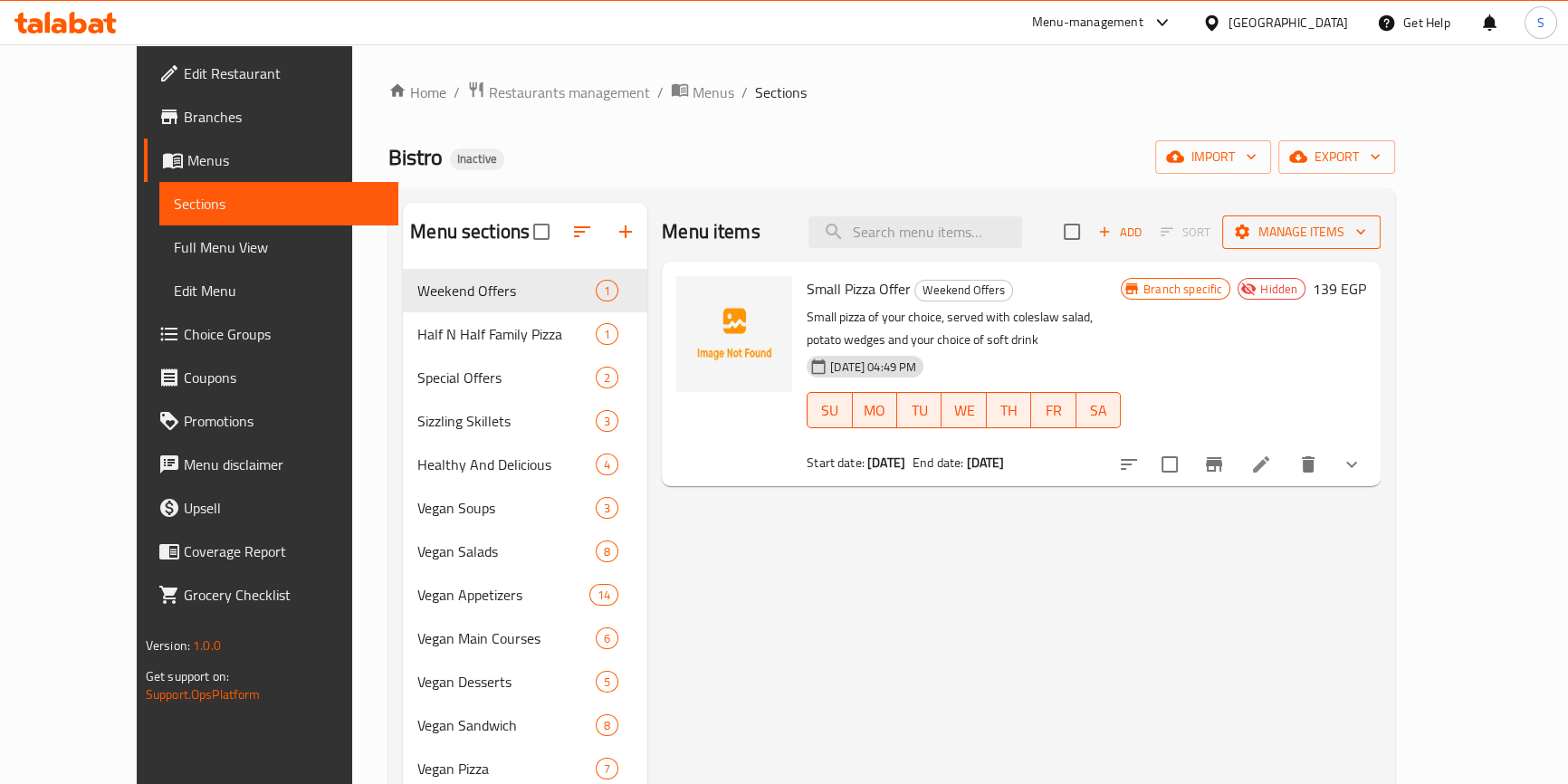
click at [1367, 221] on span "Manage items" at bounding box center [1301, 232] width 129 height 22
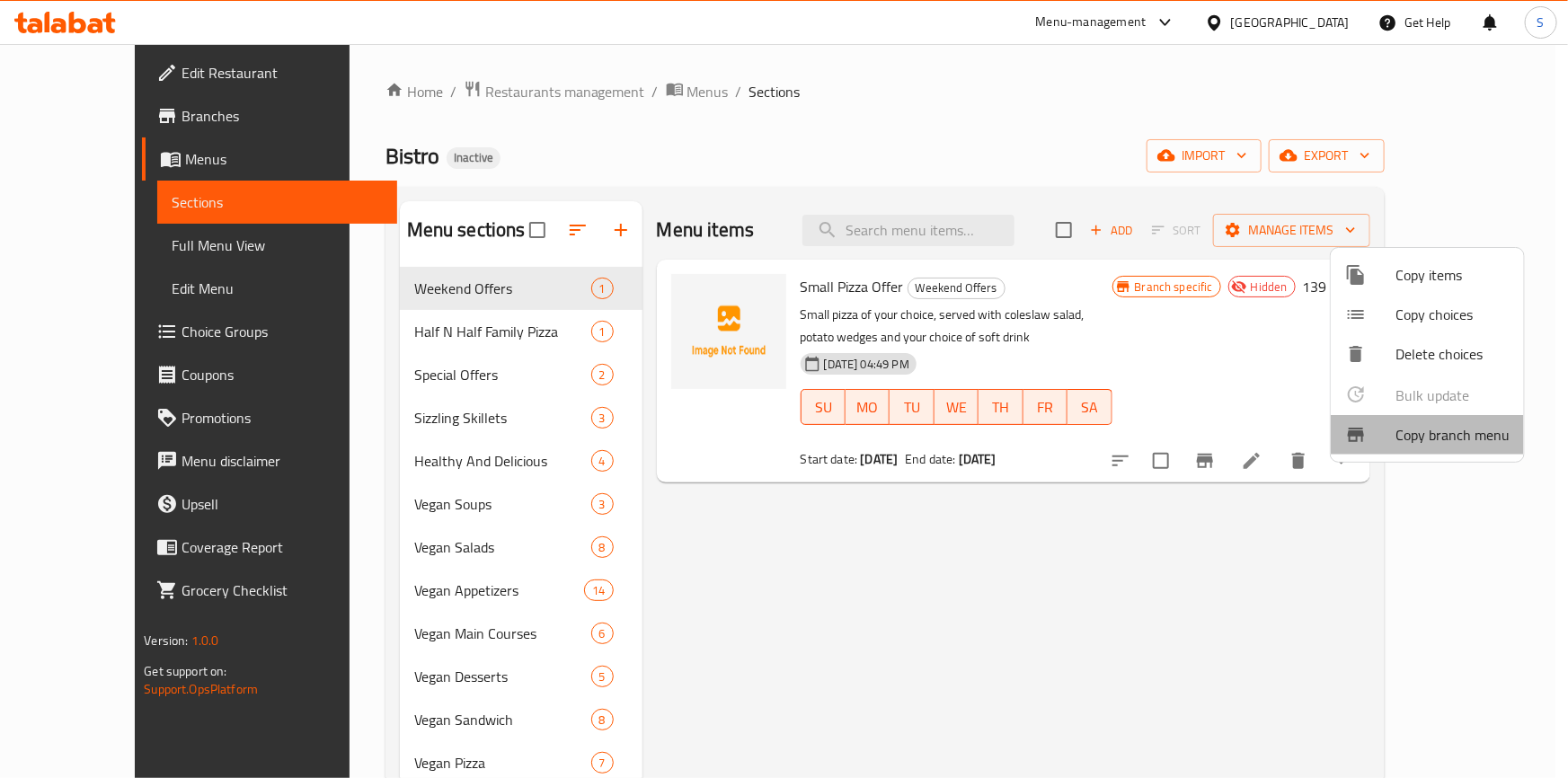
click at [1438, 431] on span "Copy branch menu" at bounding box center [1452, 435] width 114 height 21
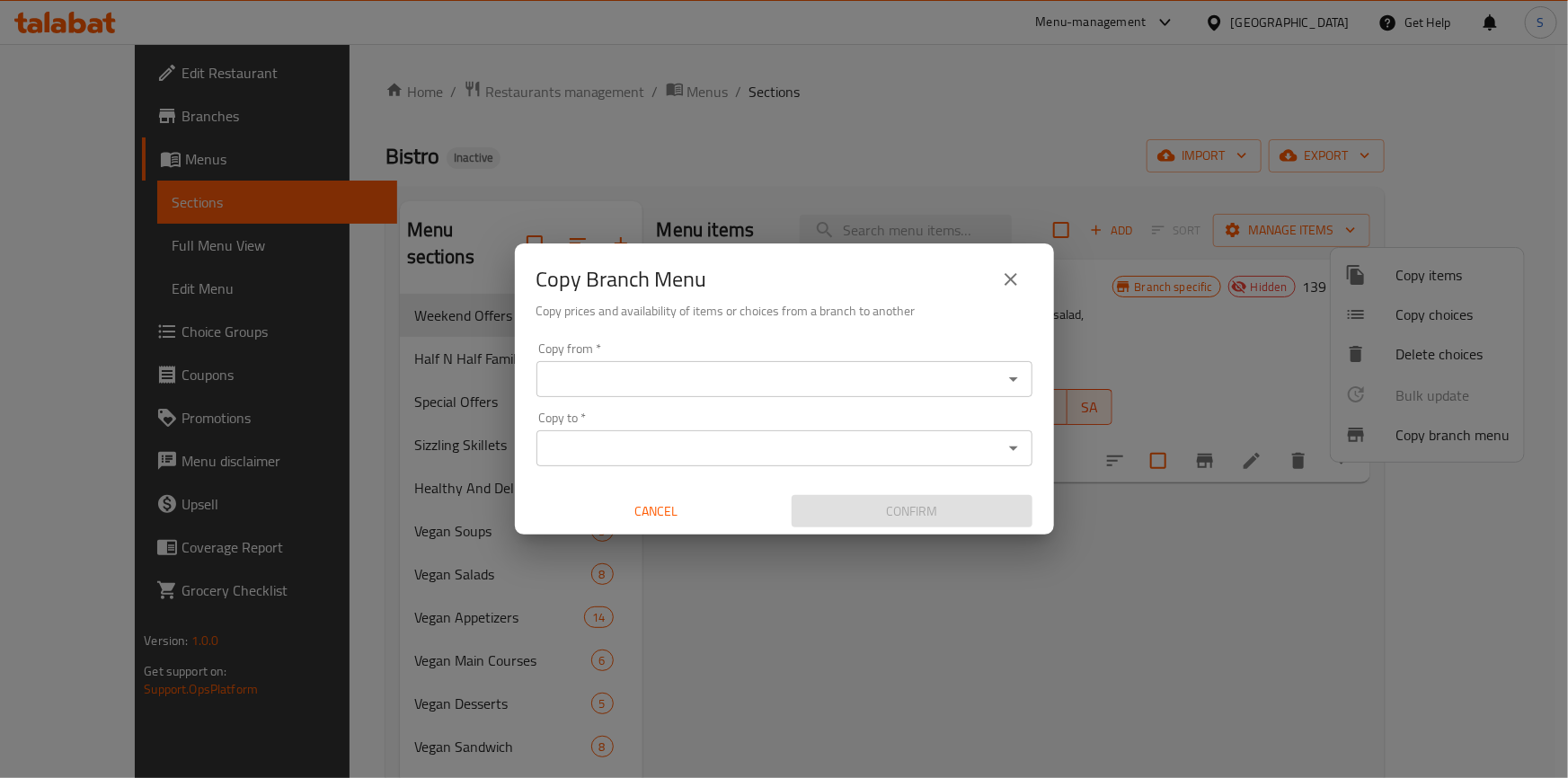
click at [669, 374] on input "Copy from   *" at bounding box center [770, 379] width 456 height 25
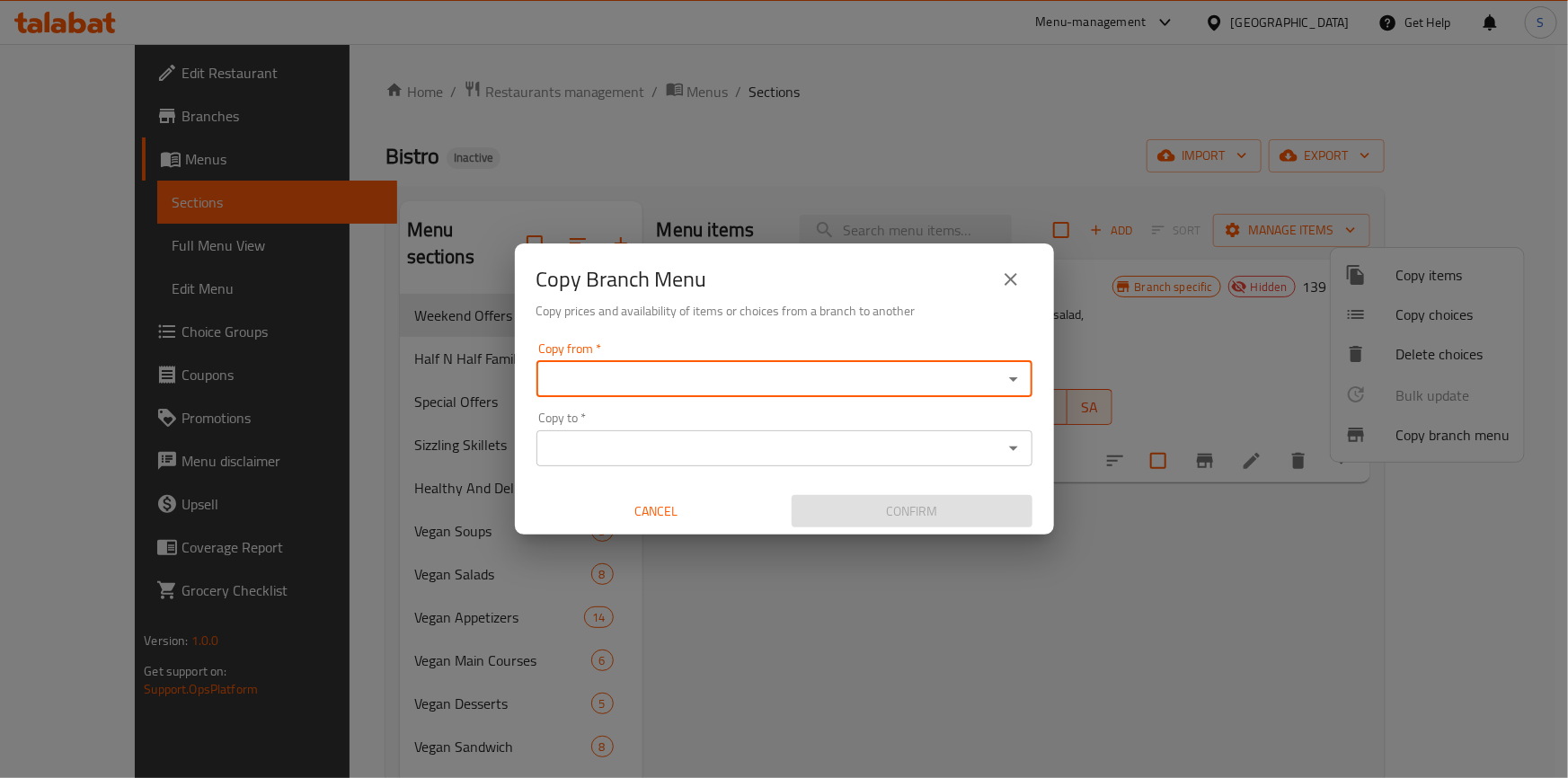
click at [730, 368] on input "Copy from   *" at bounding box center [770, 379] width 456 height 25
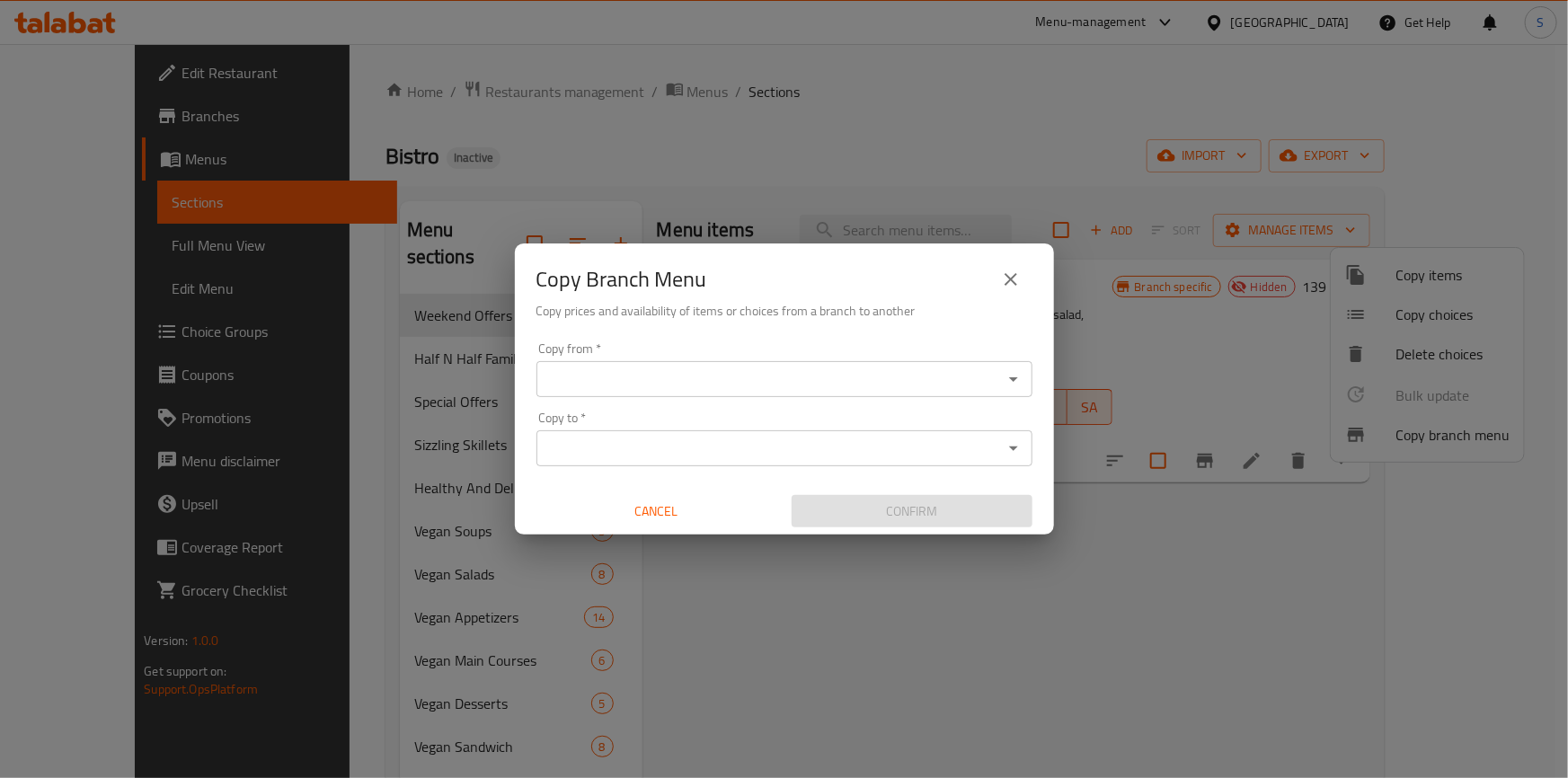
click at [790, 378] on input "Copy from   *" at bounding box center [770, 379] width 456 height 25
click at [857, 393] on div "Copy from *" at bounding box center [784, 379] width 496 height 36
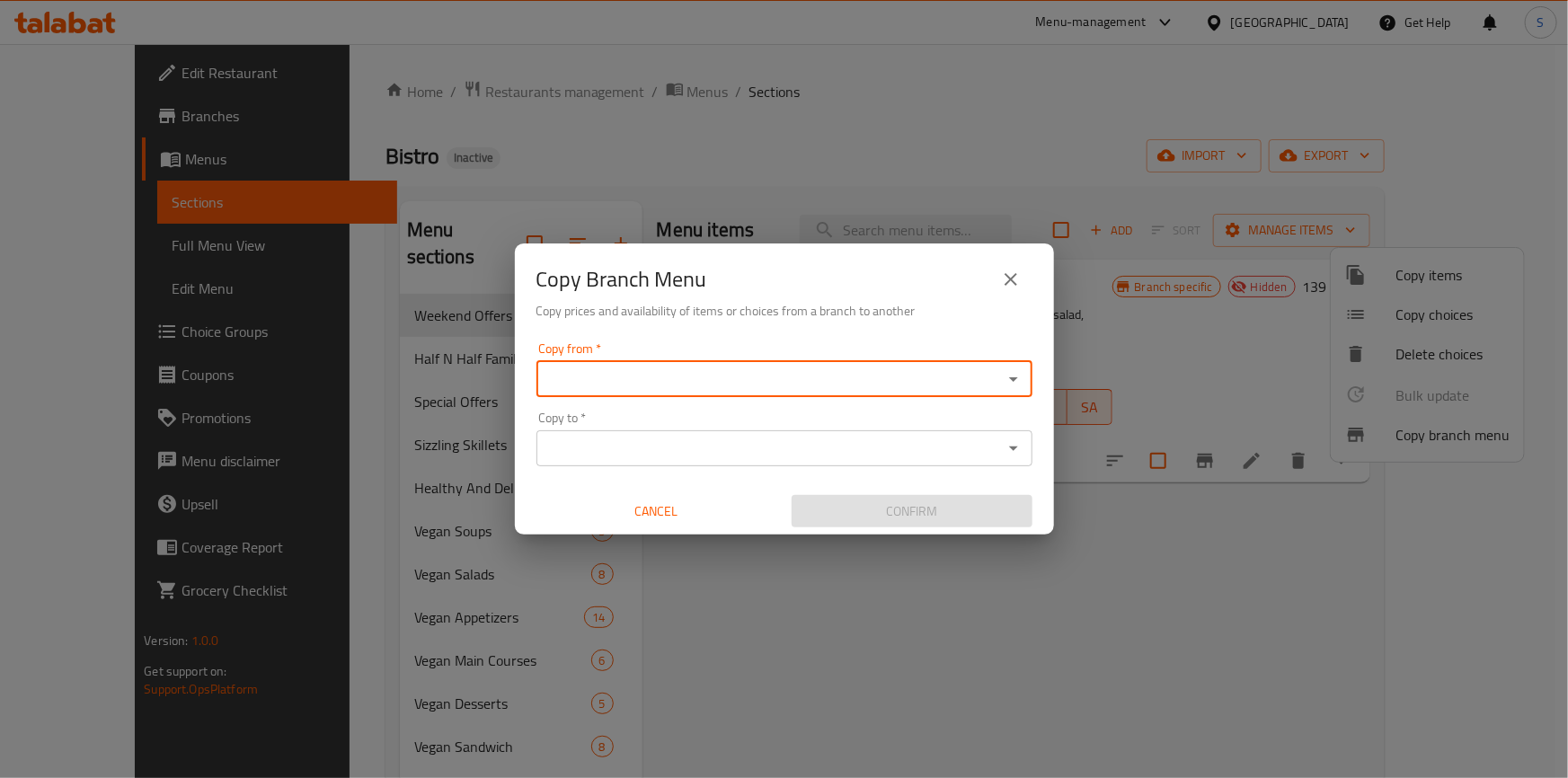
click at [862, 379] on input "Copy from   *" at bounding box center [770, 379] width 456 height 25
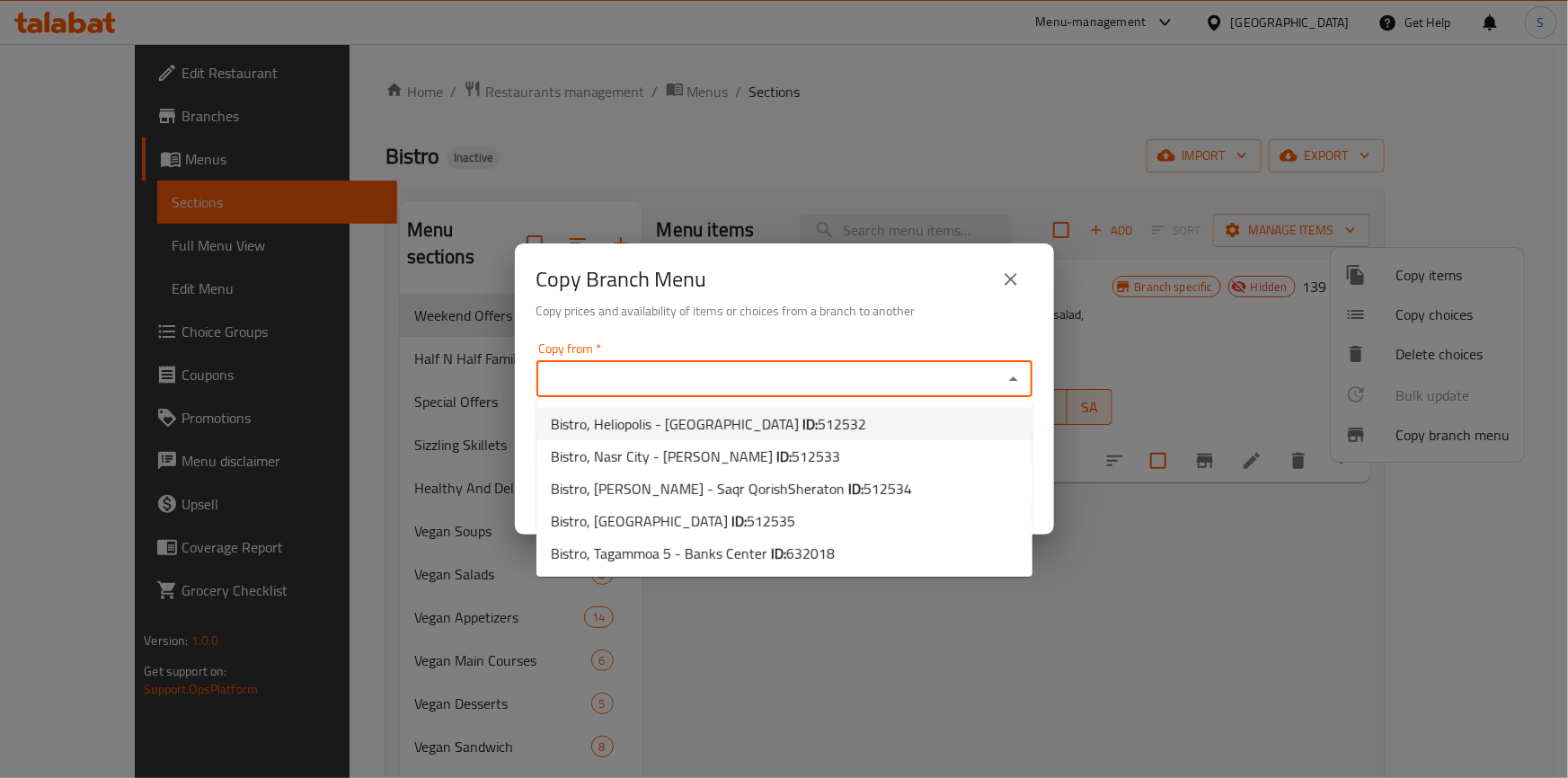
click at [829, 426] on li "Bistro, Heliopolis - Ismailia Square ID: 512532" at bounding box center [784, 423] width 496 height 32
type input "Bistro, Heliopolis - Ismailia Square"
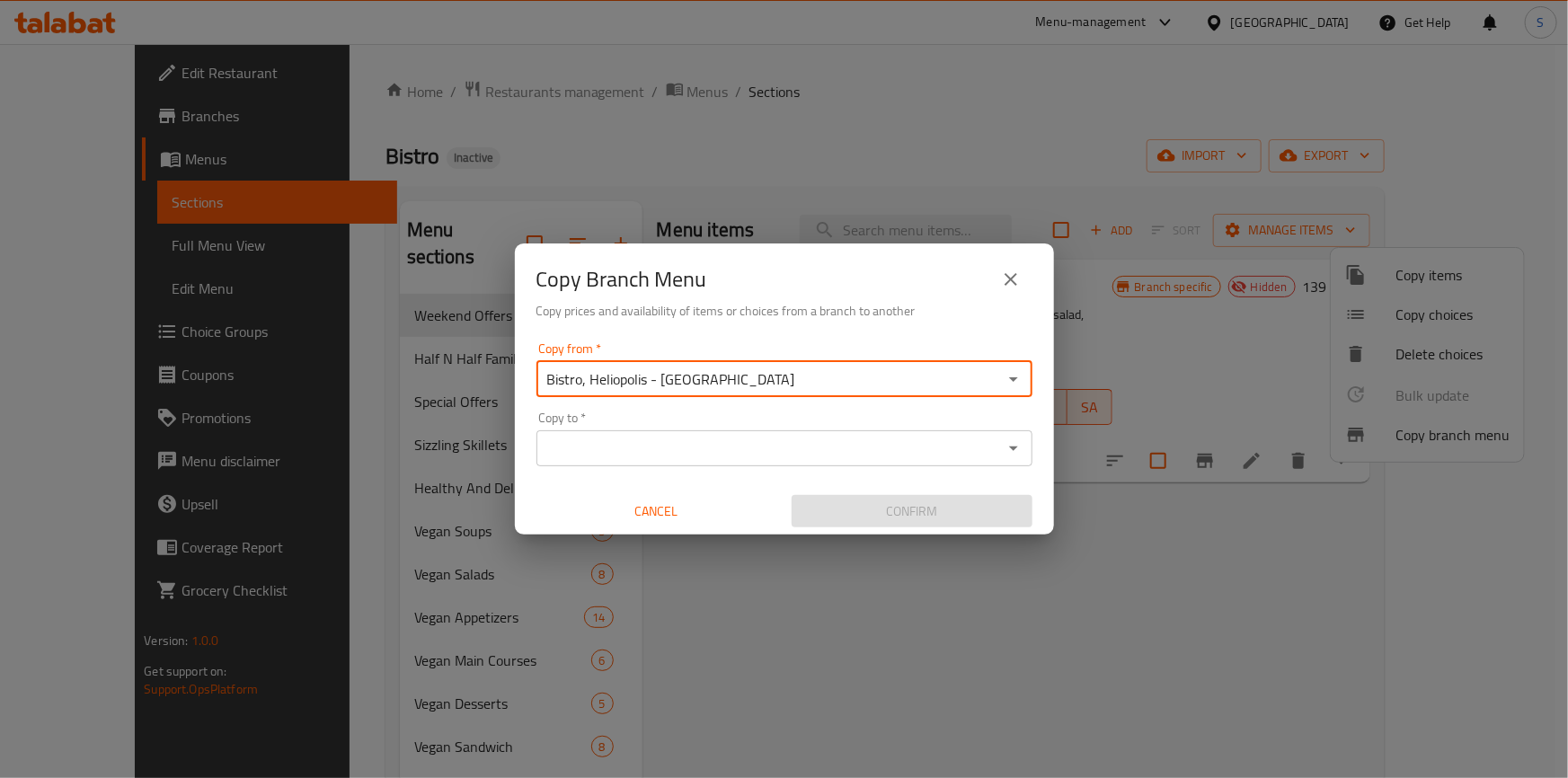
click at [628, 451] on input "Copy to   *" at bounding box center [770, 448] width 456 height 25
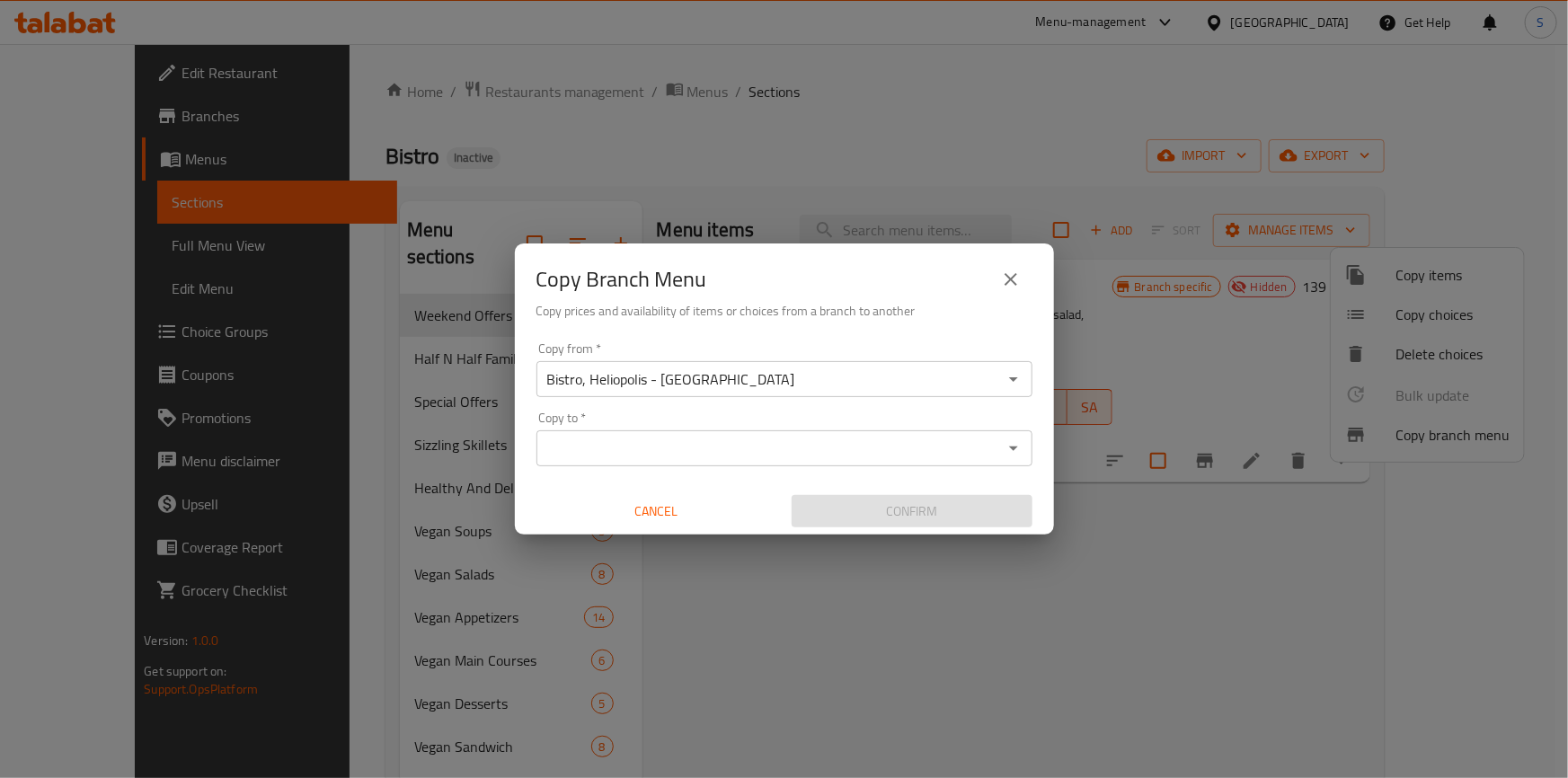
click at [883, 437] on input "Copy to   *" at bounding box center [770, 448] width 456 height 25
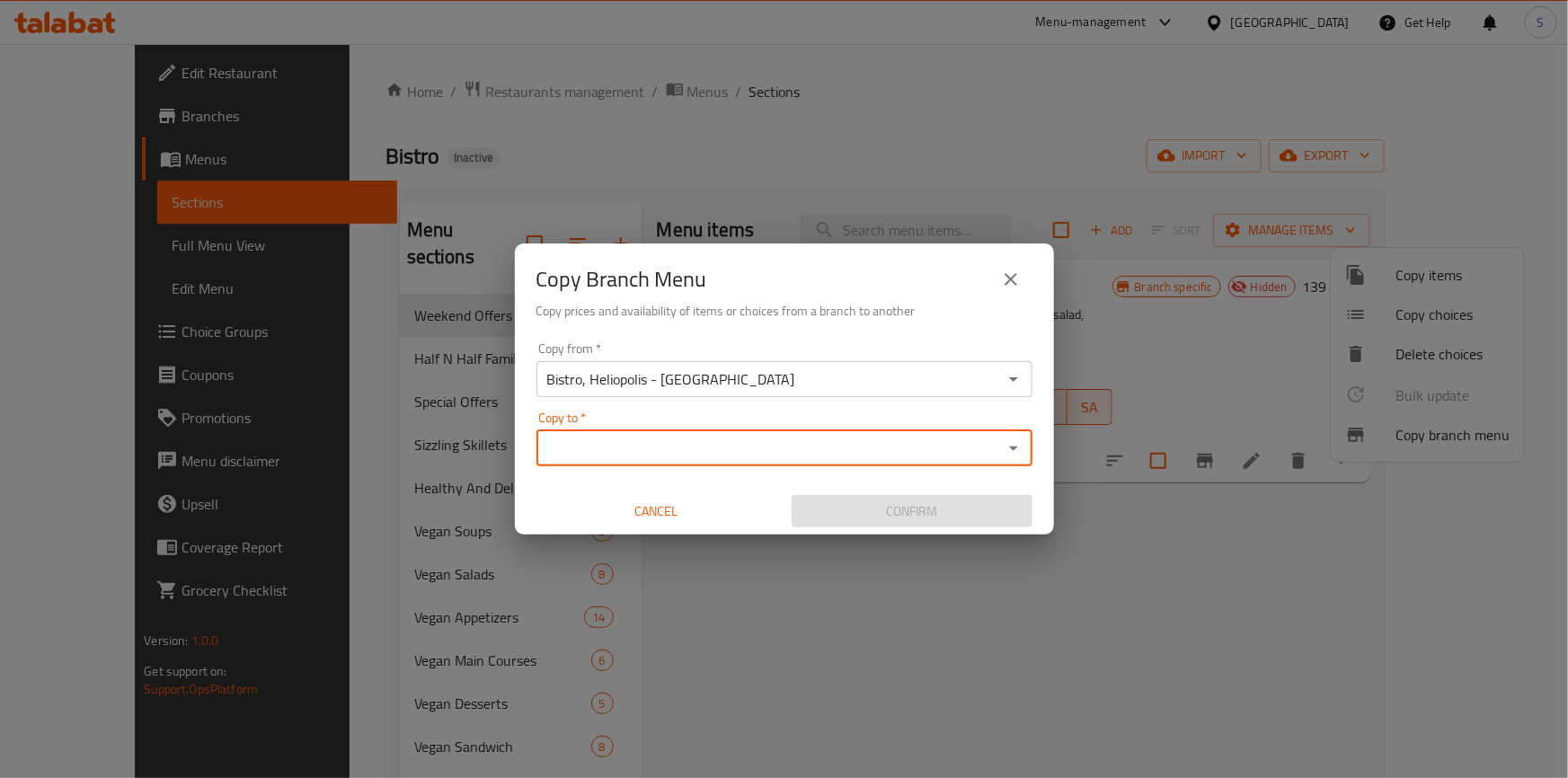
click at [989, 276] on button "close" at bounding box center [1011, 279] width 43 height 43
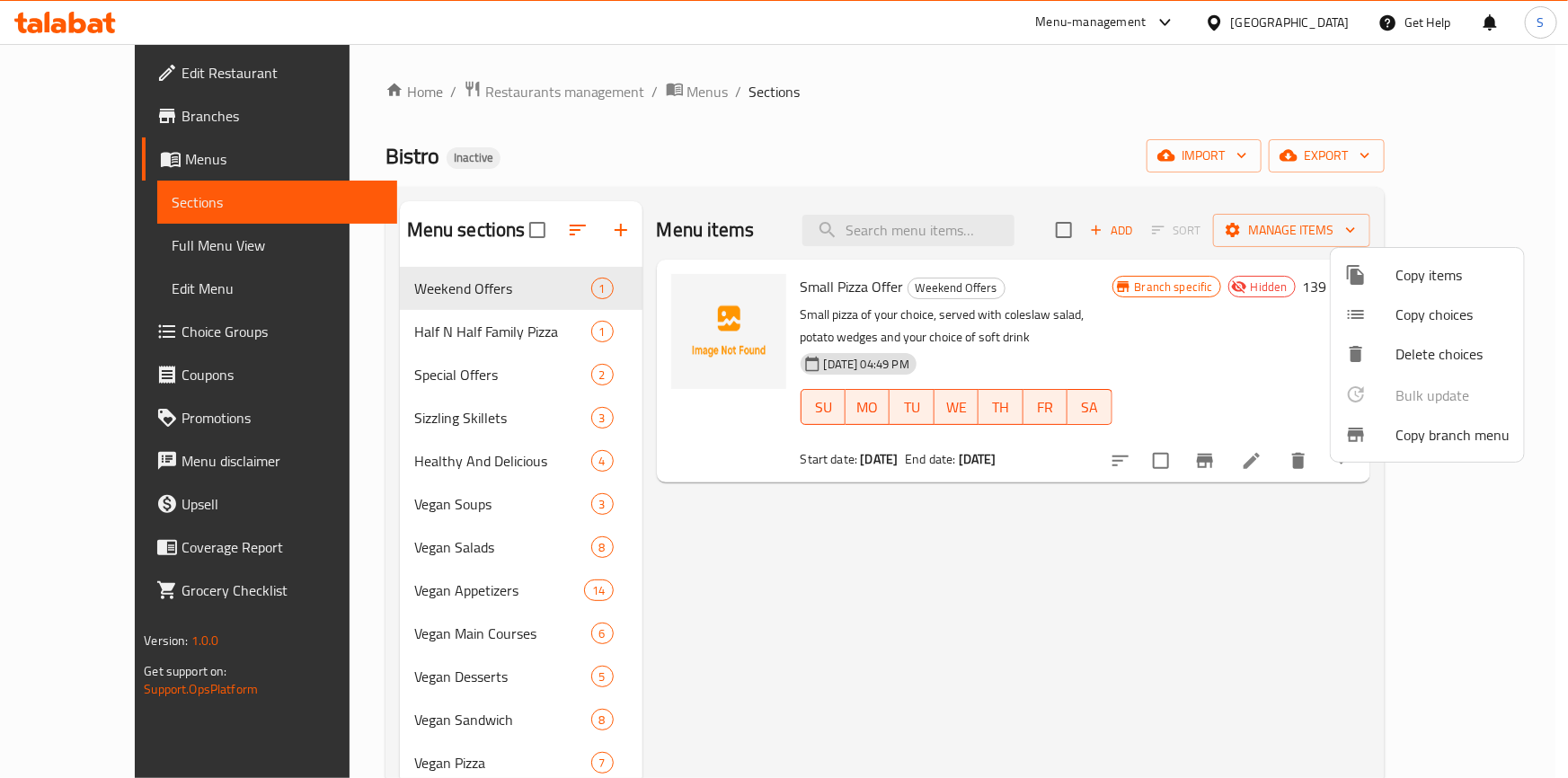
click at [45, 22] on div at bounding box center [784, 389] width 1568 height 778
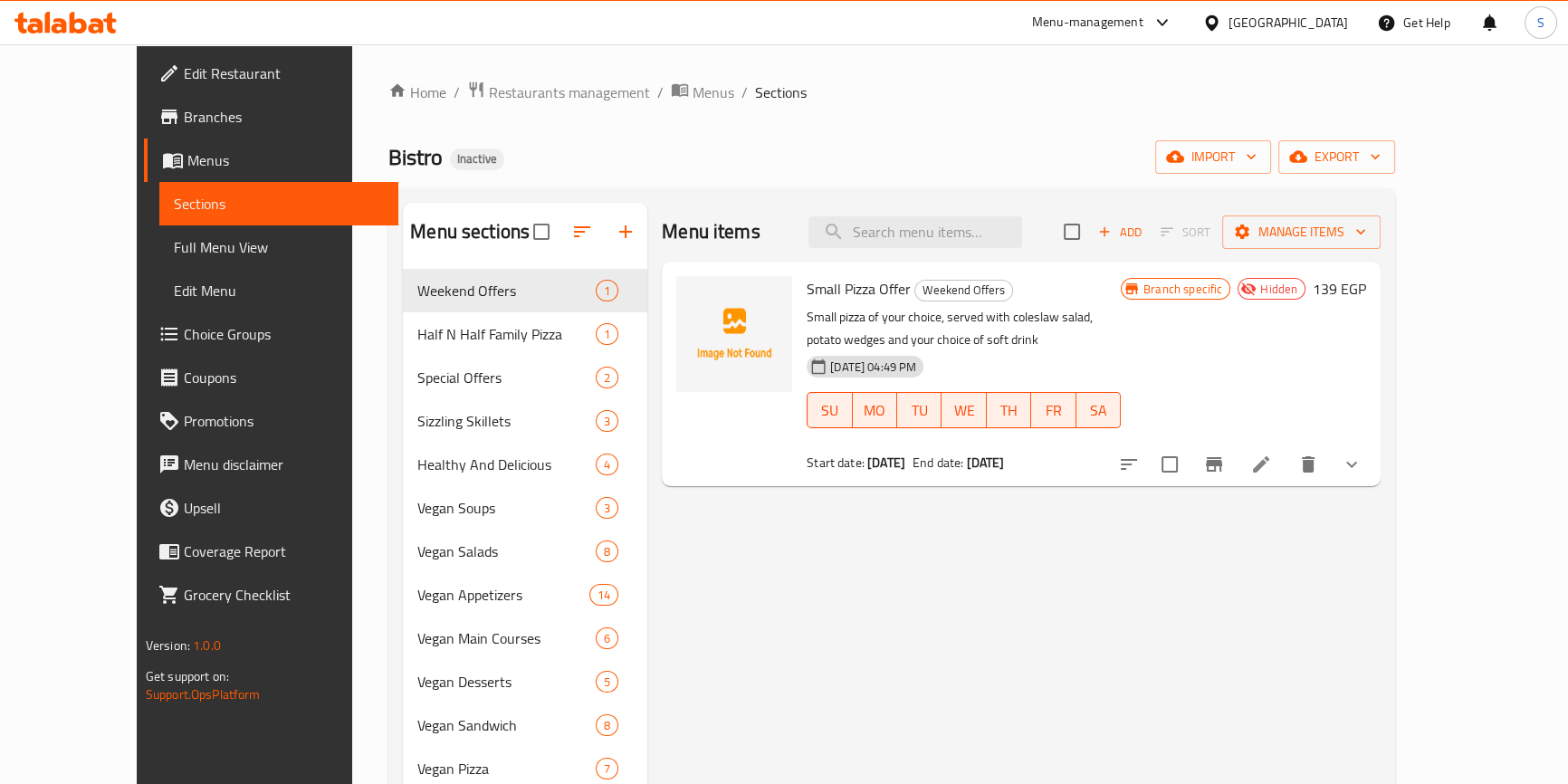
click at [78, 19] on icon at bounding box center [79, 22] width 18 height 21
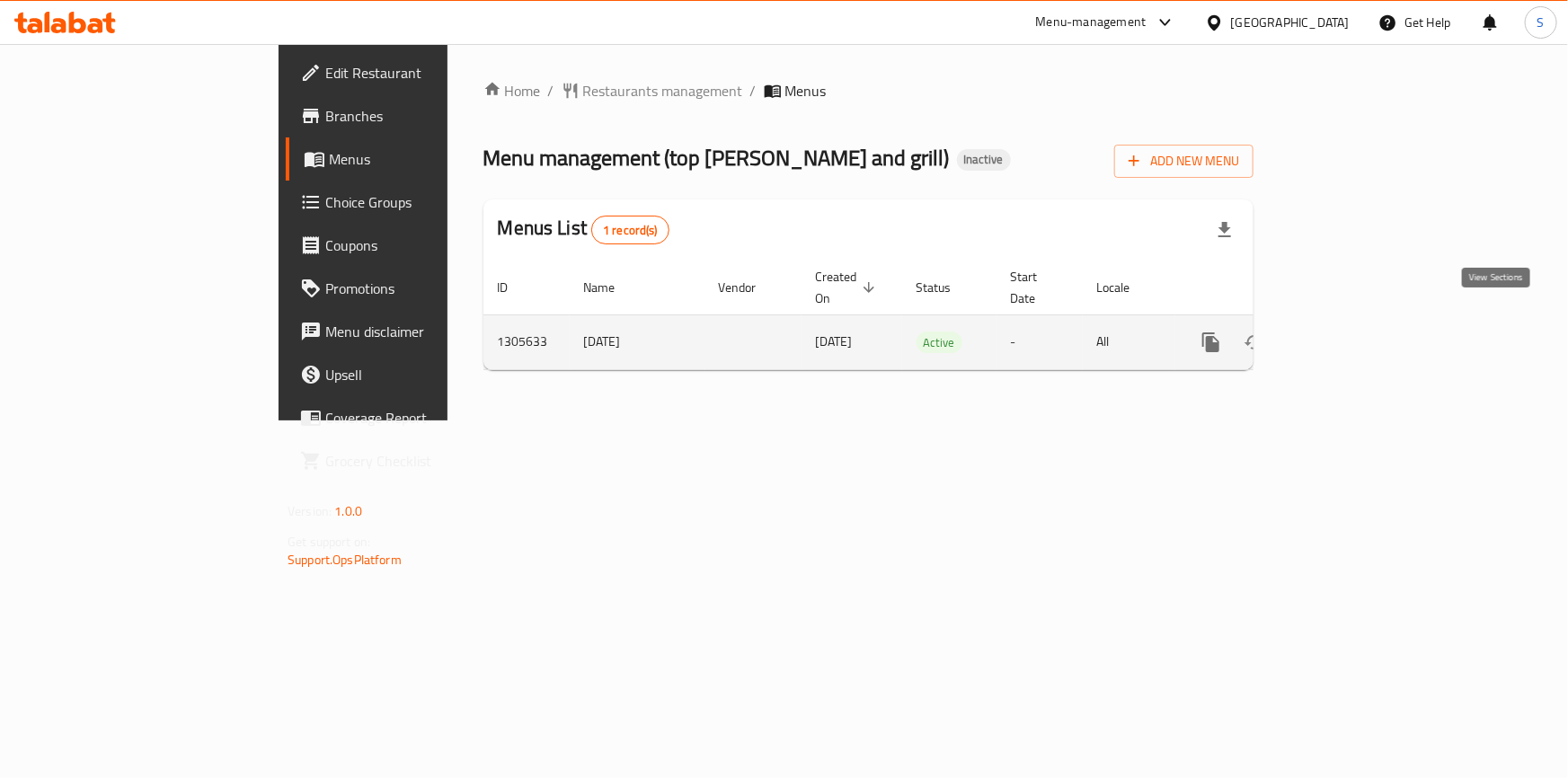
click at [1352, 331] on icon "enhanced table" at bounding box center [1341, 342] width 21 height 21
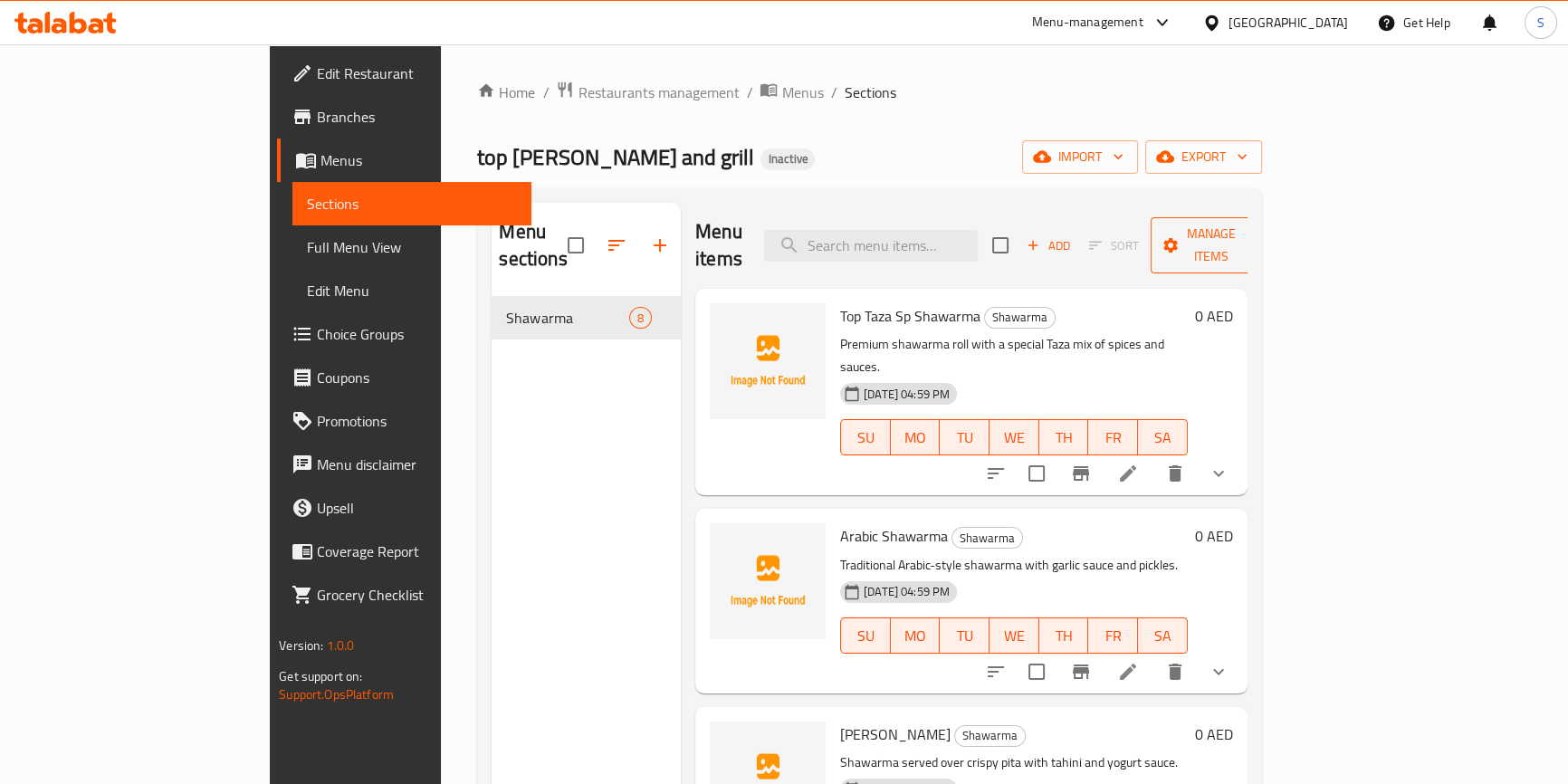
click at [1258, 227] on span "Manage items" at bounding box center [1211, 245] width 92 height 46
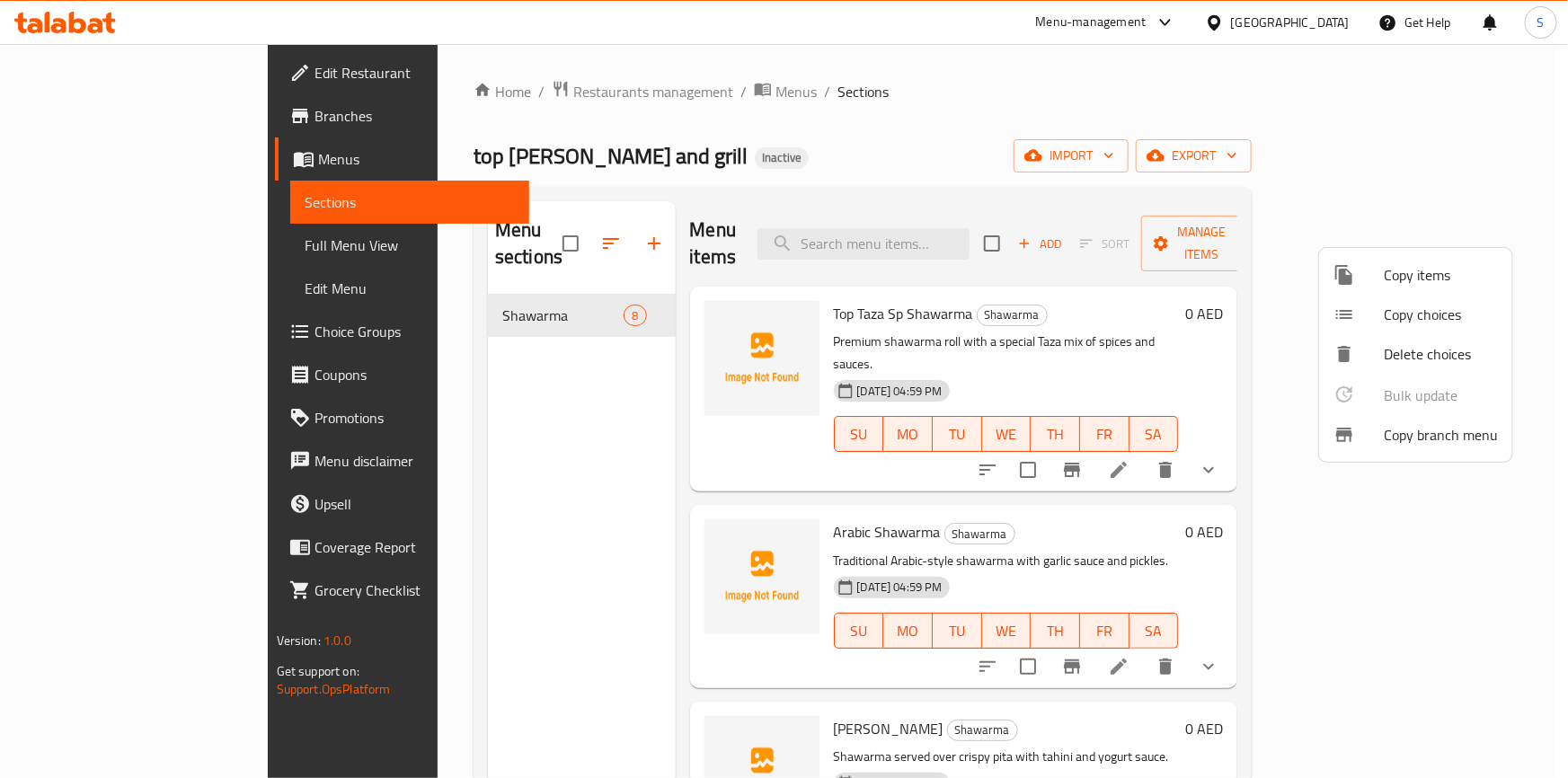
click at [1360, 431] on div at bounding box center [1358, 435] width 50 height 21
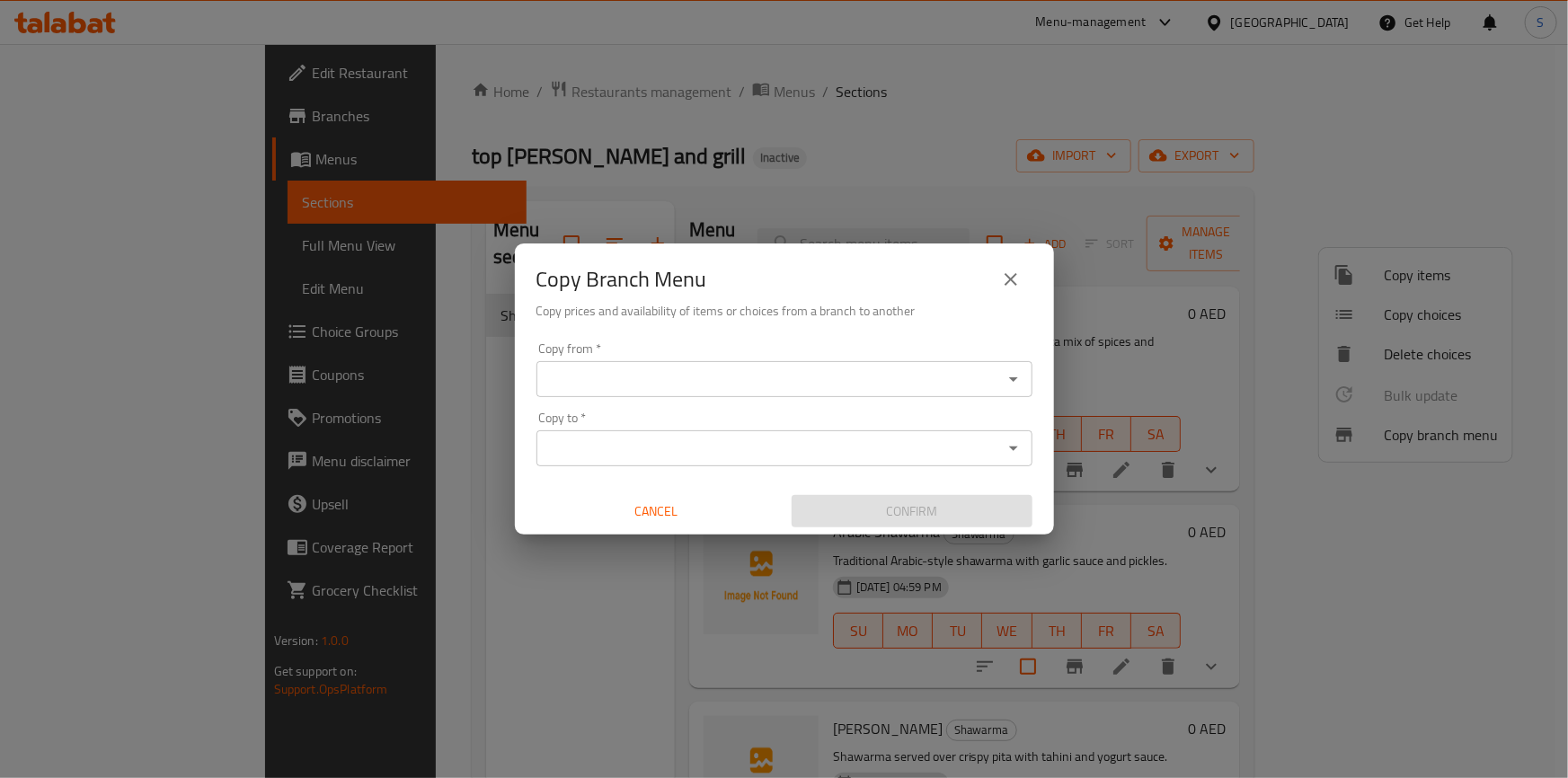
click at [607, 367] on input "Copy from   *" at bounding box center [770, 379] width 456 height 25
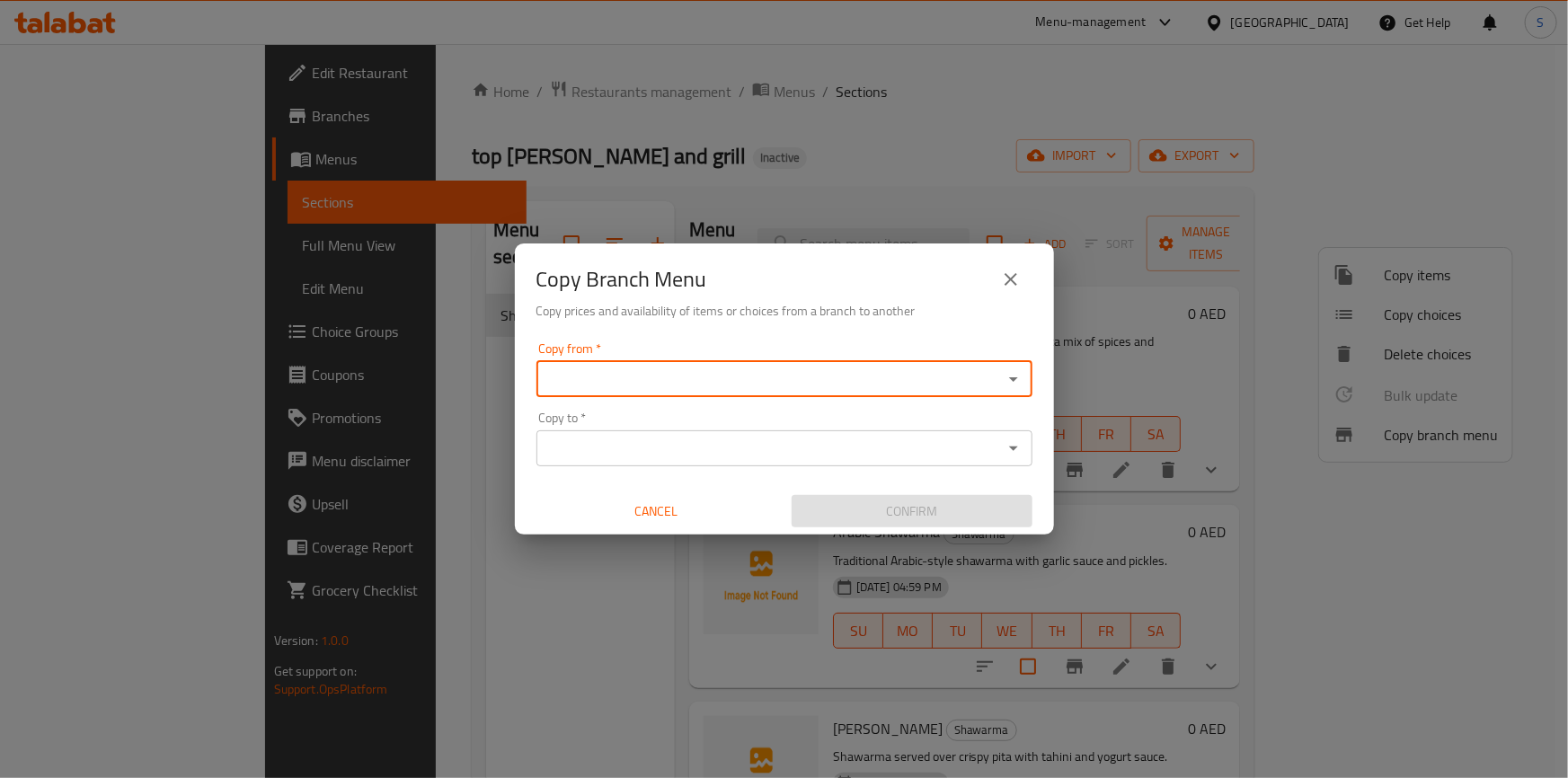
click at [759, 359] on div "Copy from   * Copy from *" at bounding box center [784, 369] width 496 height 55
click at [764, 372] on input "Copy from   *" at bounding box center [770, 379] width 456 height 25
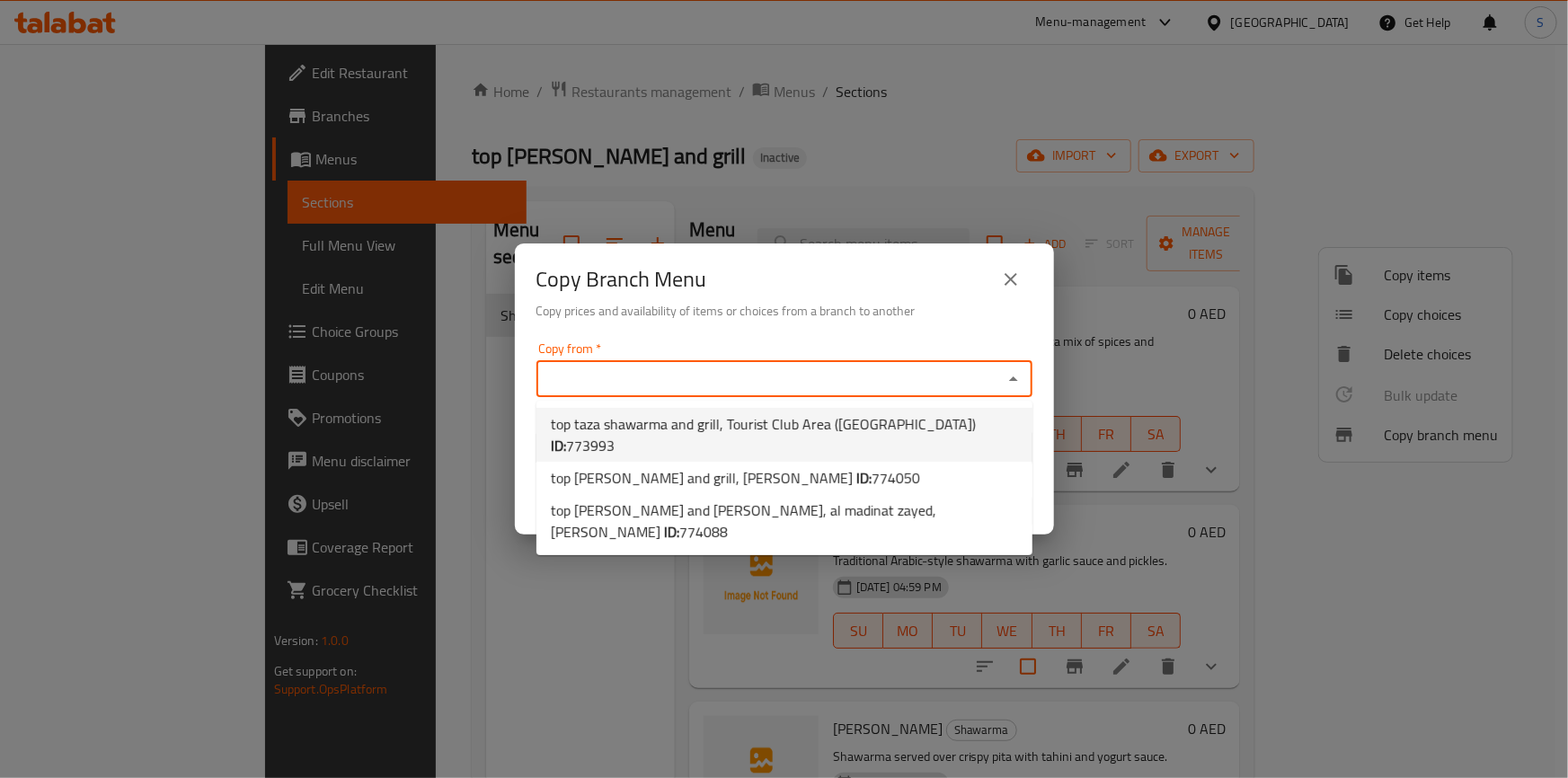
click at [996, 421] on li "top taza shawarma and grill, Tourist Club Area (Al Zahiya) ID: 773993" at bounding box center [784, 435] width 496 height 54
type input "top taza shawarma and grill, Tourist Club Area (Al Zahiya)"
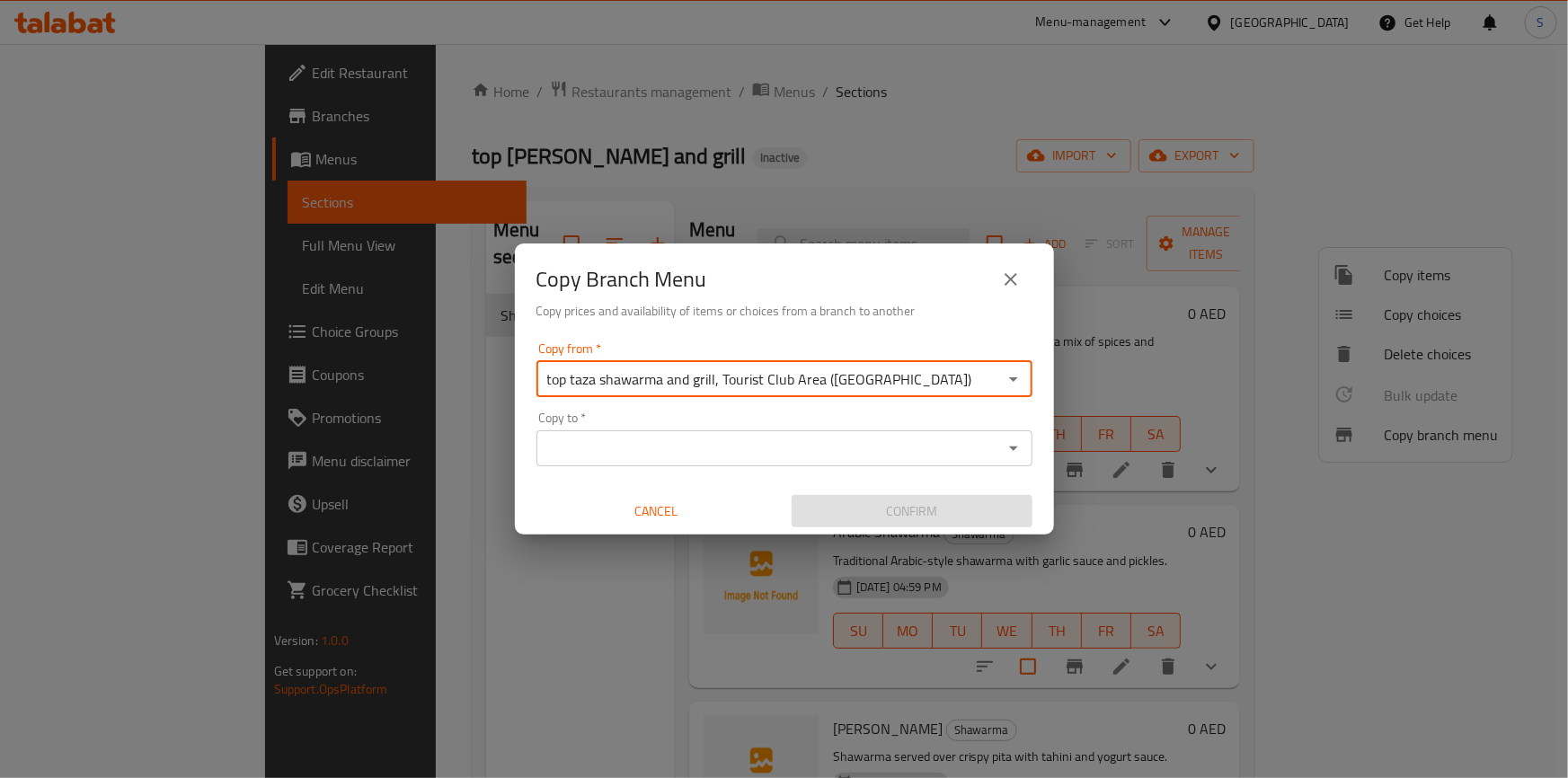
click at [934, 441] on input "Copy to   *" at bounding box center [770, 448] width 456 height 25
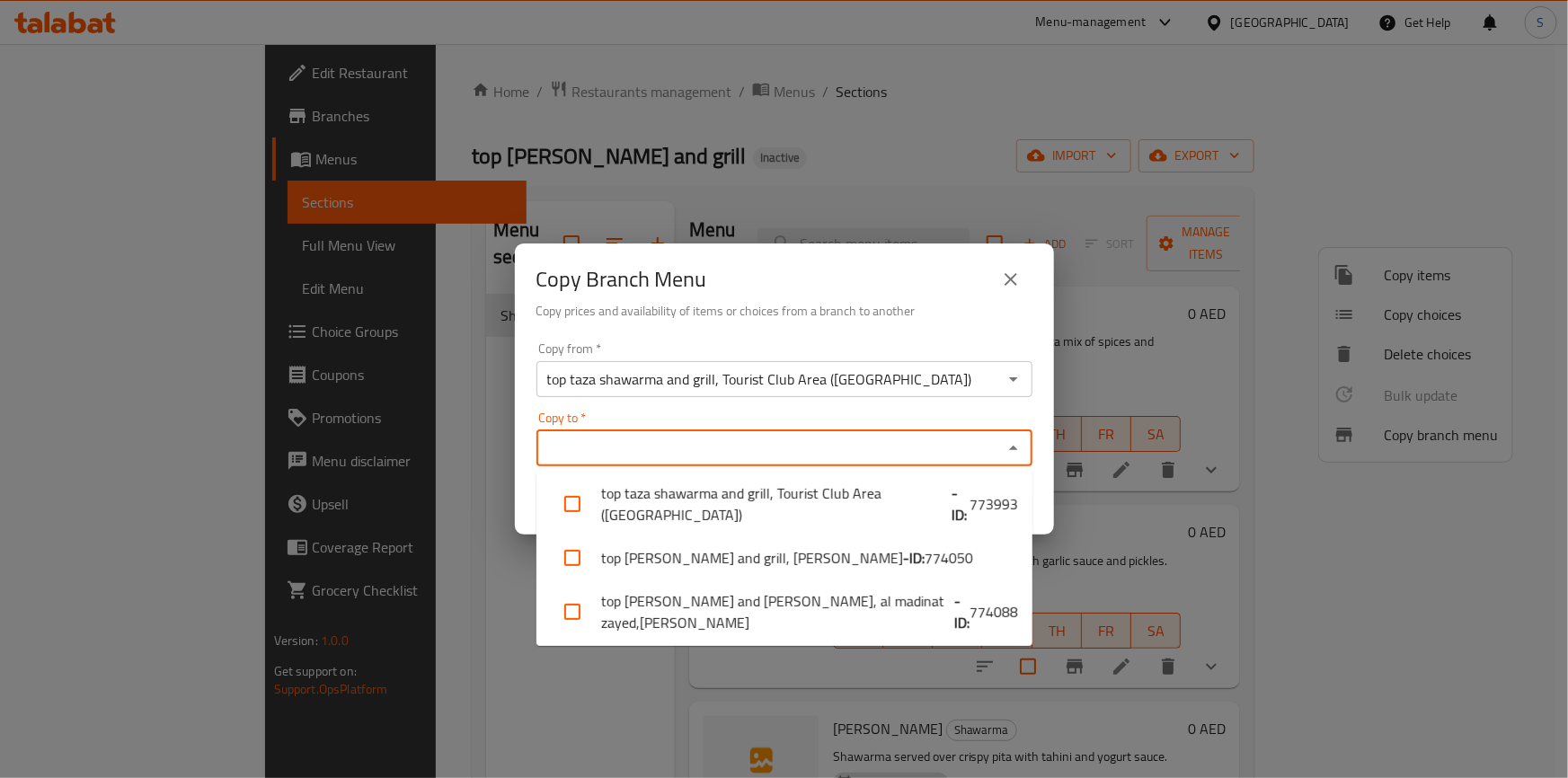
click at [770, 457] on input "Copy to   *" at bounding box center [770, 448] width 456 height 25
click at [723, 598] on li "top taza shawarma and grill, al madinat zayed,Madinat Zayed - ID: 774088" at bounding box center [784, 613] width 496 height 54
checkbox input "true"
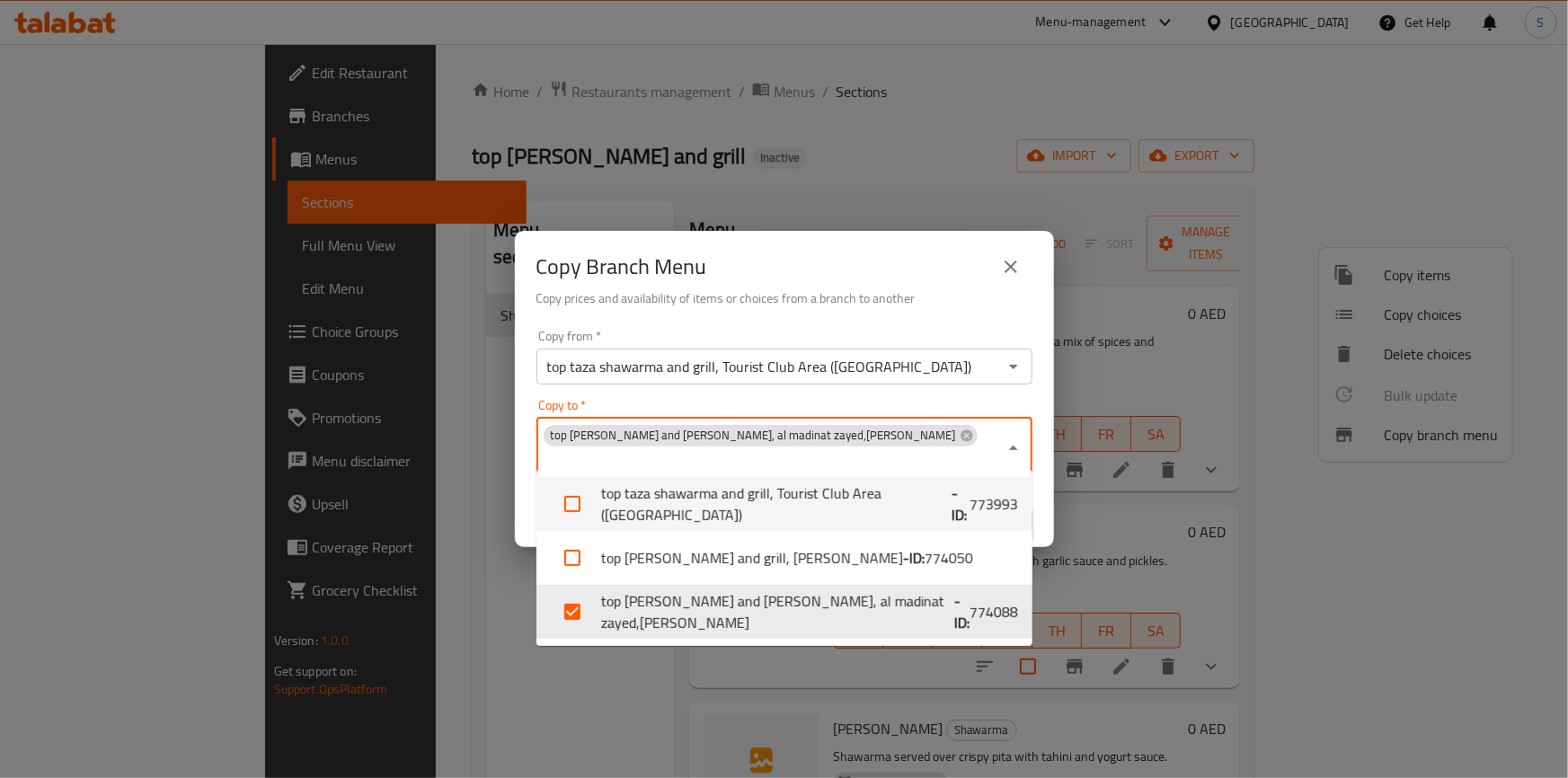
click at [898, 412] on div "Copy to   * top taza shawarma and grill, al madinat zayed,Madinat Zayed Copy to…" at bounding box center [784, 439] width 496 height 80
click at [974, 334] on div "Copy from   * top taza shawarma and grill, Tourist Club Area (Al Zahiya) Copy f…" at bounding box center [784, 435] width 539 height 225
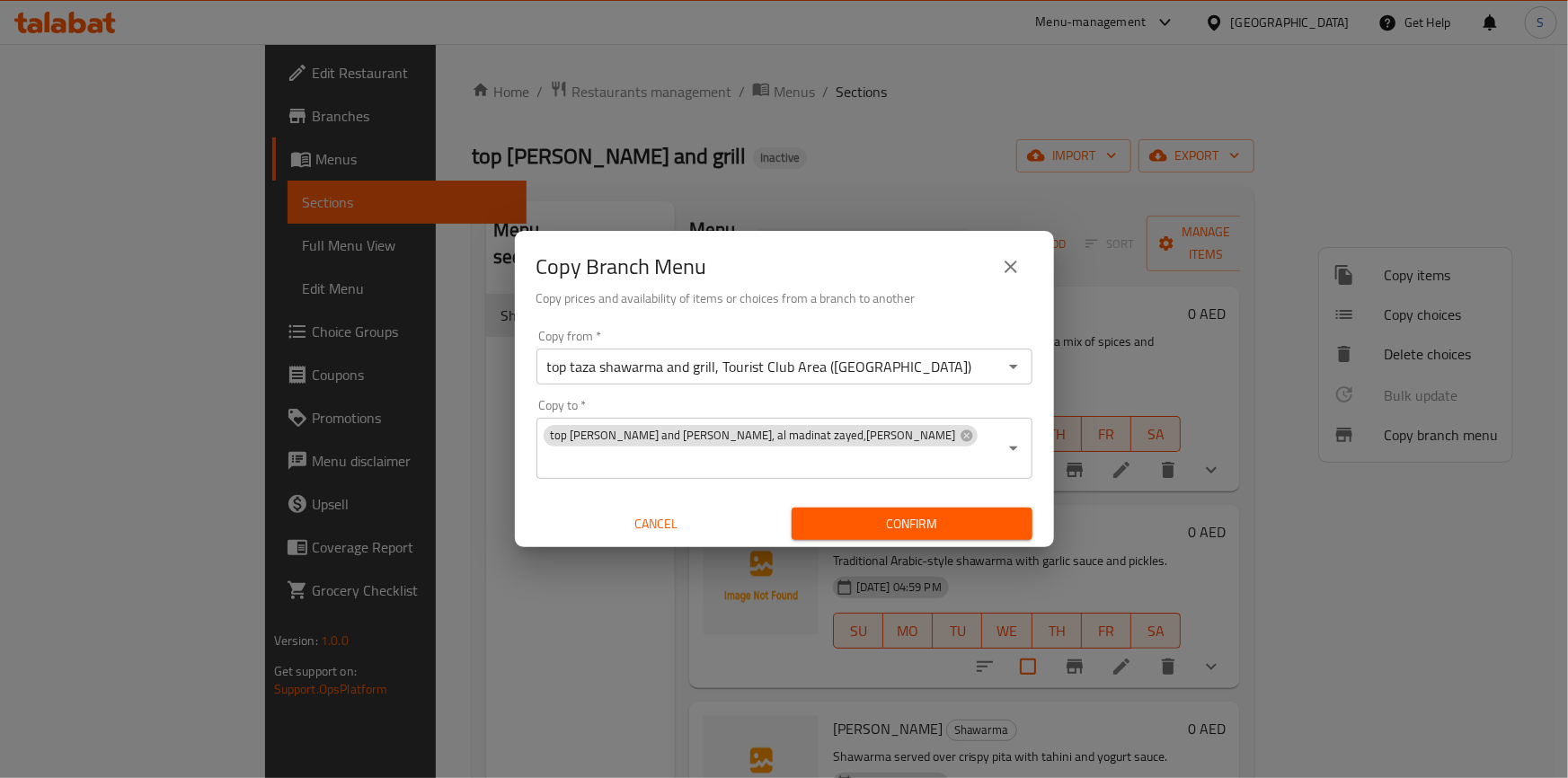
click at [1018, 277] on icon "close" at bounding box center [1011, 267] width 21 height 21
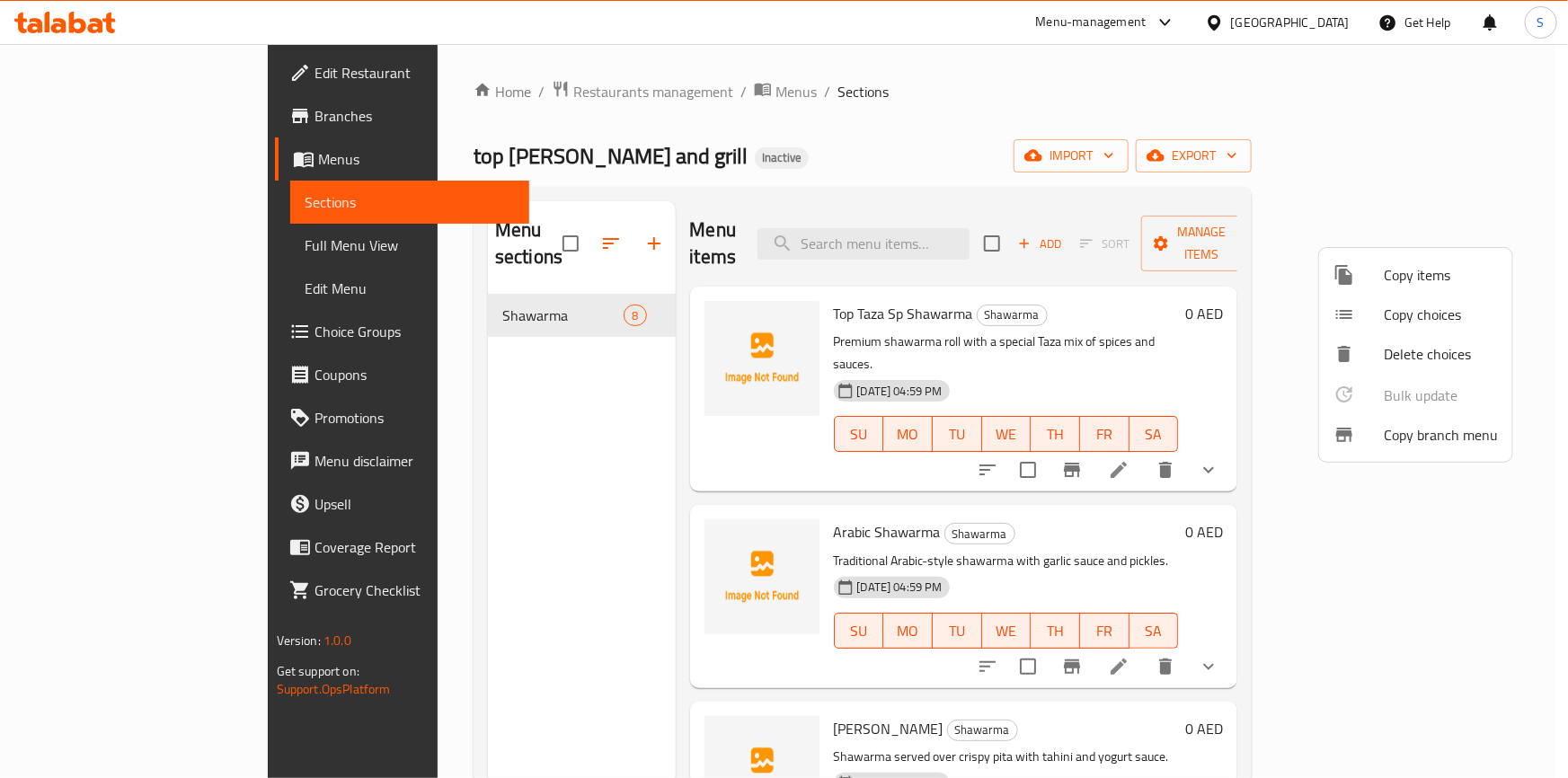
click at [84, 71] on div at bounding box center [784, 389] width 1568 height 778
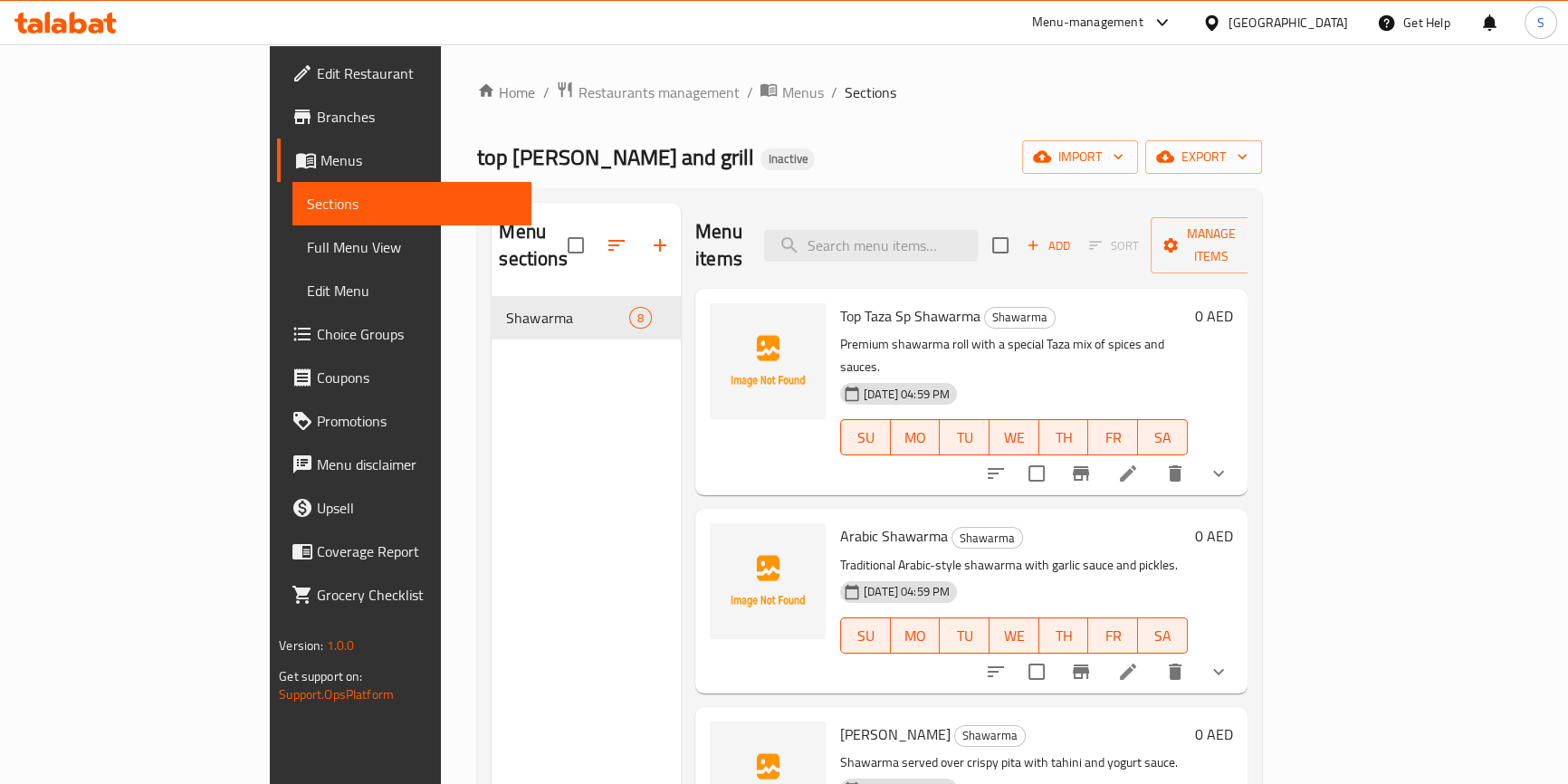
click at [317, 71] on span "Edit Restaurant" at bounding box center [418, 73] width 201 height 21
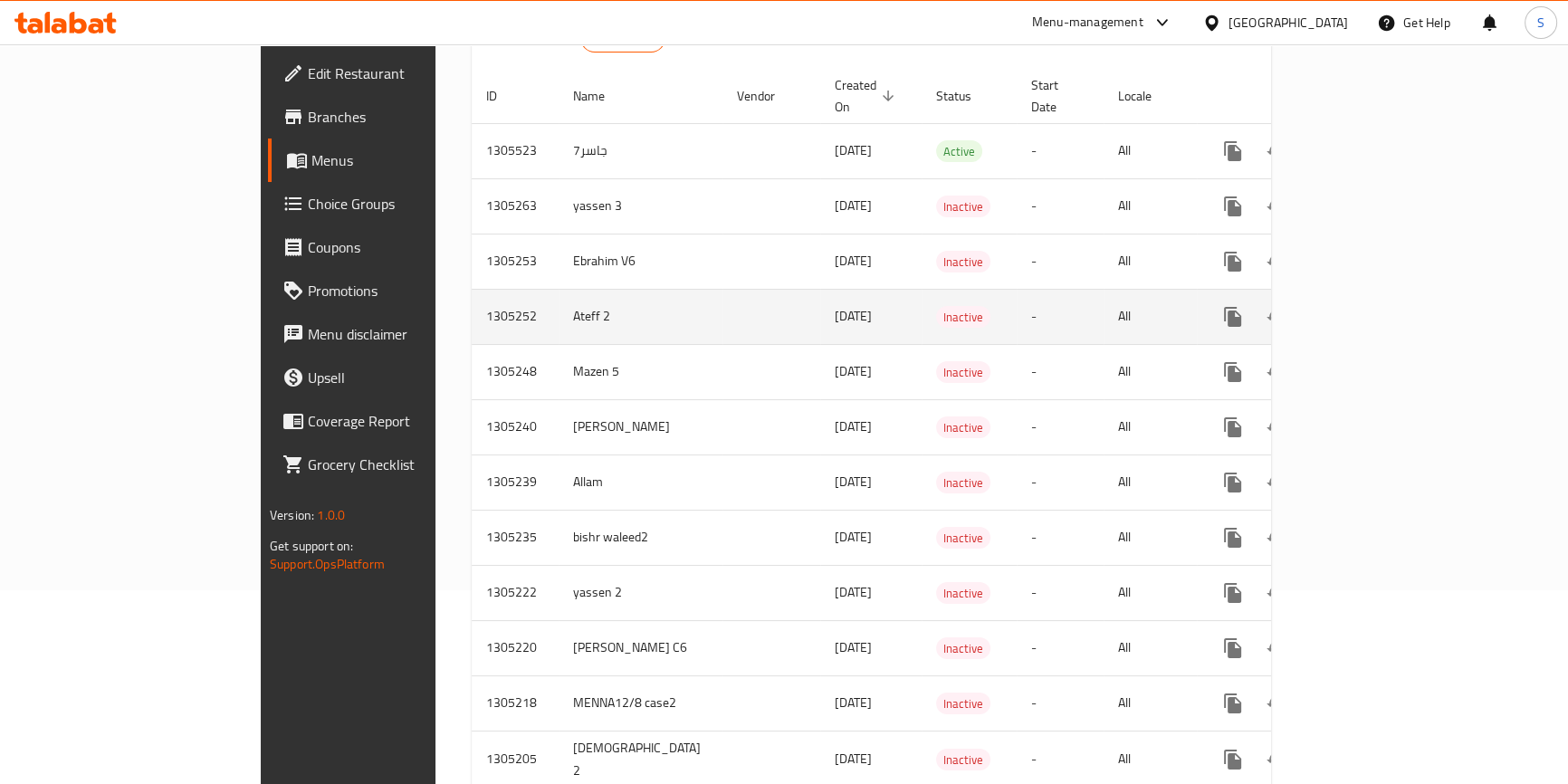
scroll to position [164, 0]
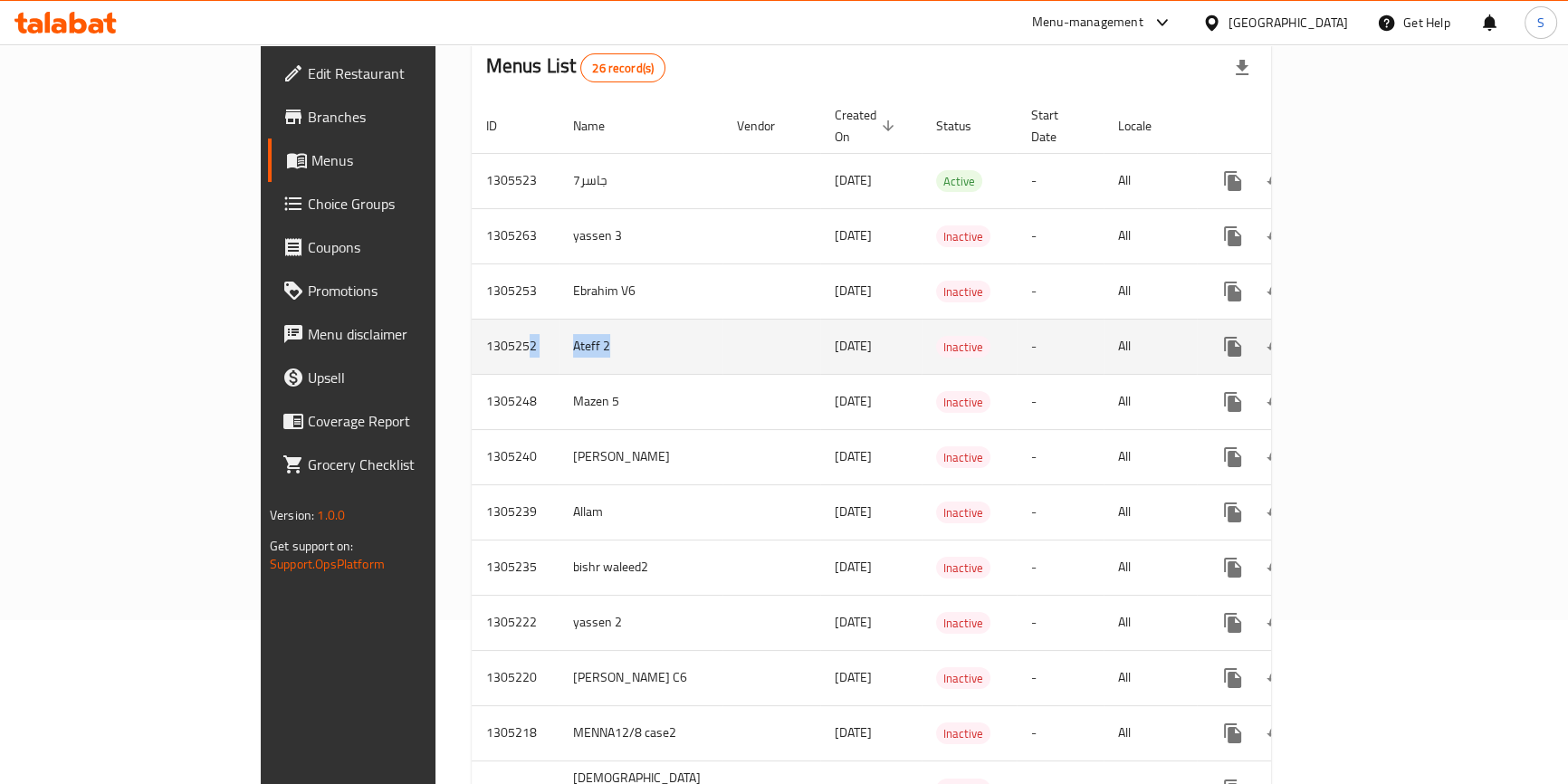
drag, startPoint x: 489, startPoint y: 324, endPoint x: 353, endPoint y: 325, distance: 136.0
click at [472, 325] on tr "1305252 Ateff 2 [DATE] Inactive - All" at bounding box center [935, 346] width 928 height 56
click at [1374, 336] on icon "enhanced table" at bounding box center [1364, 347] width 21 height 21
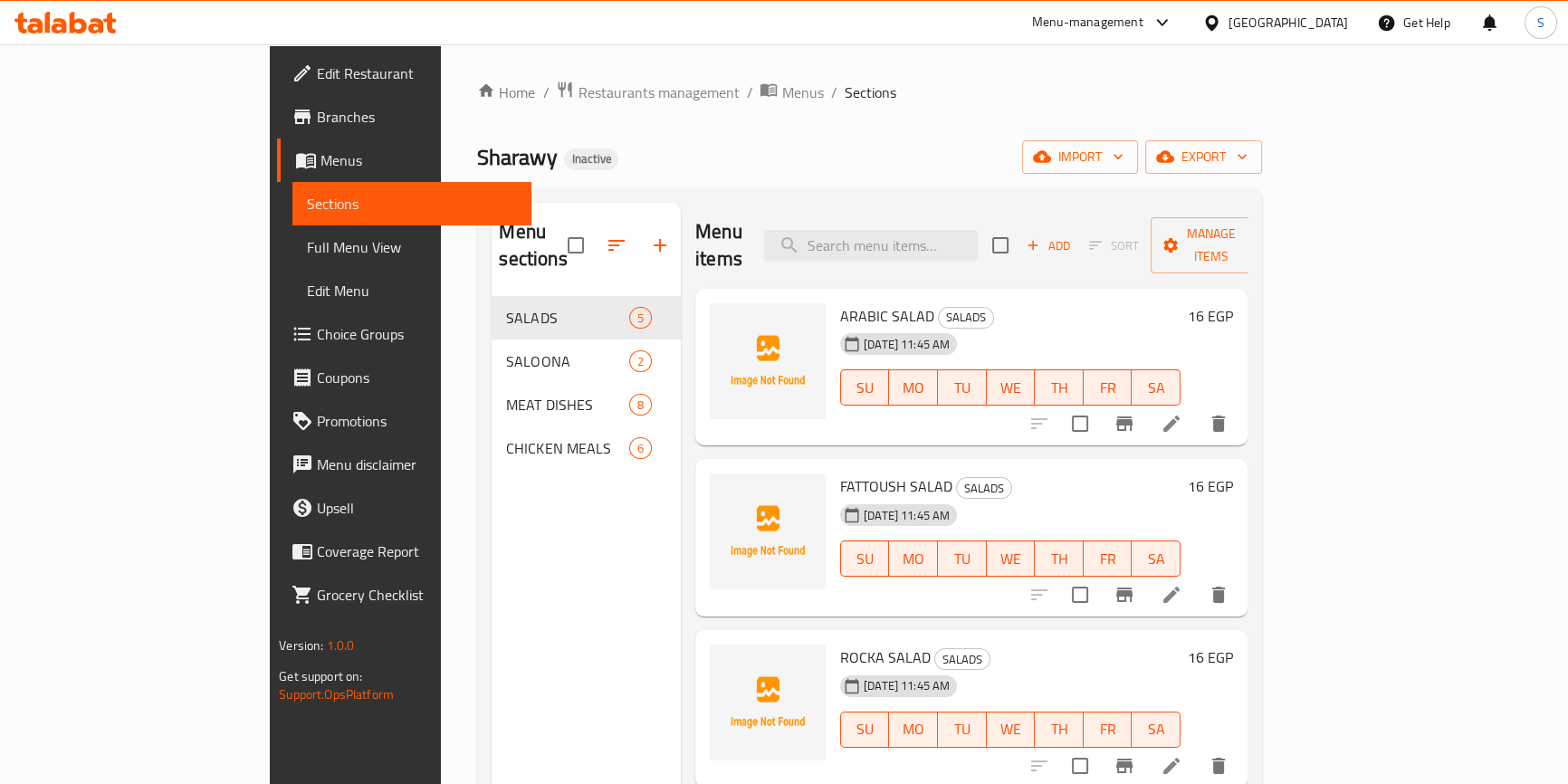
click at [307, 251] on span "Full Menu View" at bounding box center [412, 247] width 210 height 21
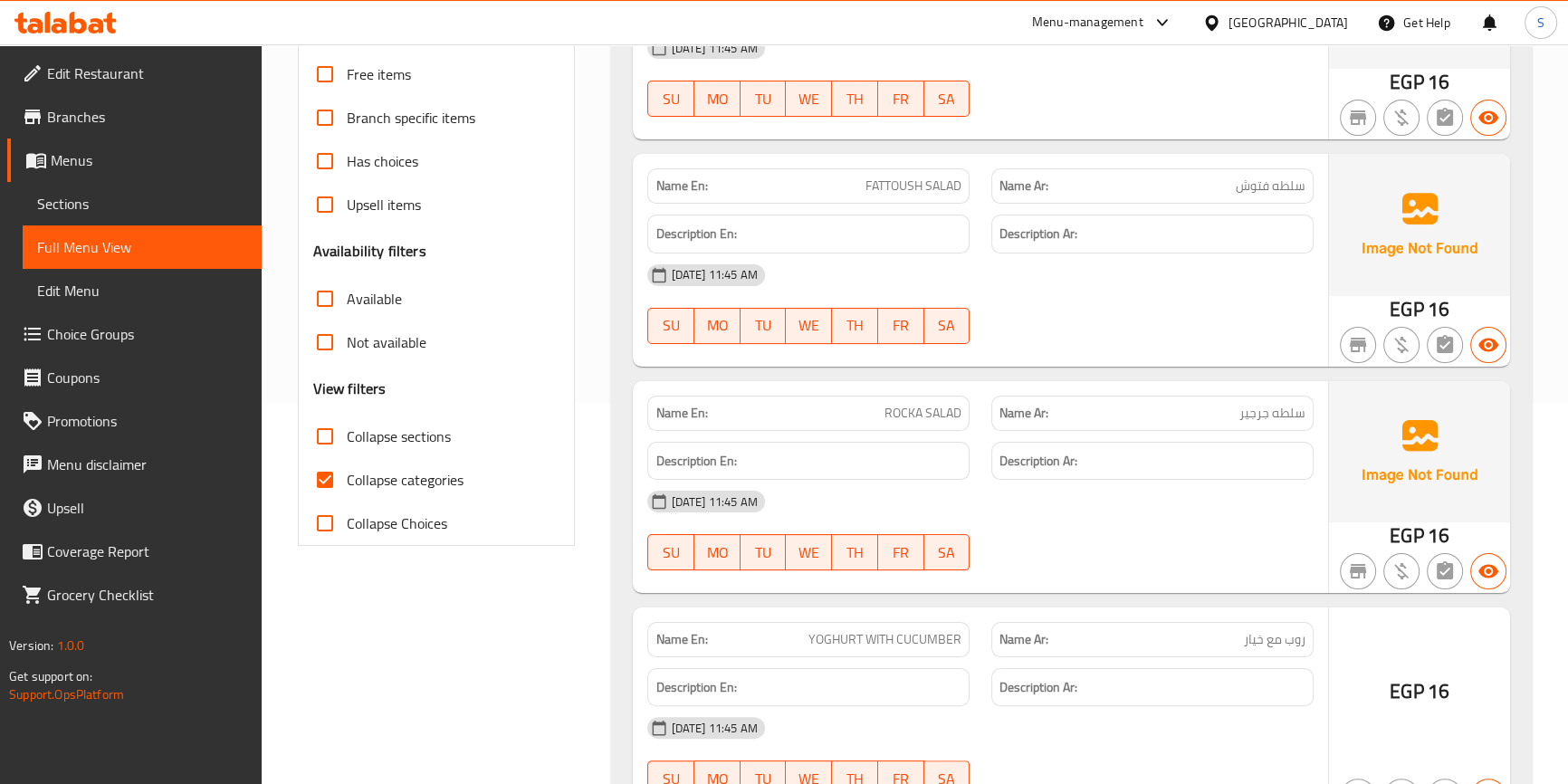
scroll to position [411, 0]
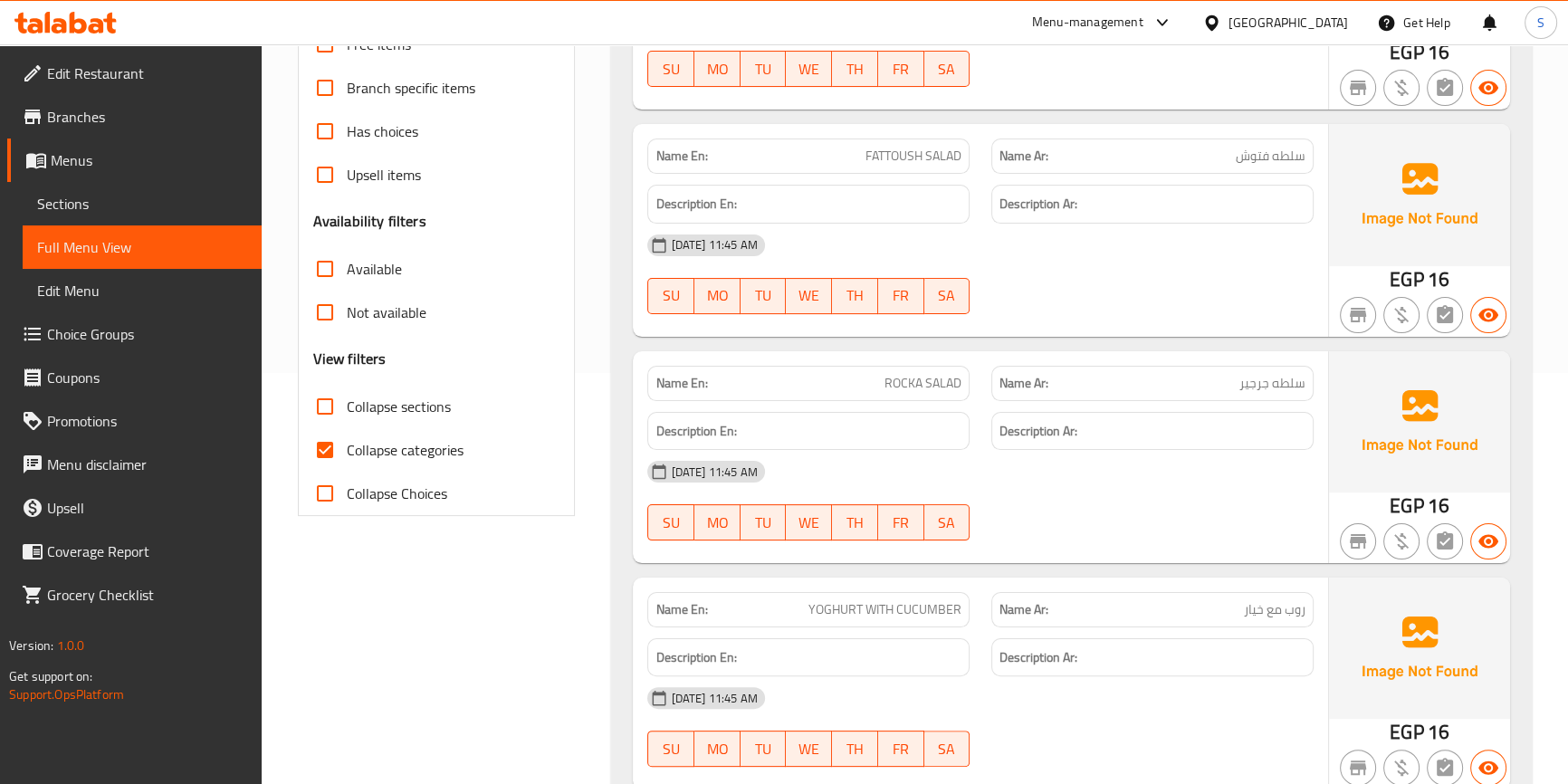
click at [443, 454] on span "Collapse categories" at bounding box center [405, 450] width 117 height 21
click at [346, 454] on input "Collapse categories" at bounding box center [325, 450] width 44 height 44
checkbox input "false"
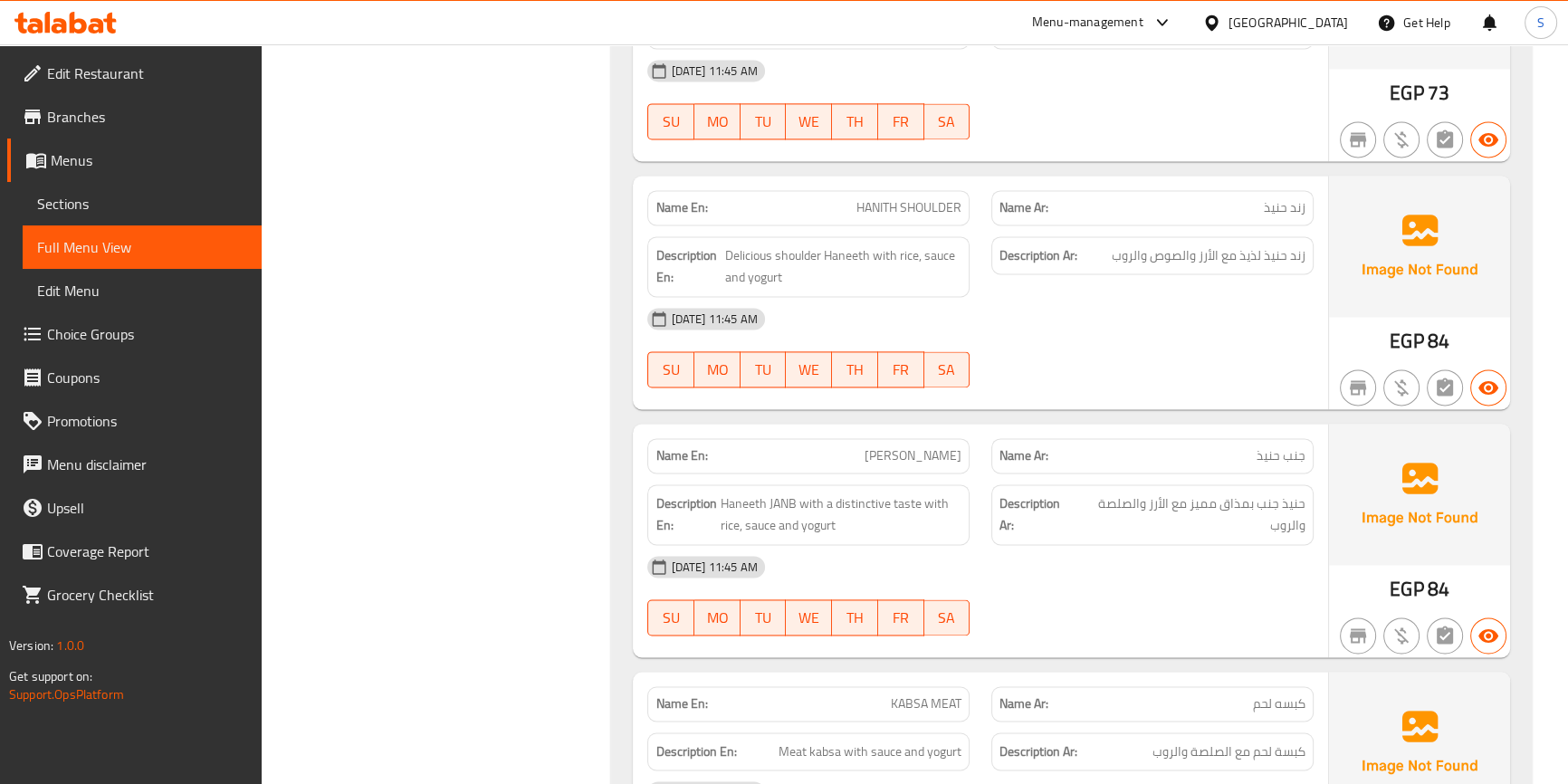
scroll to position [3211, 0]
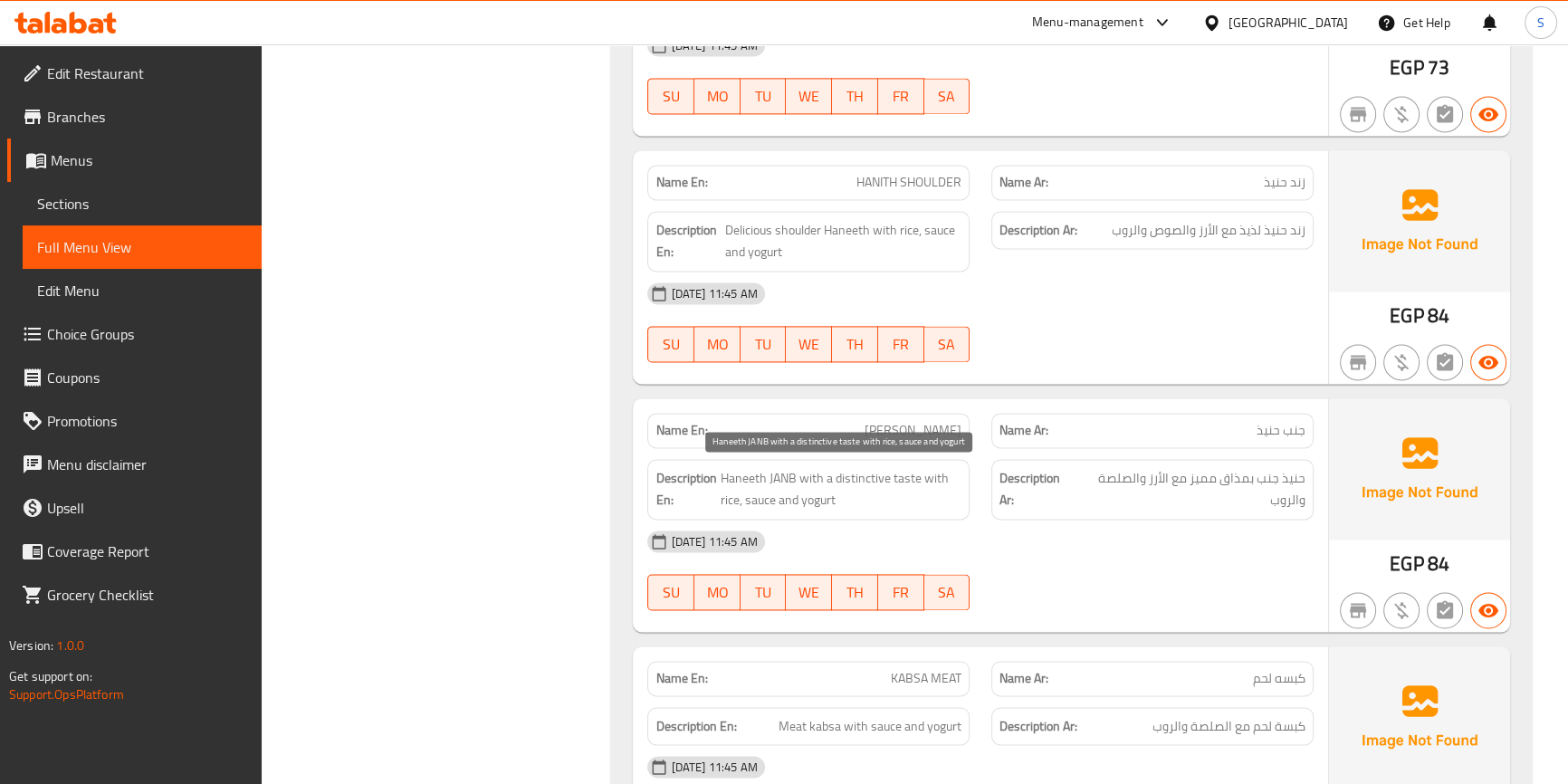
click at [911, 486] on span "Haneeth JANB with a distinctive taste with rice, sauce and yogurt" at bounding box center [840, 490] width 241 height 45
click at [893, 500] on span "Haneeth JANB with a distinctive taste with rice, sauce and yogurt" at bounding box center [840, 490] width 241 height 45
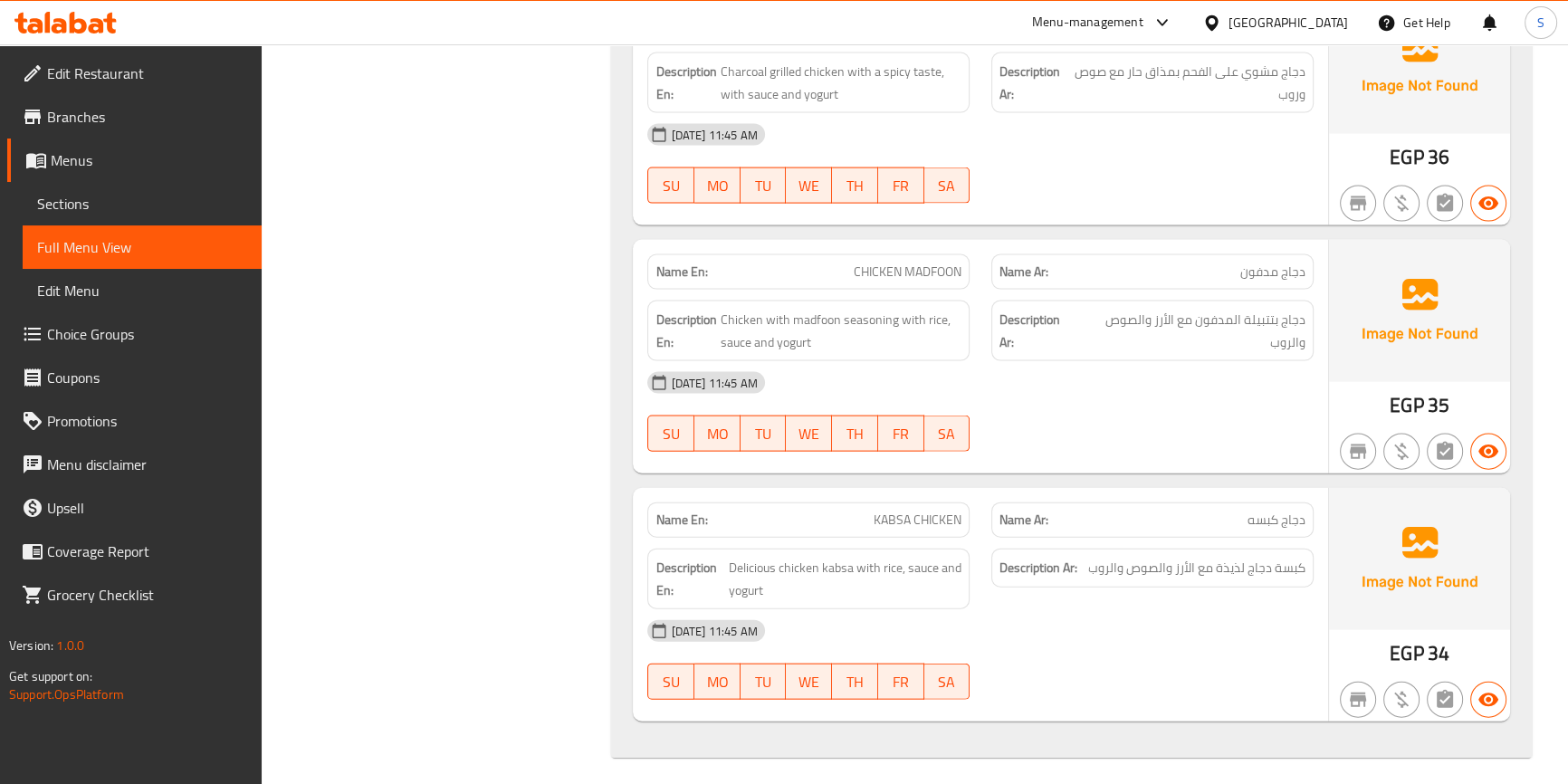
scroll to position [4944, 0]
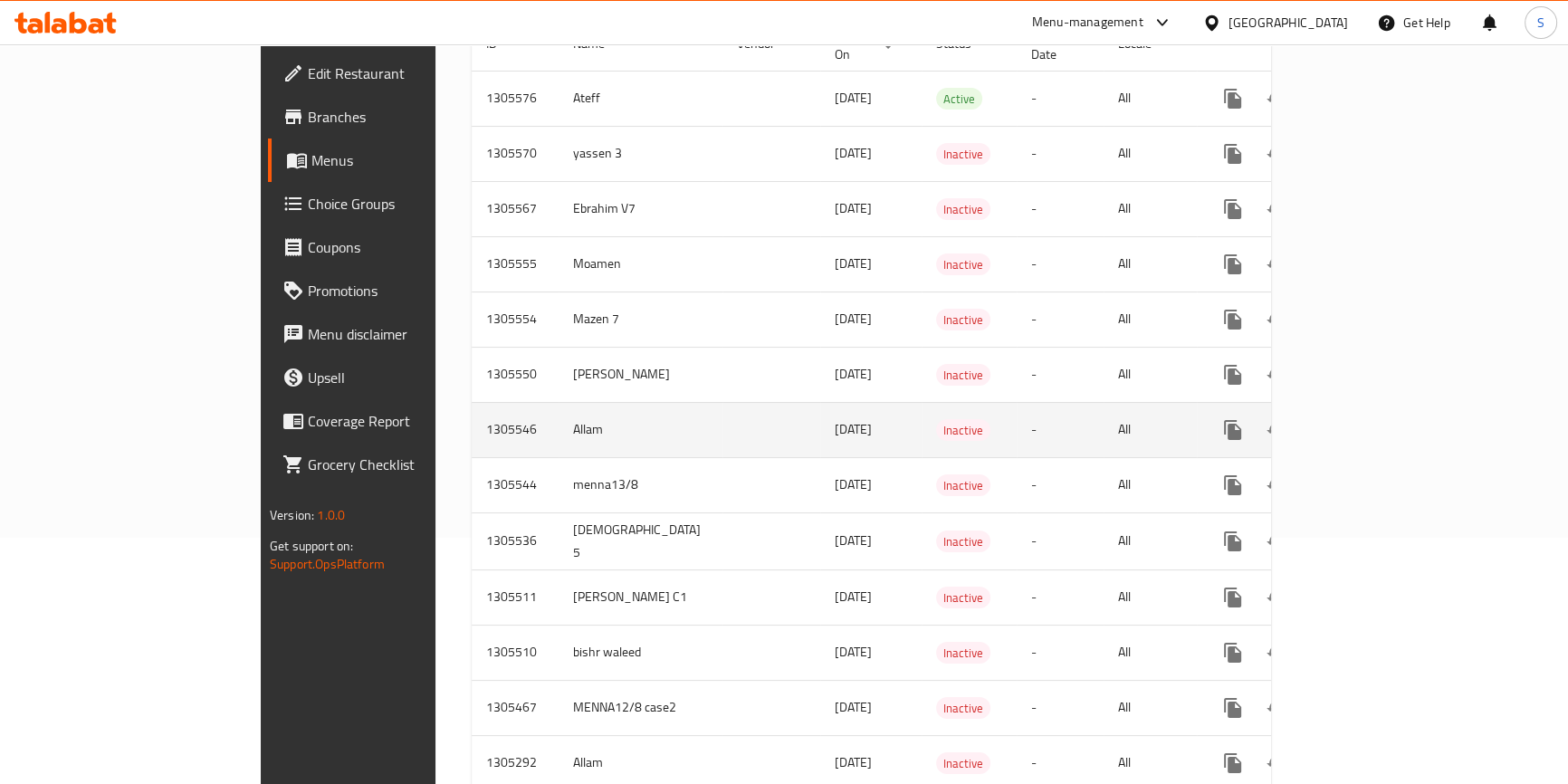
scroll to position [411, 0]
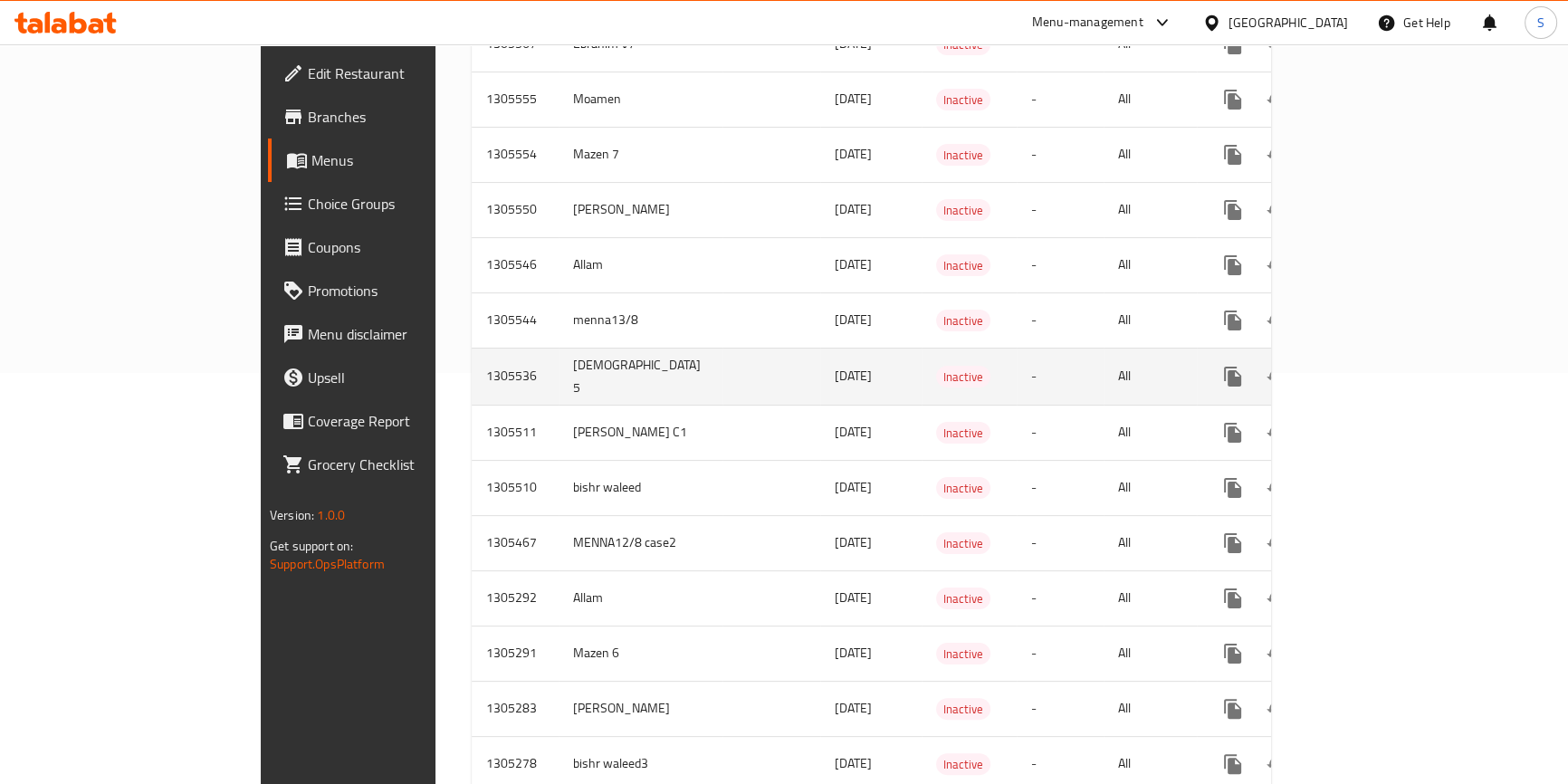
drag, startPoint x: 730, startPoint y: 507, endPoint x: 308, endPoint y: 366, distance: 444.9
click at [472, 523] on tr "1305467 MENNA12/8 case2 [DATE] Inactive - All" at bounding box center [935, 542] width 928 height 56
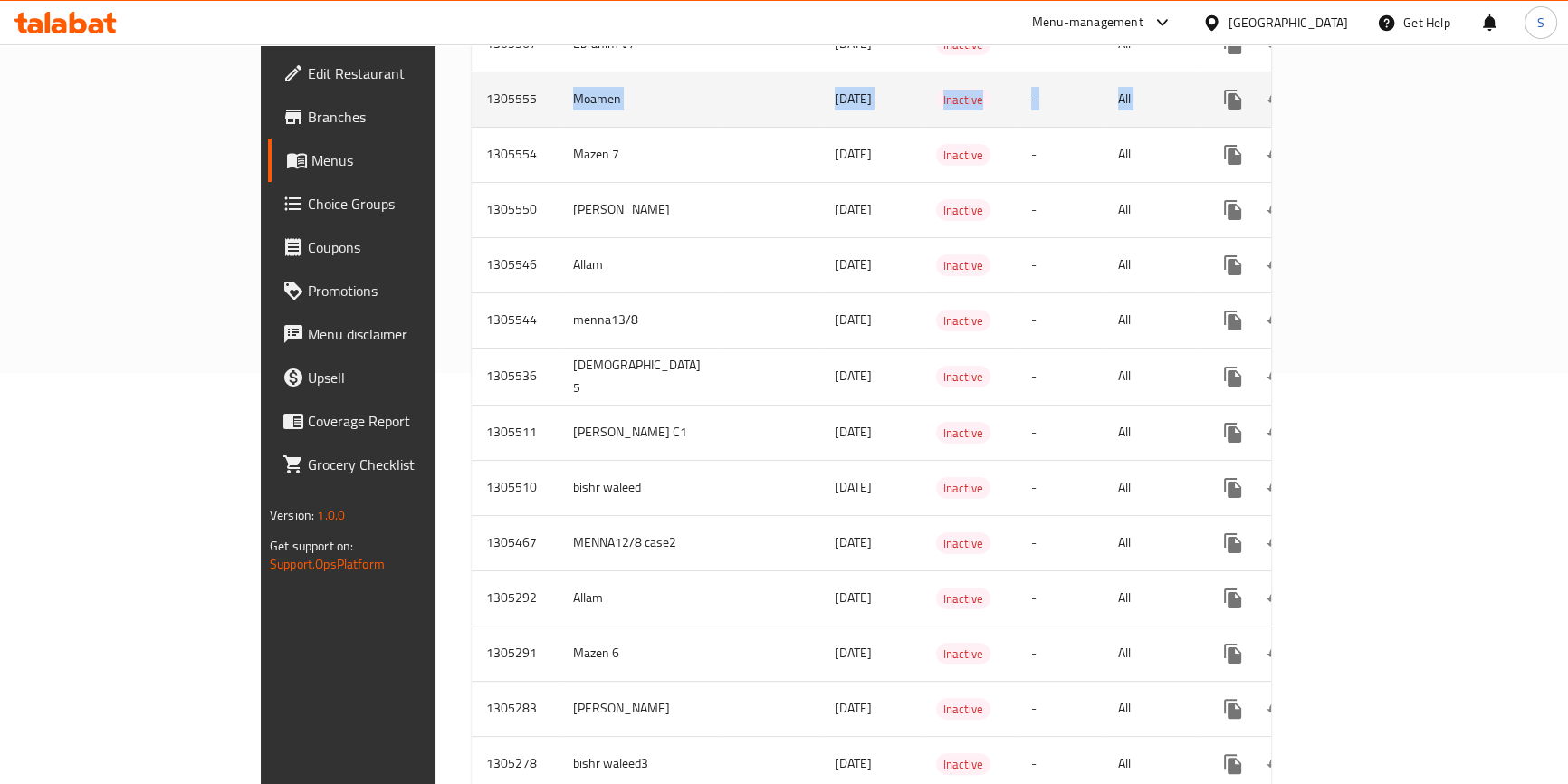
drag, startPoint x: 375, startPoint y: 82, endPoint x: 1358, endPoint y: 77, distance: 983.0
click at [1358, 77] on tr "1305555 Moamen [DATE] Inactive - All" at bounding box center [935, 98] width 928 height 56
click at [1374, 89] on icon "enhanced table" at bounding box center [1364, 99] width 21 height 21
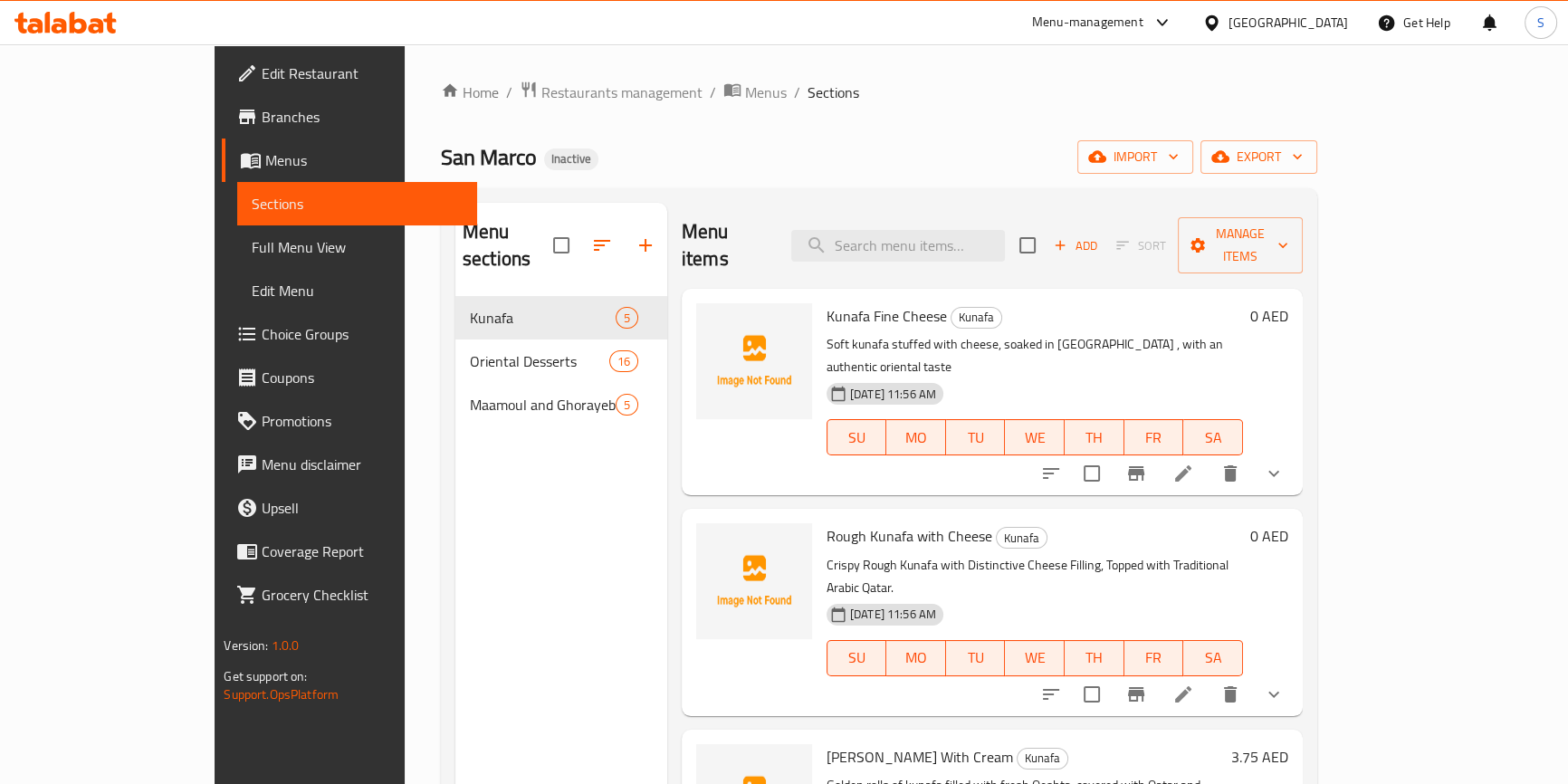
click at [266, 169] on span "Menus" at bounding box center [364, 160] width 197 height 21
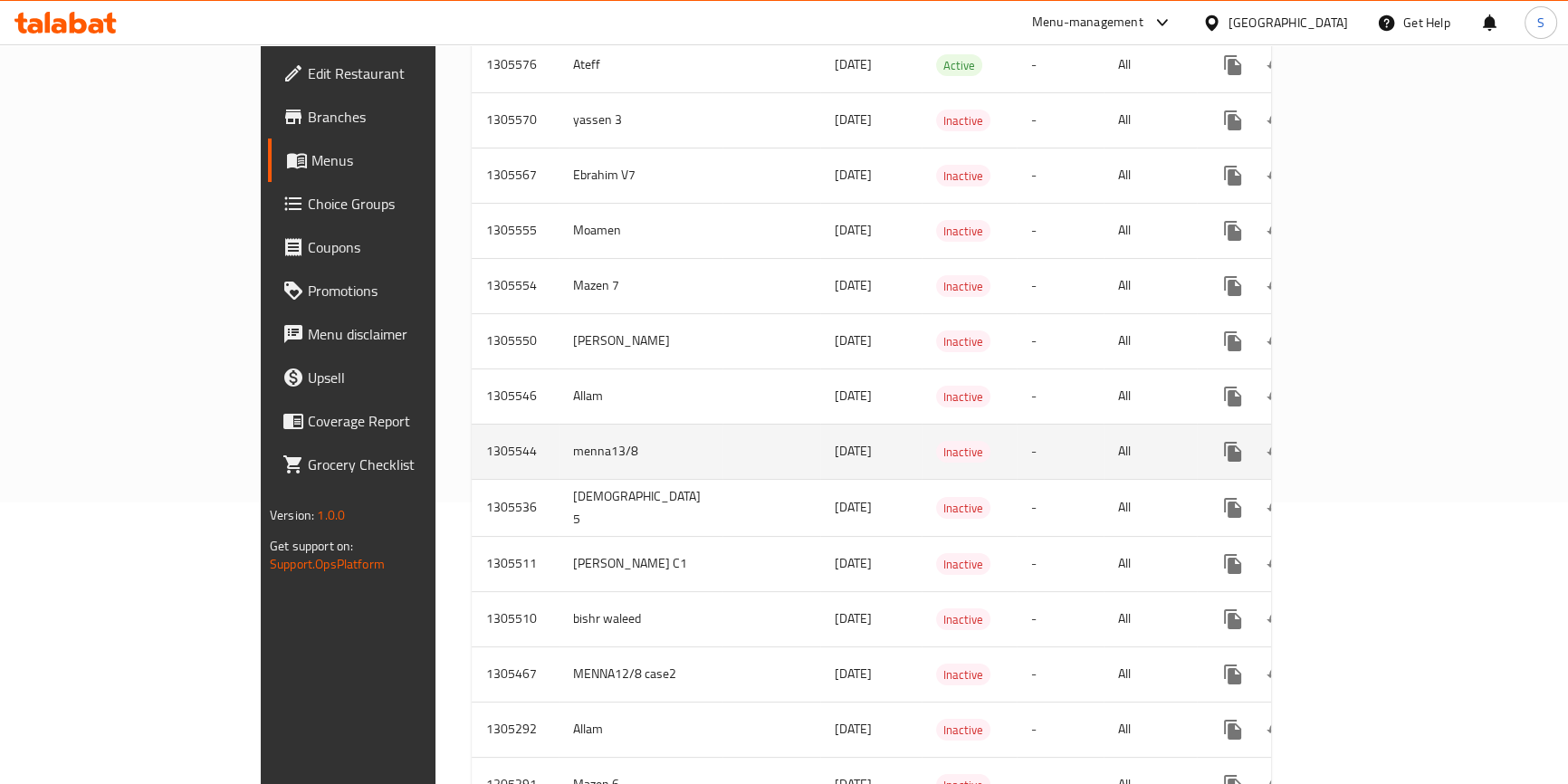
scroll to position [82, 0]
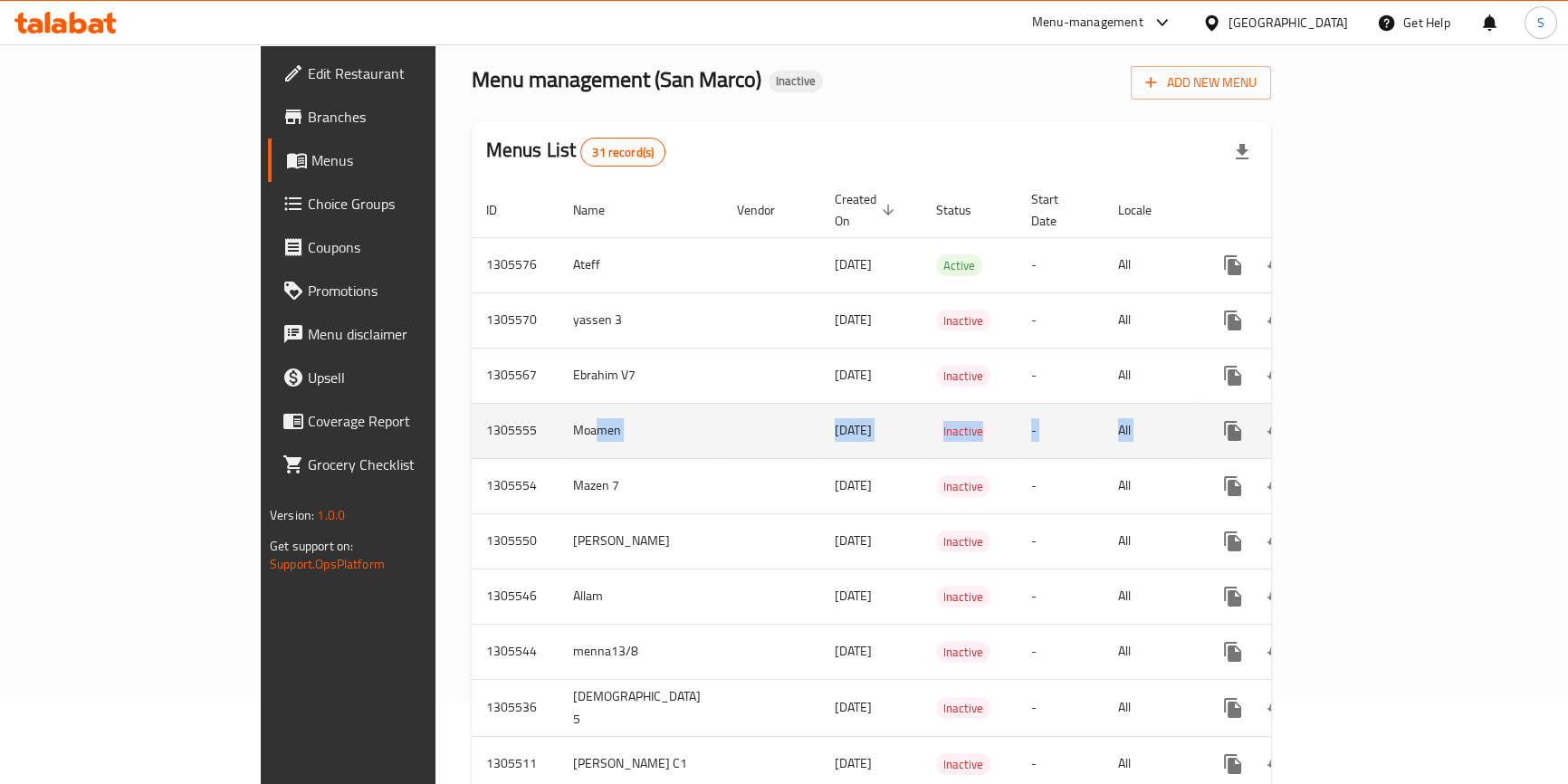
drag, startPoint x: 460, startPoint y: 404, endPoint x: 1412, endPoint y: 419, distance: 952.1
click at [1376, 428] on tr "1305555 Moamen [DATE] Inactive - All" at bounding box center [935, 430] width 928 height 56
click at [1374, 421] on icon "enhanced table" at bounding box center [1364, 431] width 21 height 21
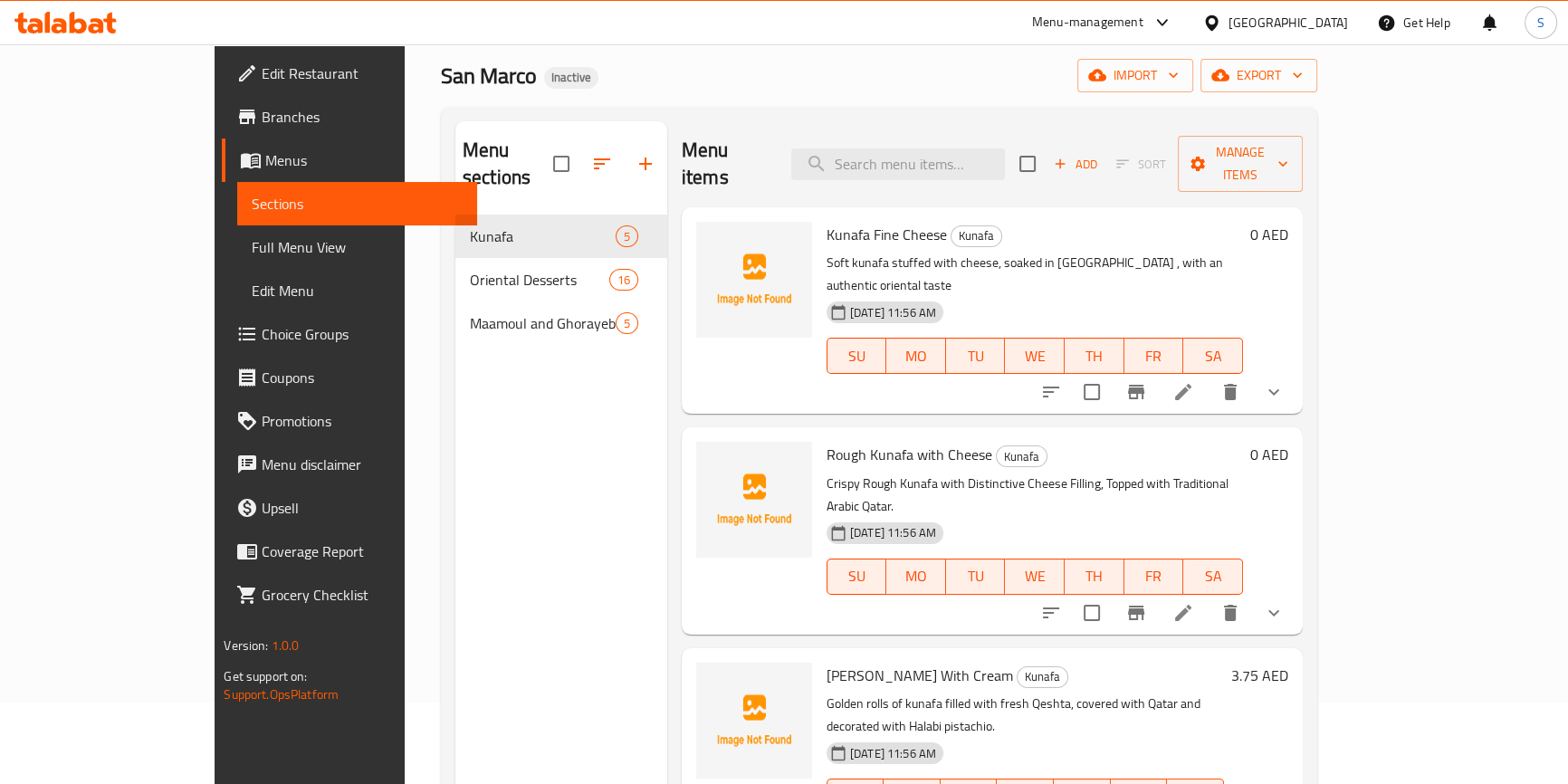
click at [252, 242] on span "Full Menu View" at bounding box center [357, 247] width 210 height 21
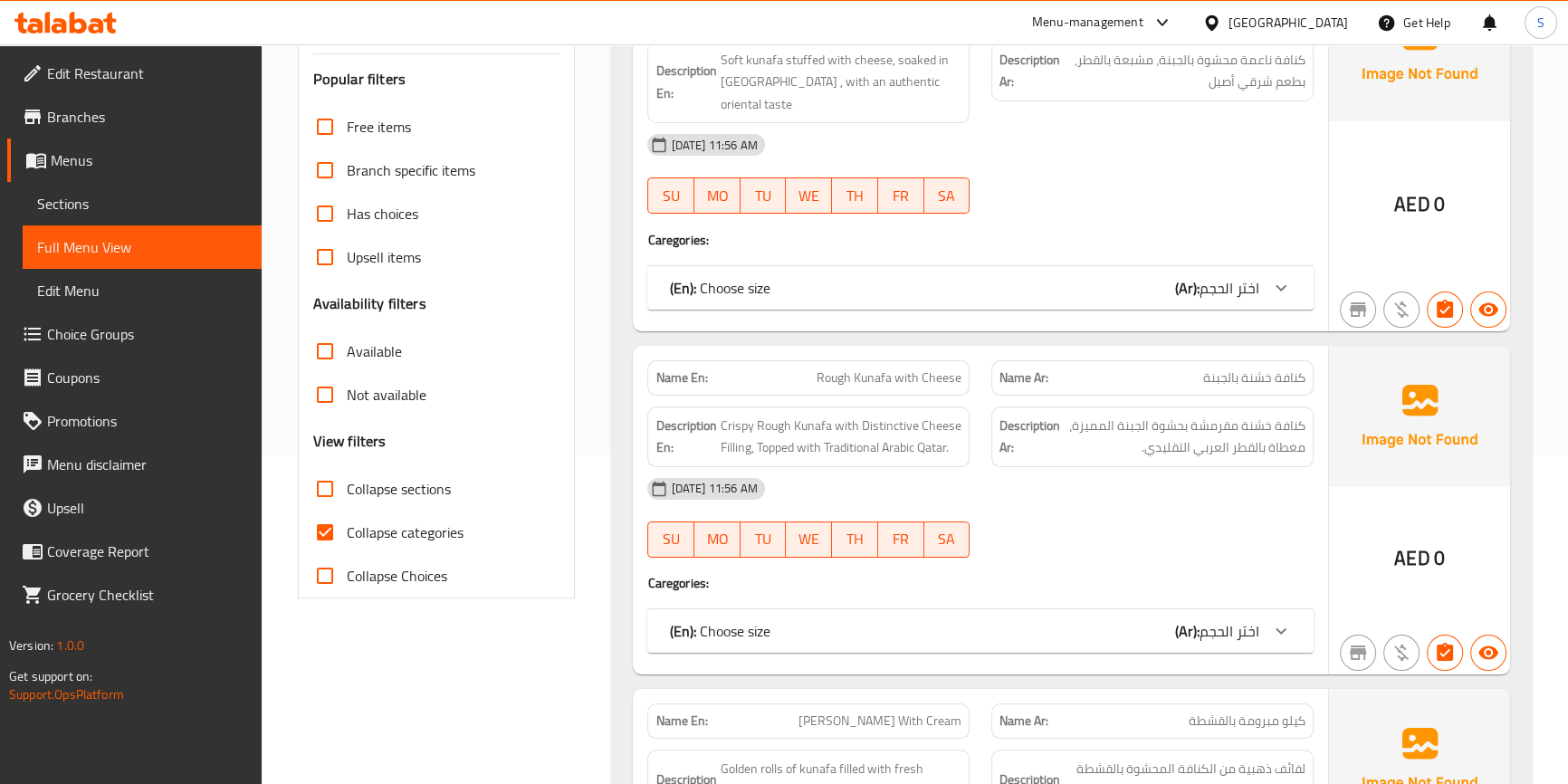
click at [434, 529] on span "Collapse categories" at bounding box center [405, 533] width 117 height 21
click at [346, 529] on input "Collapse categories" at bounding box center [325, 533] width 44 height 44
checkbox input "false"
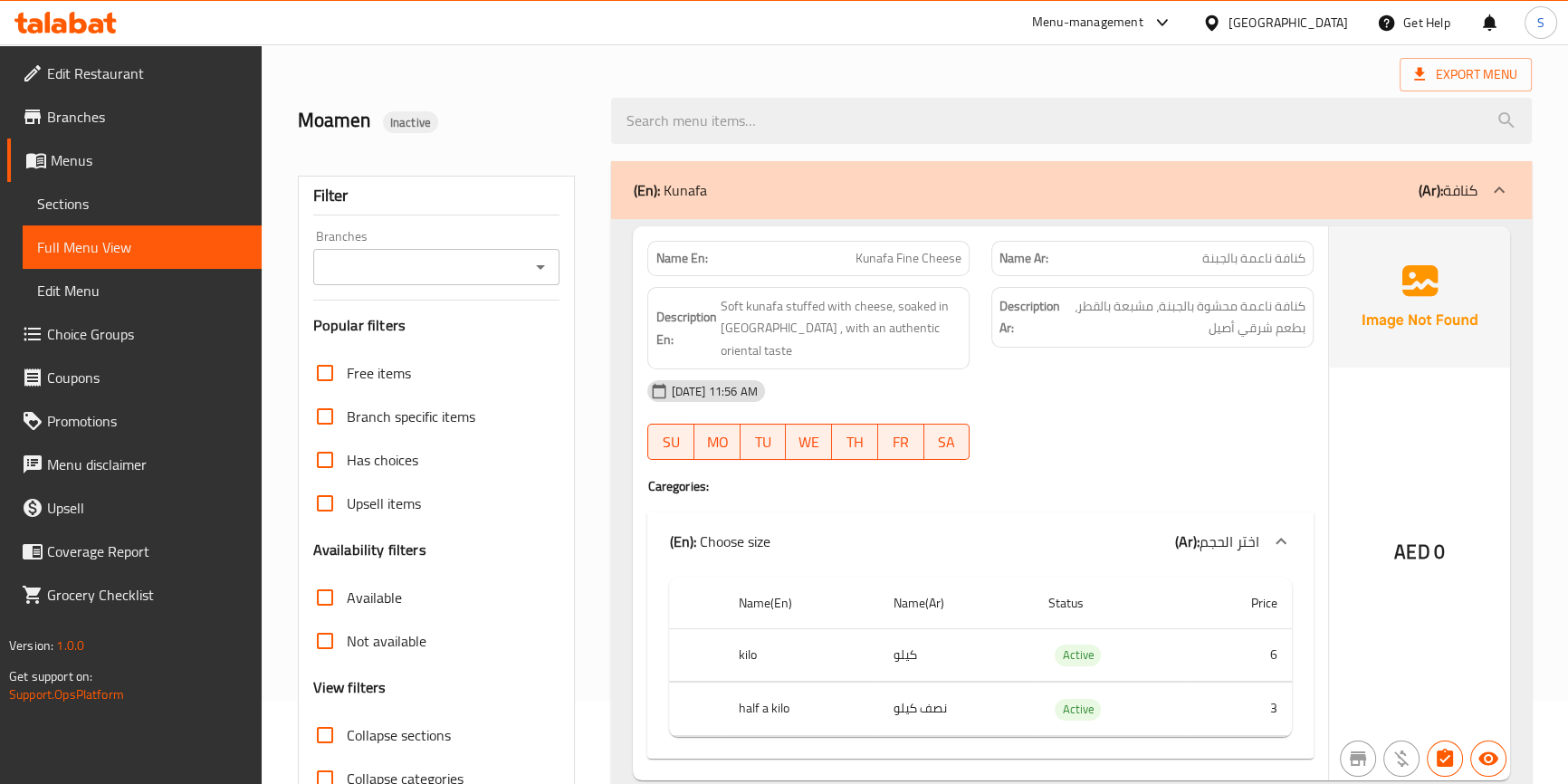
scroll to position [82, 0]
drag, startPoint x: 917, startPoint y: 328, endPoint x: 840, endPoint y: 330, distance: 77.0
click at [840, 330] on span "Soft kunafa stuffed with cheese, soaked in [GEOGRAPHIC_DATA] , with an authenti…" at bounding box center [840, 329] width 241 height 67
click at [835, 330] on span "Soft kunafa stuffed with cheese, soaked in [GEOGRAPHIC_DATA] , with an authenti…" at bounding box center [840, 329] width 241 height 67
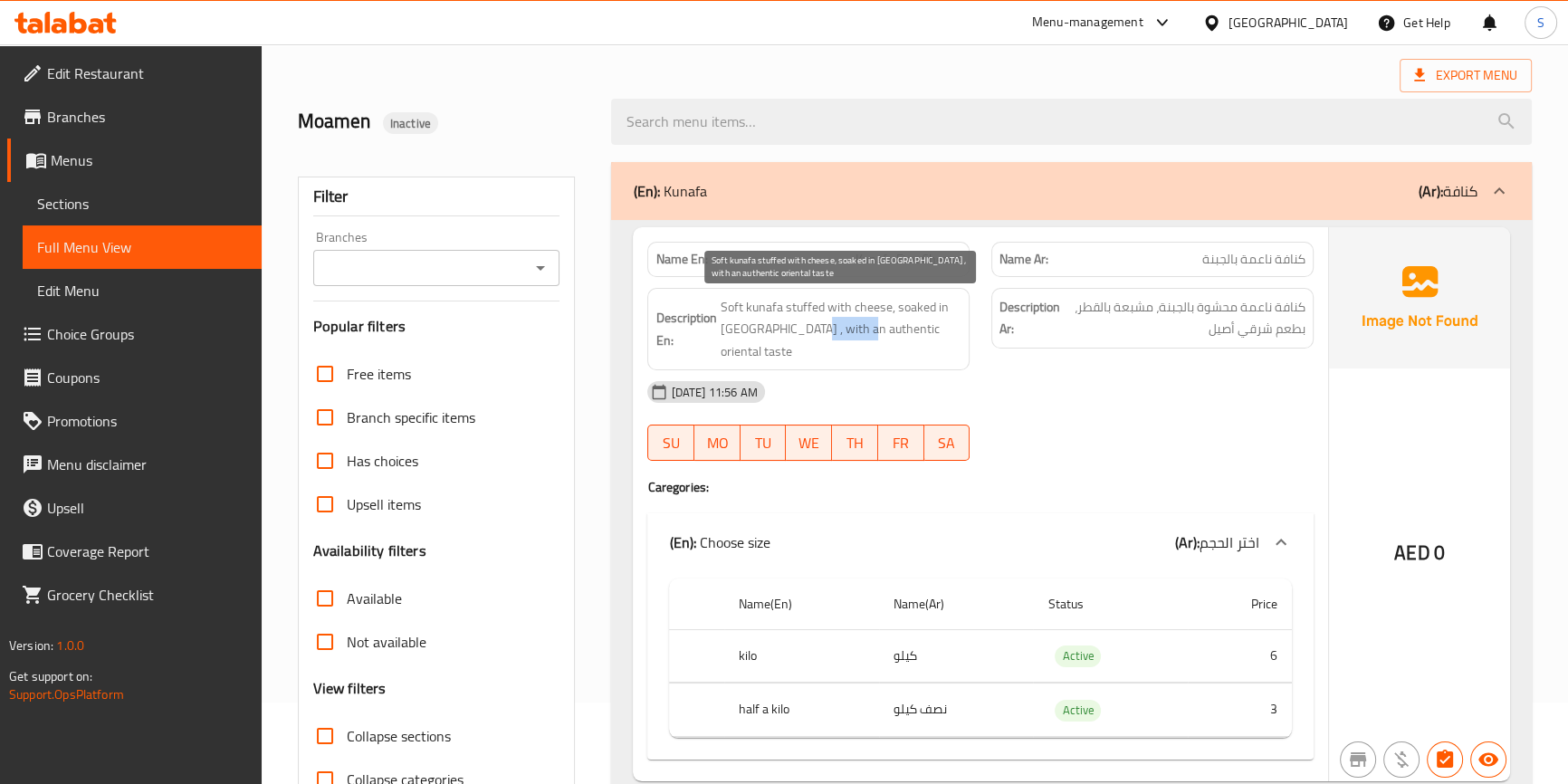
copy span "authentic"
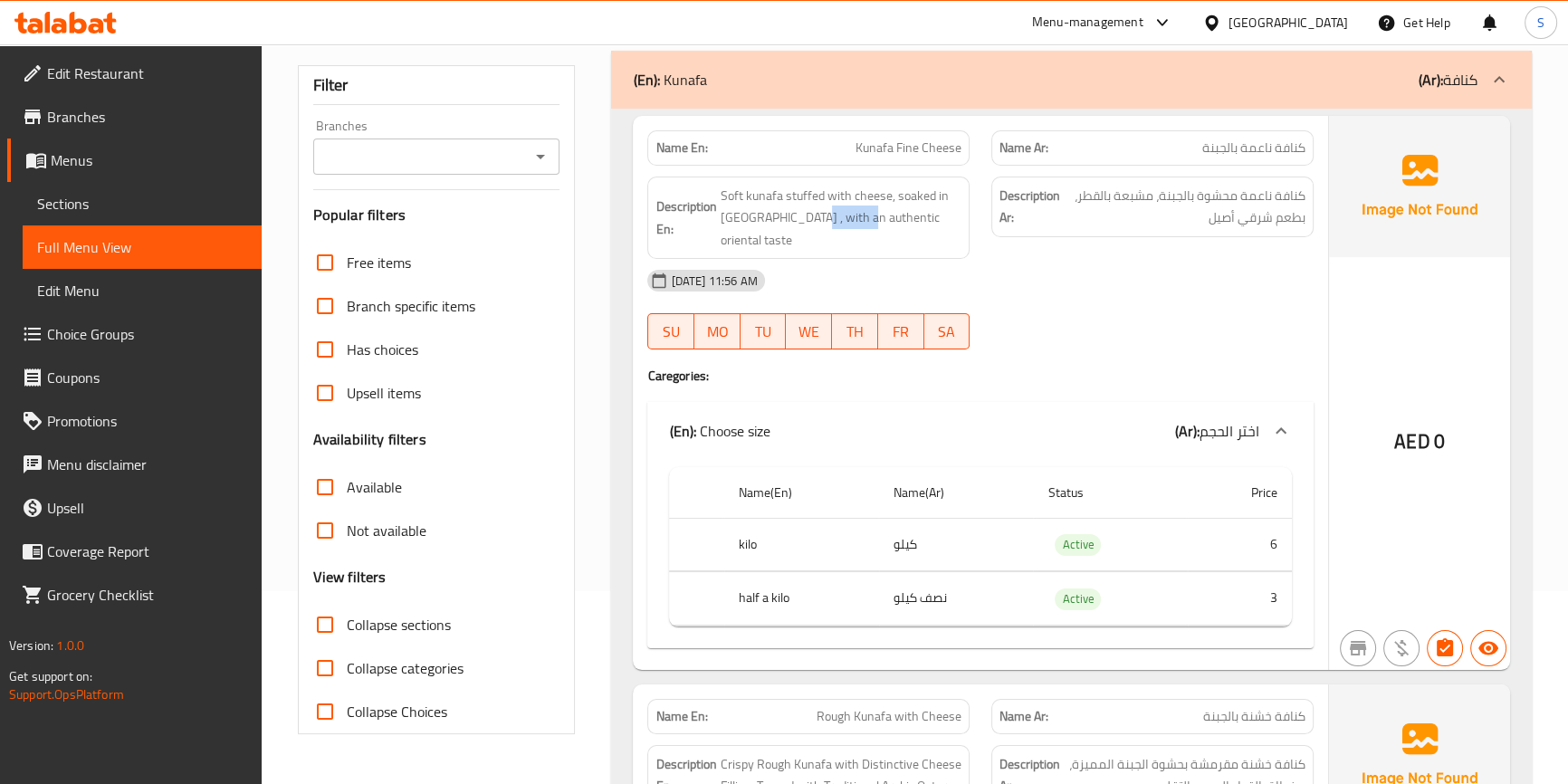
scroll to position [164, 0]
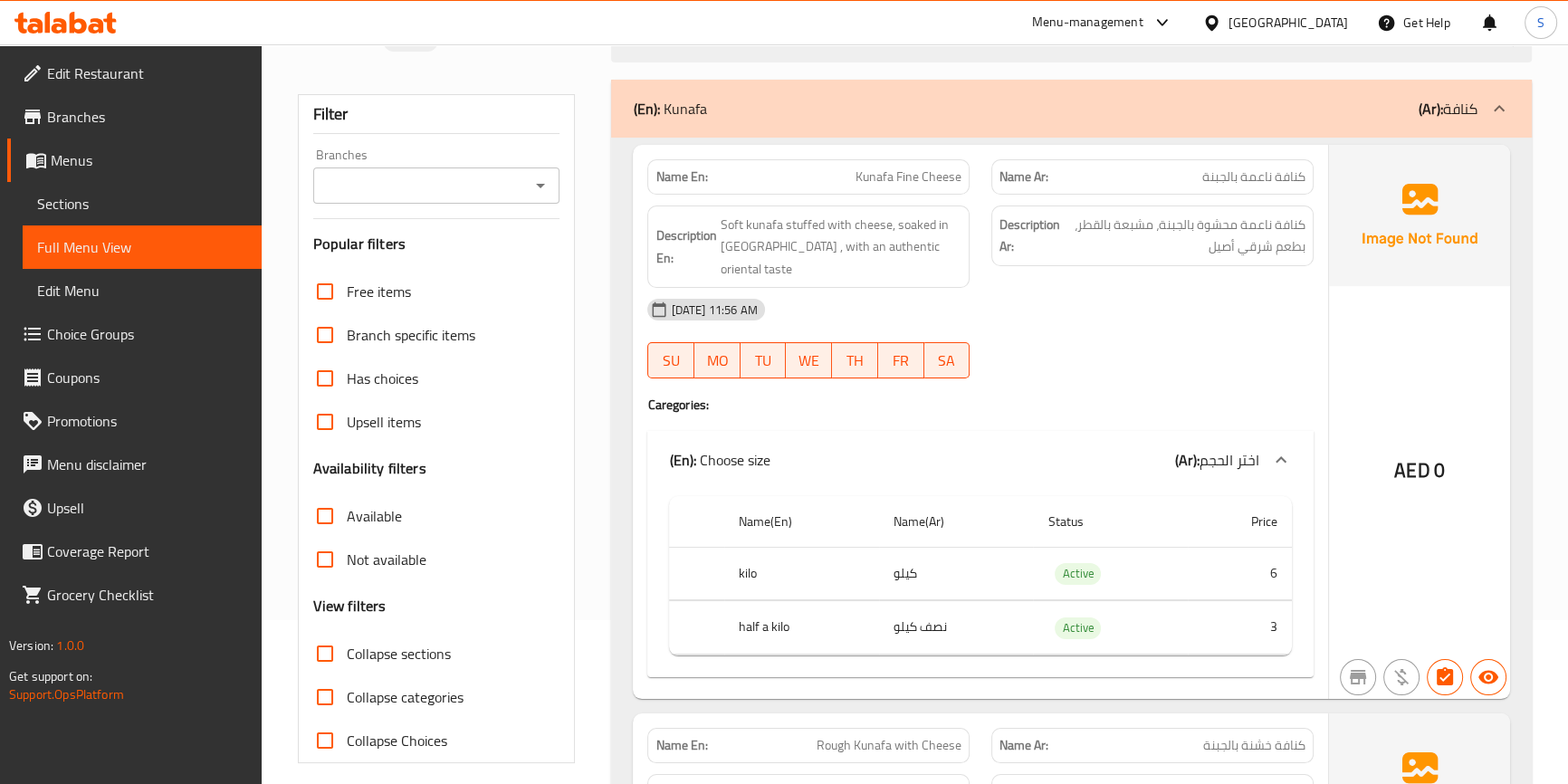
click at [870, 172] on span "Kunafa Fine Cheese" at bounding box center [908, 177] width 106 height 19
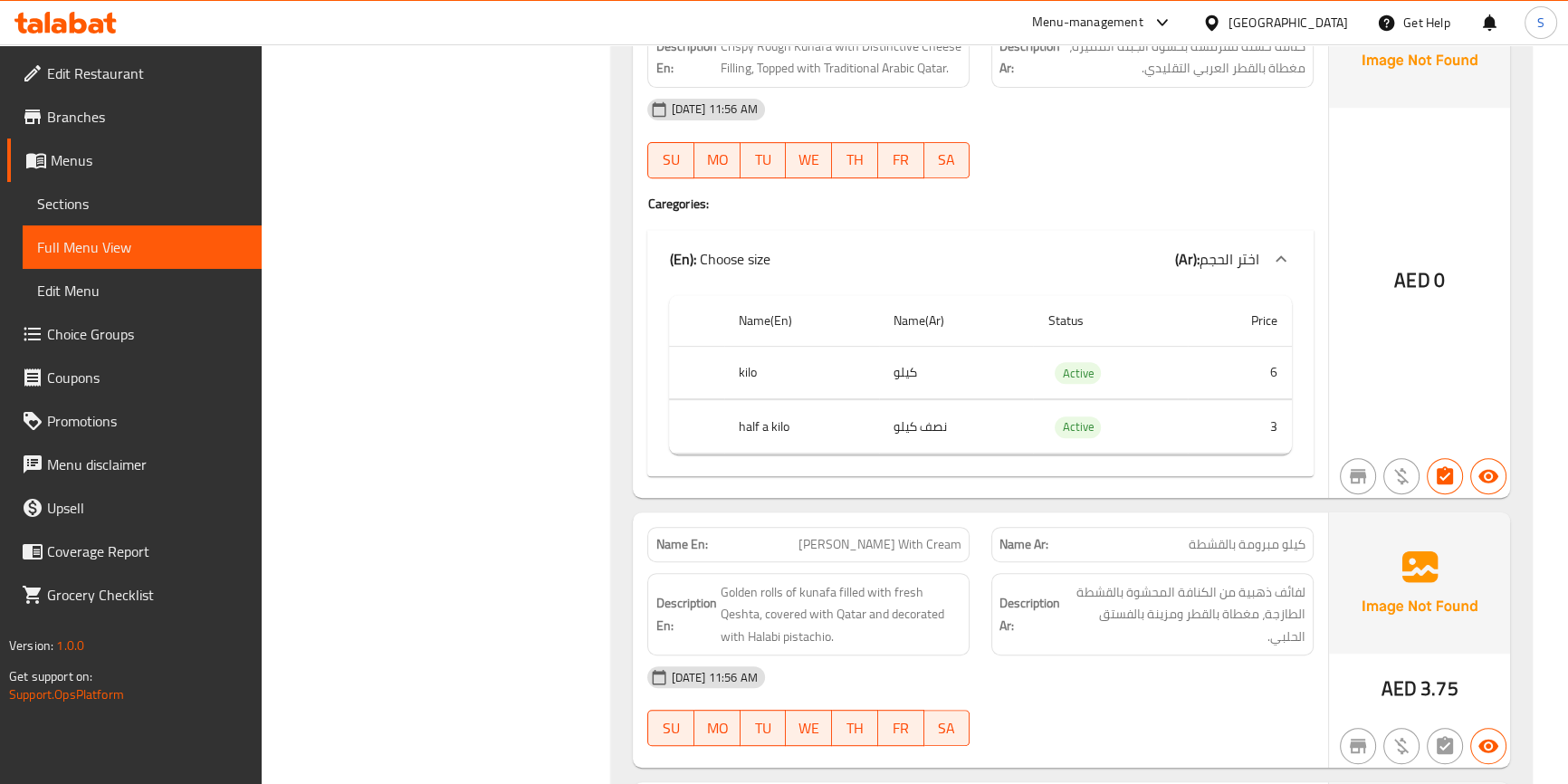
scroll to position [906, 0]
